Goal: Task Accomplishment & Management: Manage account settings

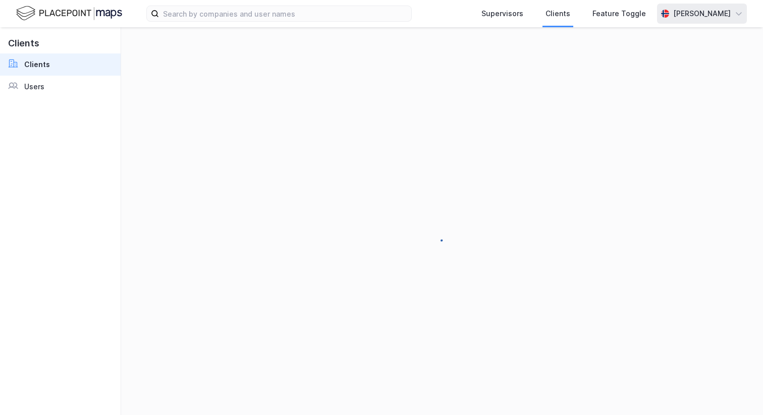
click at [676, 15] on div "[PERSON_NAME]" at bounding box center [702, 14] width 58 height 12
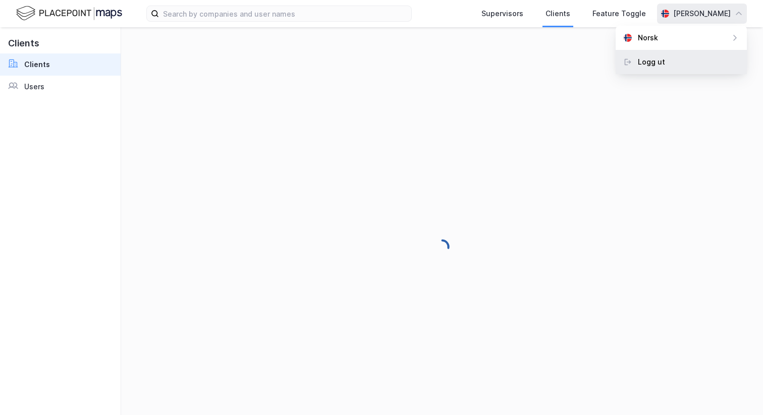
click at [666, 63] on div "Logg ut" at bounding box center [681, 62] width 131 height 24
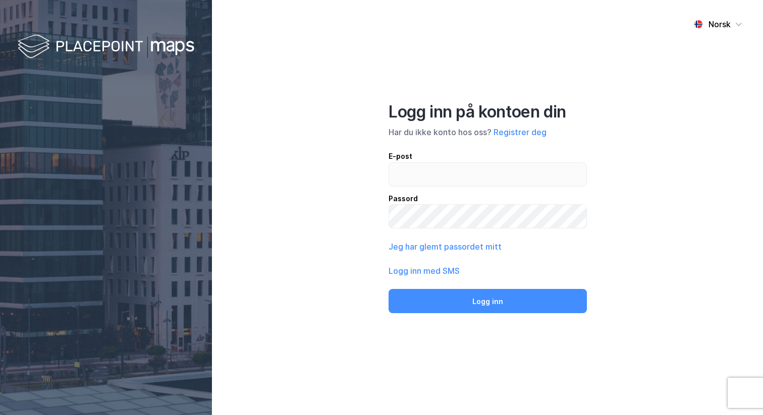
click at [470, 149] on div "Logg inn på kontoen din Har du ikke konto hos oss? Registrer deg E-post Passord…" at bounding box center [488, 208] width 198 height 212
click at [463, 188] on div "E-post Passord" at bounding box center [488, 189] width 198 height 79
click at [460, 184] on input "email" at bounding box center [487, 174] width 197 height 23
type input "[PERSON_NAME][EMAIL_ADDRESS][DOMAIN_NAME]"
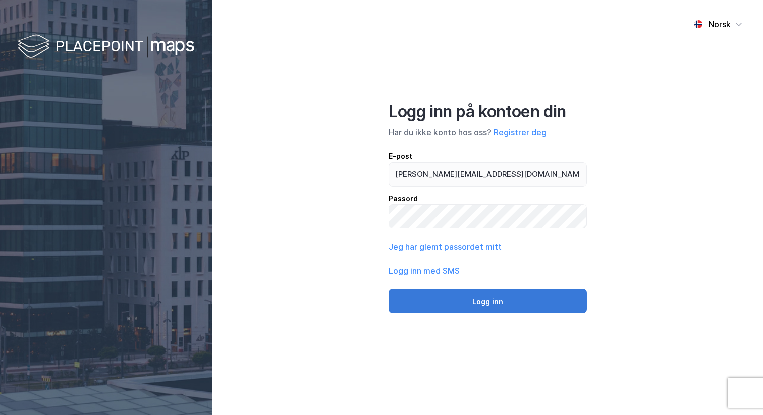
click at [476, 295] on button "Logg inn" at bounding box center [488, 301] width 198 height 24
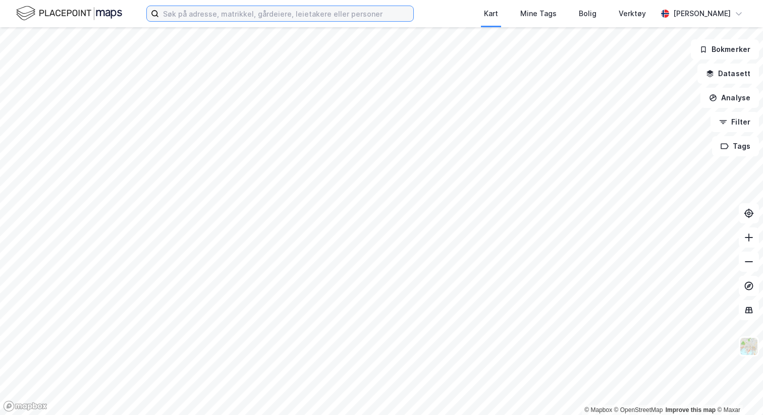
click at [250, 8] on input at bounding box center [286, 13] width 254 height 15
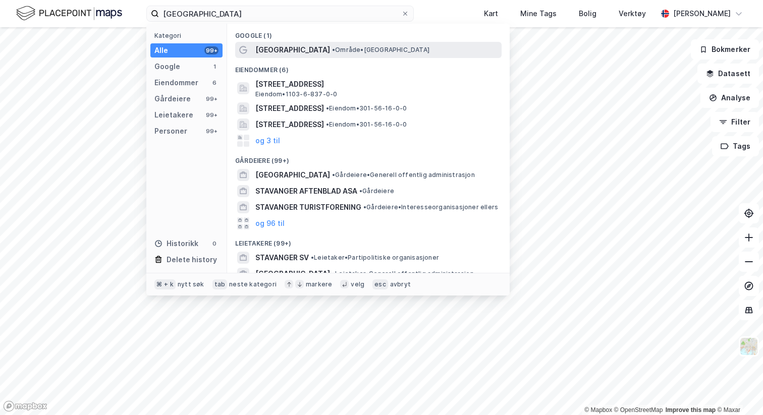
click at [281, 47] on span "Stavanger" at bounding box center [292, 50] width 75 height 12
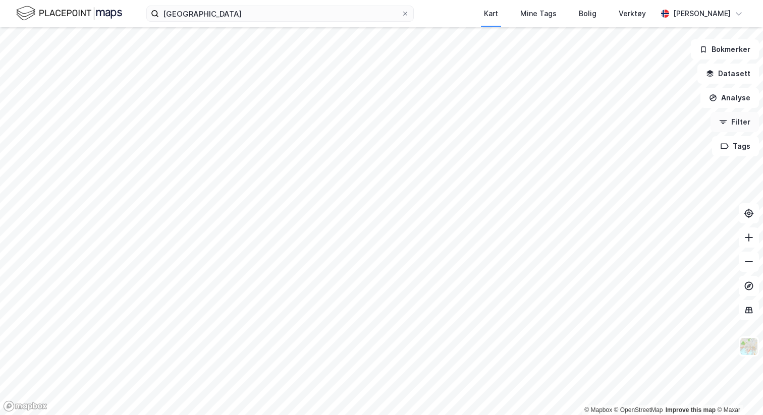
click at [739, 119] on button "Filter" at bounding box center [735, 122] width 48 height 20
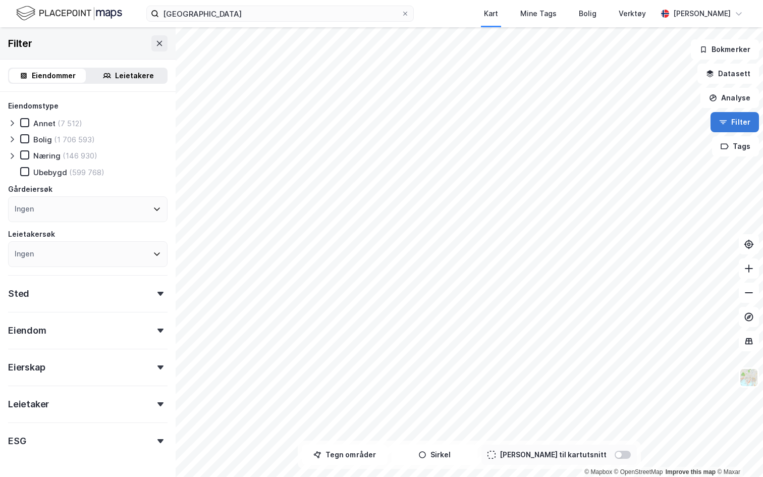
click at [728, 127] on button "Filter" at bounding box center [735, 122] width 48 height 20
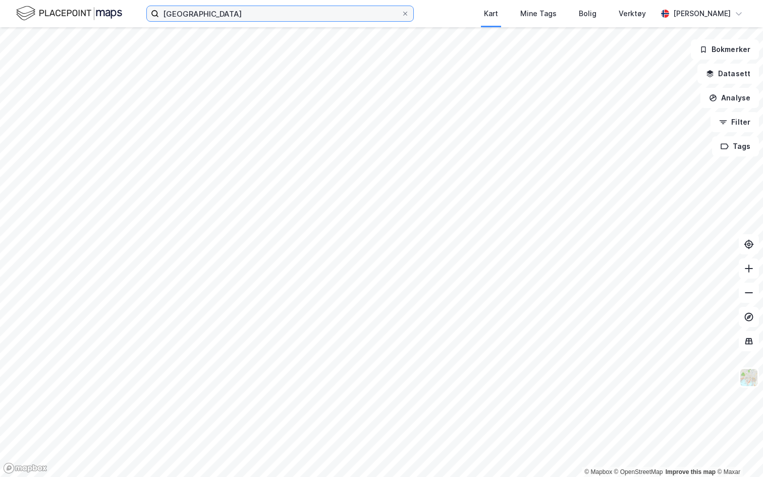
click at [230, 16] on input "stavanger" at bounding box center [280, 13] width 242 height 15
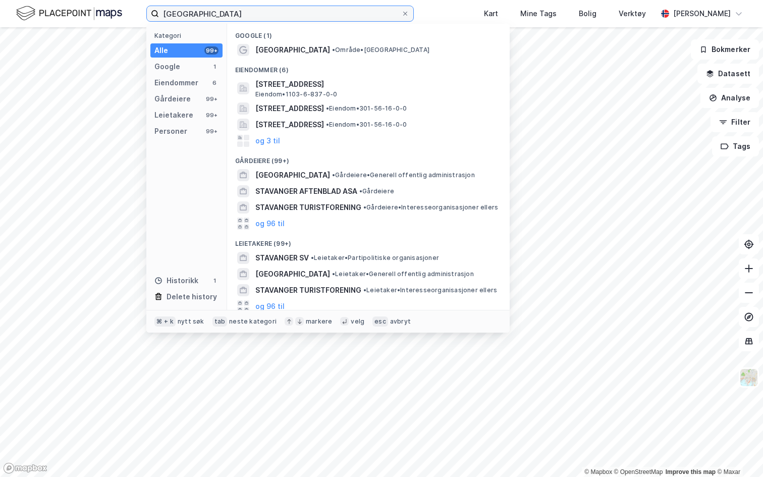
click at [230, 16] on input "stavanger" at bounding box center [280, 13] width 242 height 15
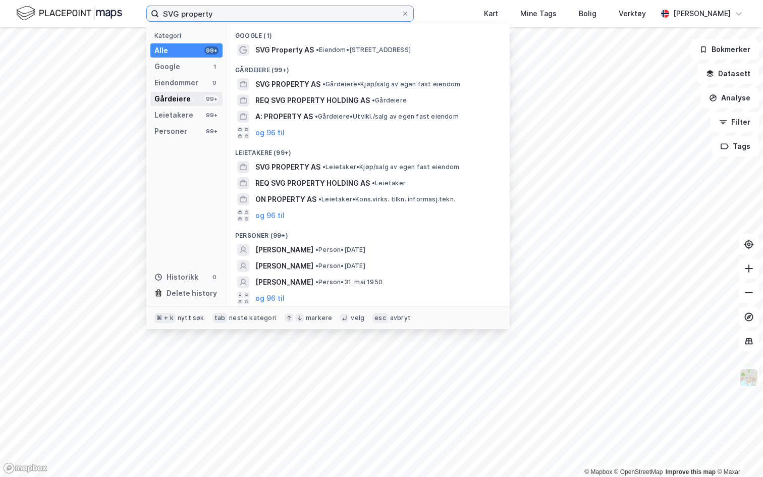
type input "SVG property"
click at [172, 101] on div "Gårdeiere" at bounding box center [172, 99] width 36 height 12
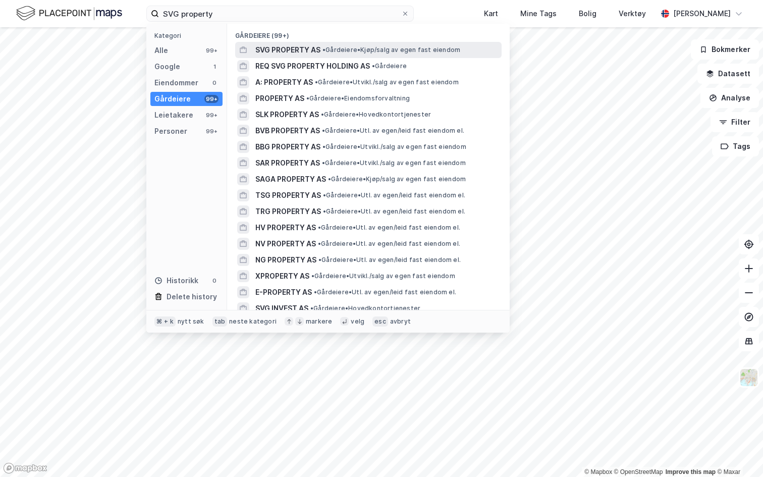
click at [289, 51] on span "SVG PROPERTY AS" at bounding box center [287, 50] width 65 height 12
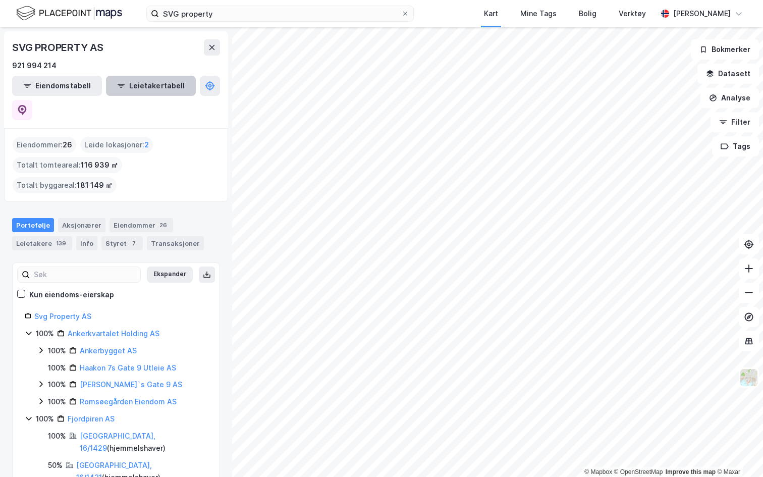
click at [113, 85] on button "Leietakertabell" at bounding box center [151, 86] width 90 height 20
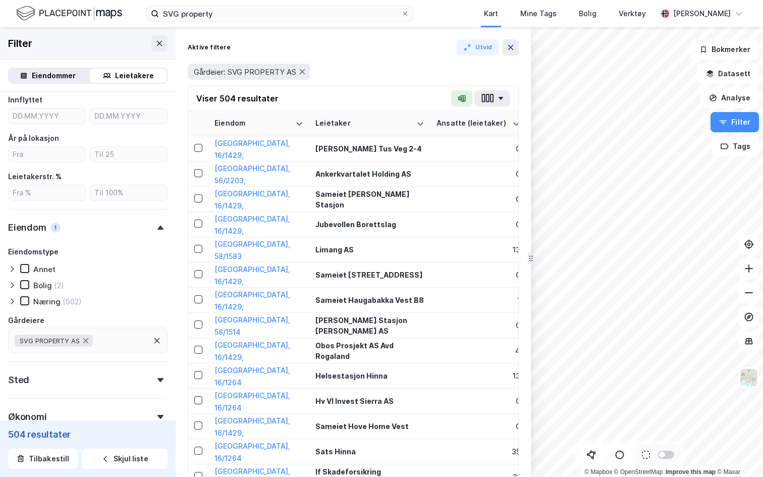
scroll to position [262, 0]
click at [56, 79] on div "Eiendommer" at bounding box center [54, 76] width 44 height 12
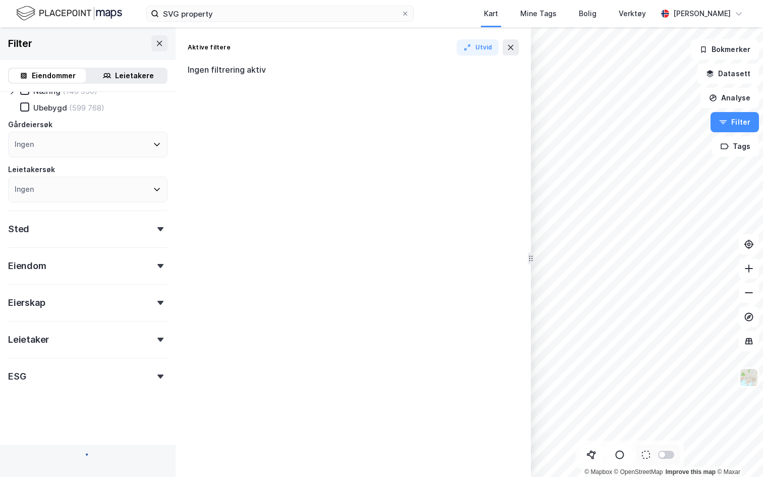
scroll to position [32, 0]
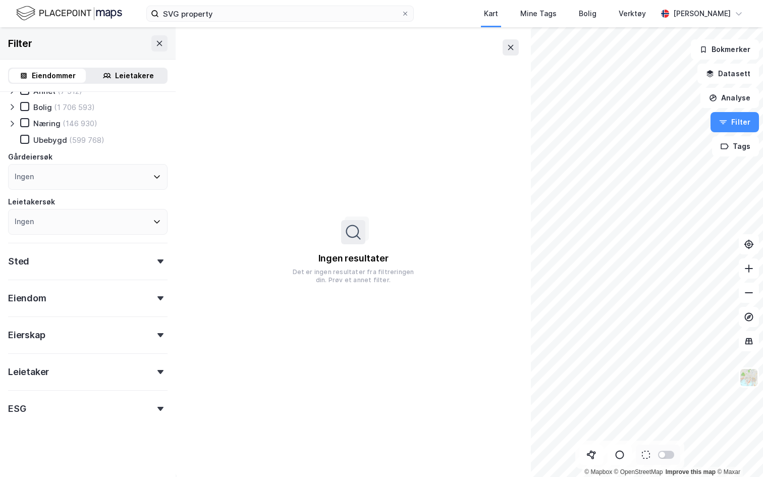
click at [52, 185] on div "Ingen" at bounding box center [88, 177] width 160 height 26
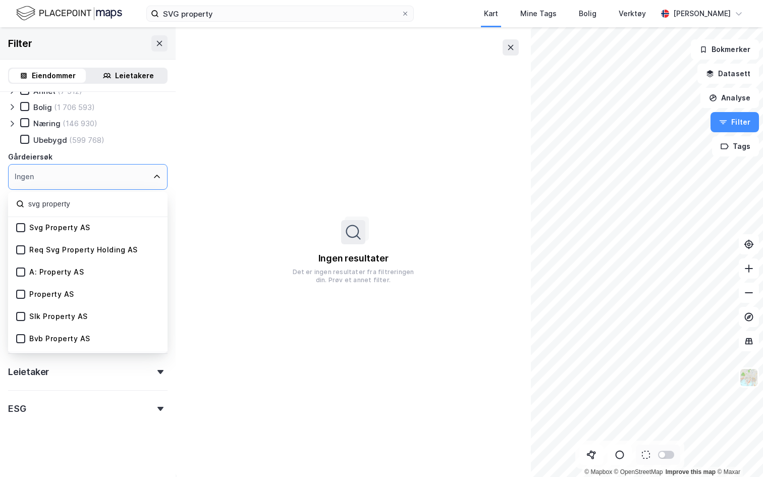
type input "svg property"
click at [30, 227] on div "Svg Property AS" at bounding box center [59, 228] width 61 height 10
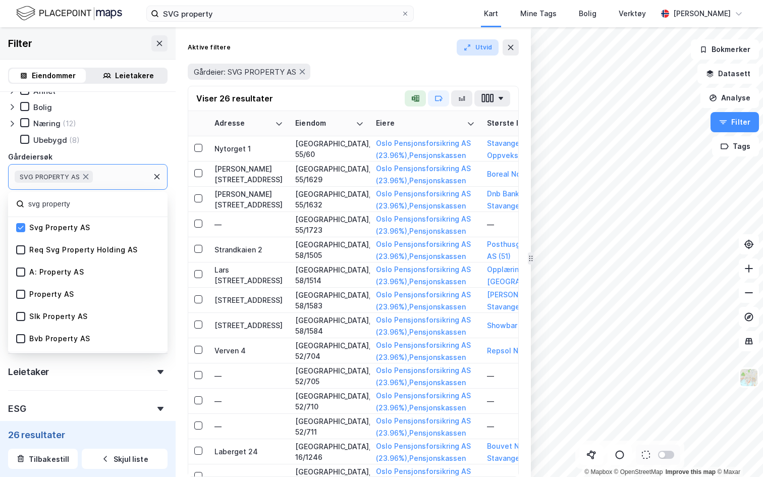
click at [478, 51] on button "Utvid" at bounding box center [478, 47] width 42 height 16
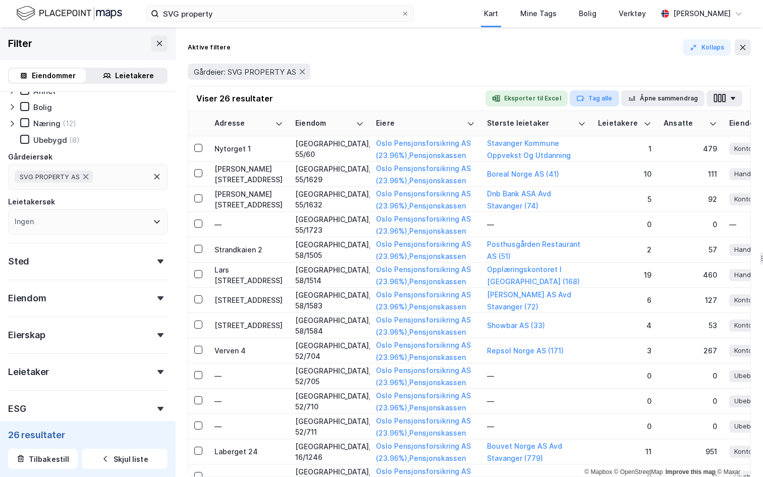
click at [591, 103] on button "Tag alle" at bounding box center [594, 98] width 49 height 16
type input ">"
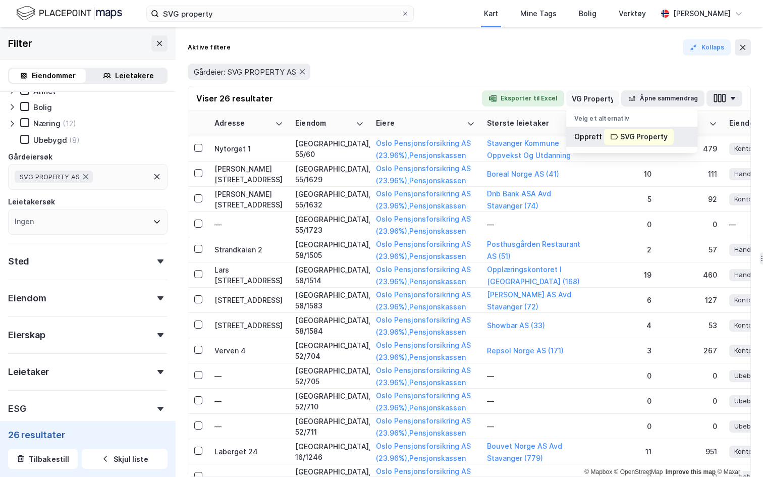
type input "SVG Property"
click at [646, 136] on div "SVG Property" at bounding box center [643, 137] width 47 height 12
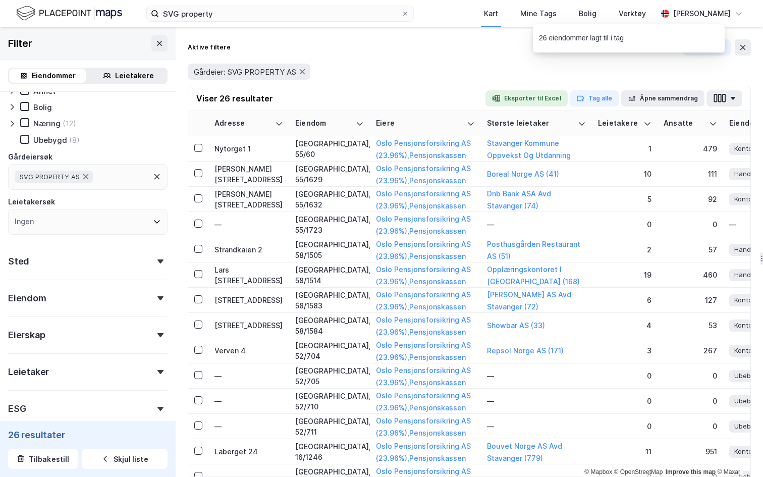
click at [744, 49] on div "26 eiendommer lagt til i tag" at bounding box center [659, 40] width 192 height 33
click at [171, 39] on div "Filter" at bounding box center [88, 43] width 176 height 32
click at [156, 42] on icon at bounding box center [159, 43] width 8 height 8
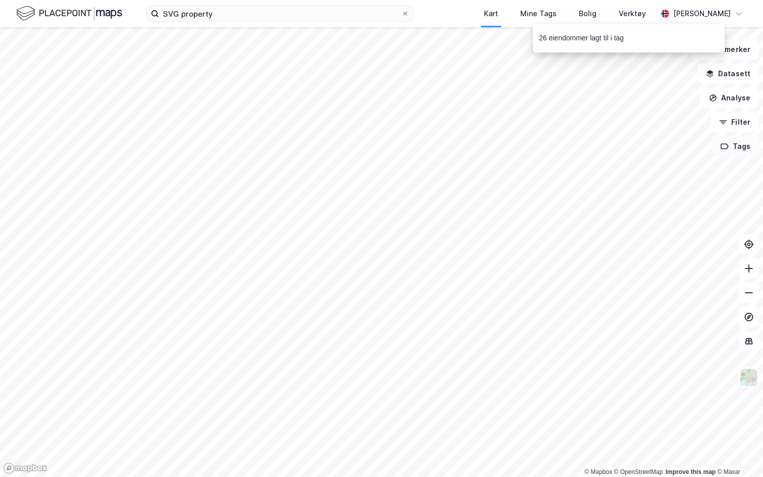
click at [732, 149] on button "Tags" at bounding box center [735, 146] width 47 height 20
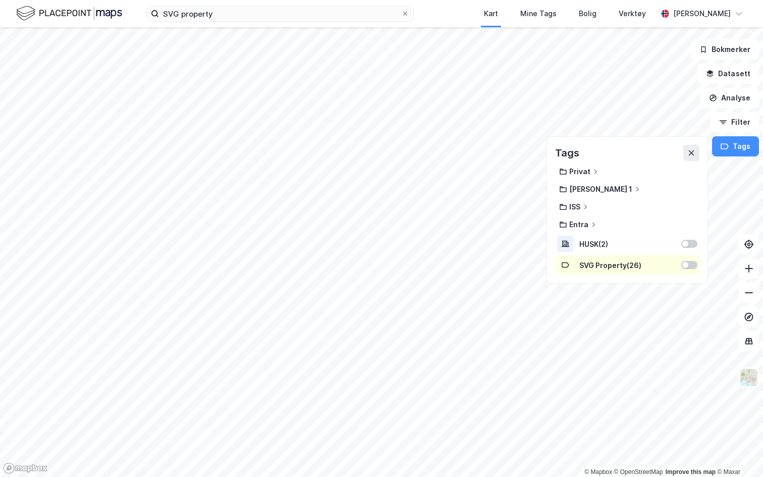
click at [693, 259] on div "SVG Property ( 26 )" at bounding box center [627, 265] width 144 height 20
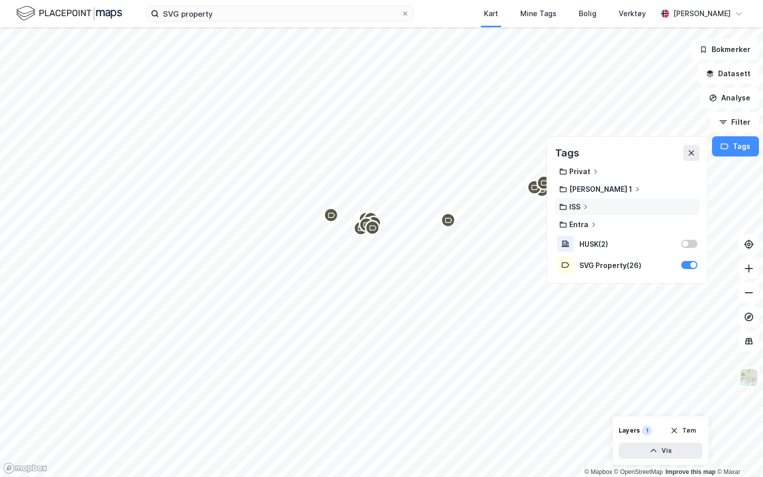
click at [580, 208] on div "ISS" at bounding box center [574, 206] width 11 height 9
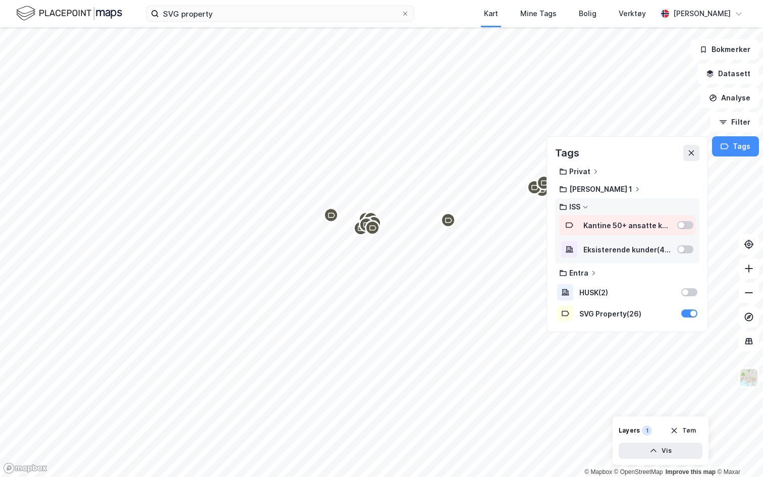
click at [684, 226] on div at bounding box center [681, 225] width 6 height 6
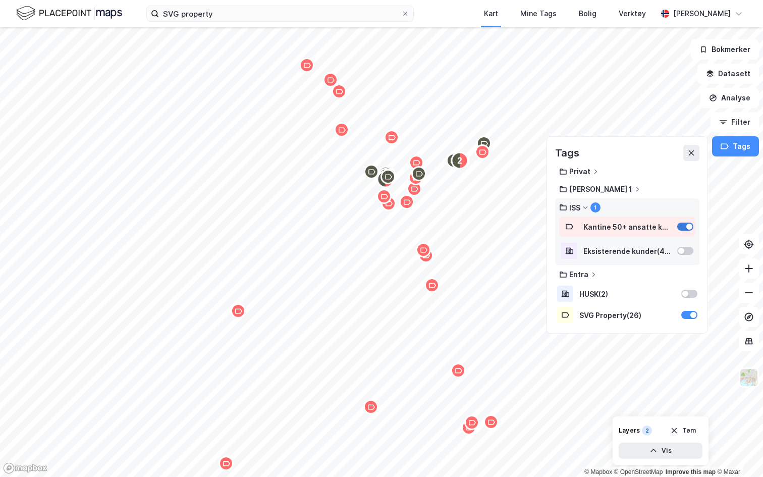
click at [683, 227] on div at bounding box center [685, 227] width 16 height 8
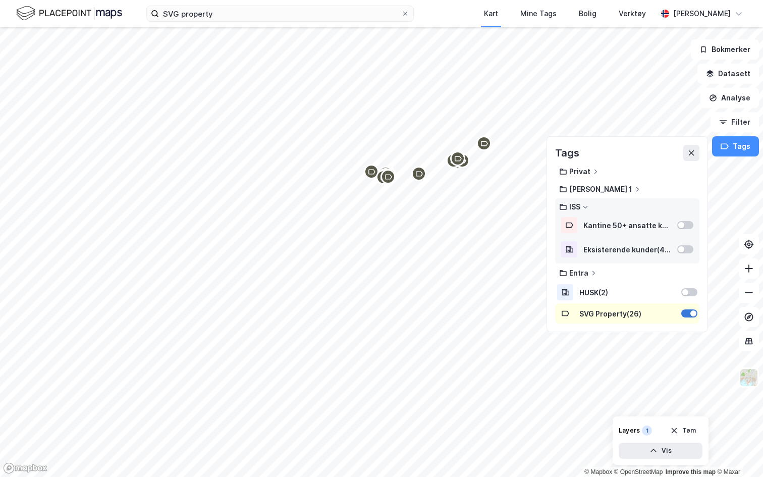
click at [688, 311] on div at bounding box center [689, 313] width 16 height 8
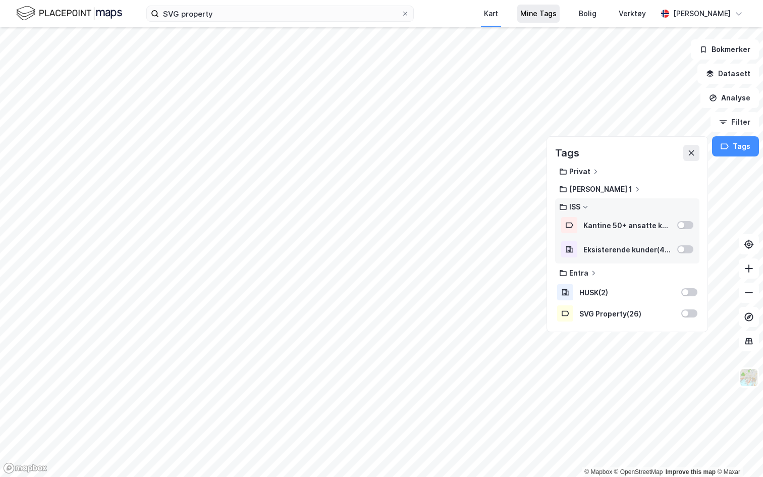
click at [530, 17] on div "Mine Tags" at bounding box center [538, 14] width 36 height 12
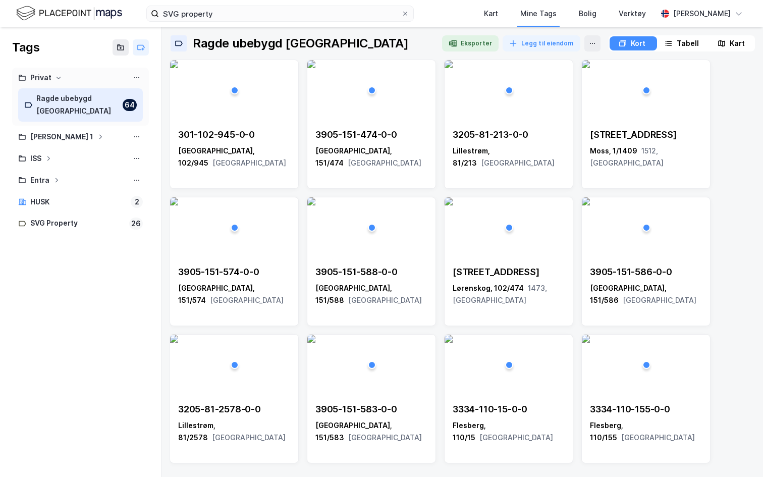
click at [41, 83] on div "Privat" at bounding box center [40, 78] width 21 height 13
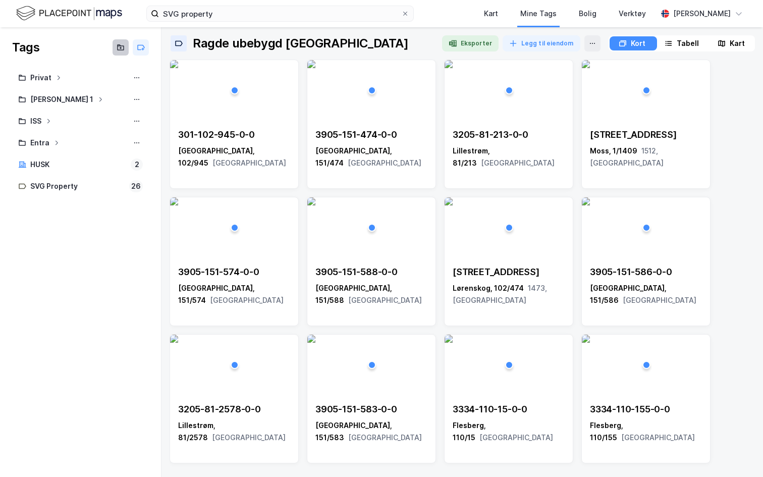
click at [123, 50] on icon at bounding box center [121, 47] width 8 height 8
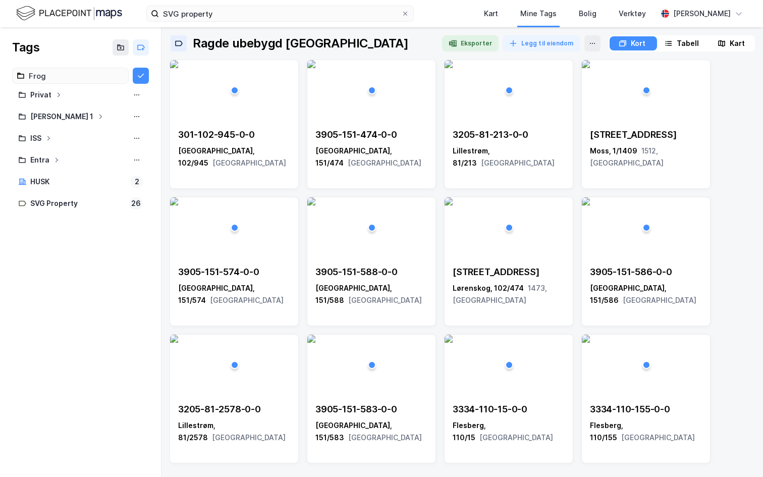
type input "Frog"
click at [45, 79] on div "Frog" at bounding box center [38, 78] width 16 height 13
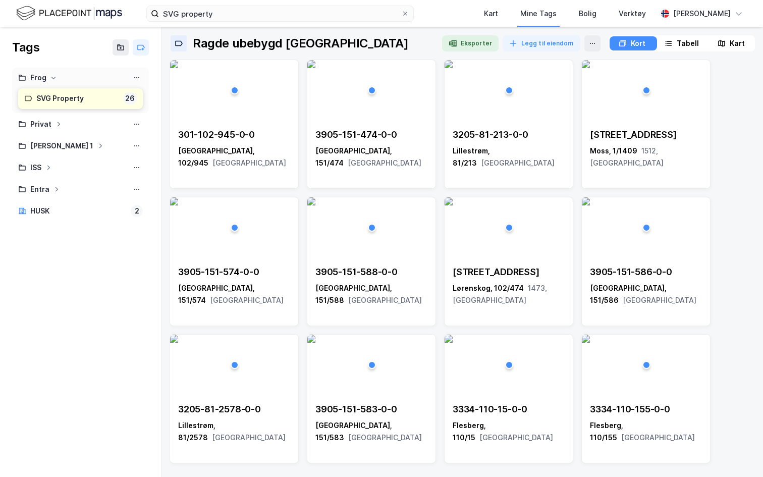
click at [73, 105] on div "SVG Property 26" at bounding box center [80, 98] width 125 height 21
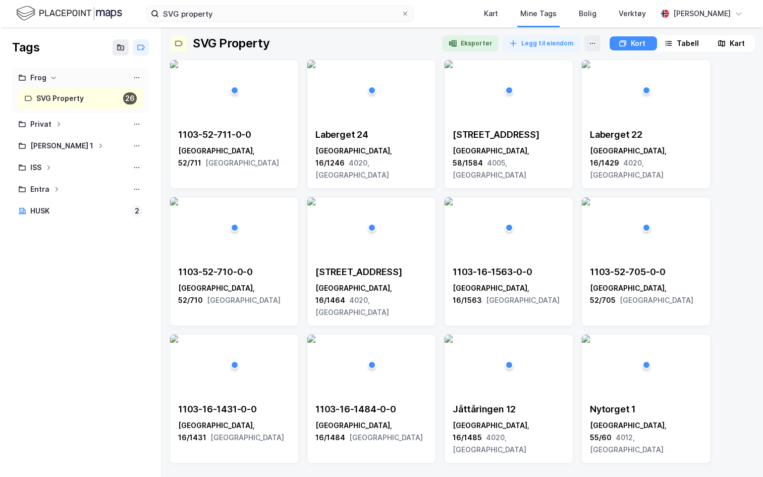
click at [678, 47] on div "Tabell" at bounding box center [688, 43] width 22 height 12
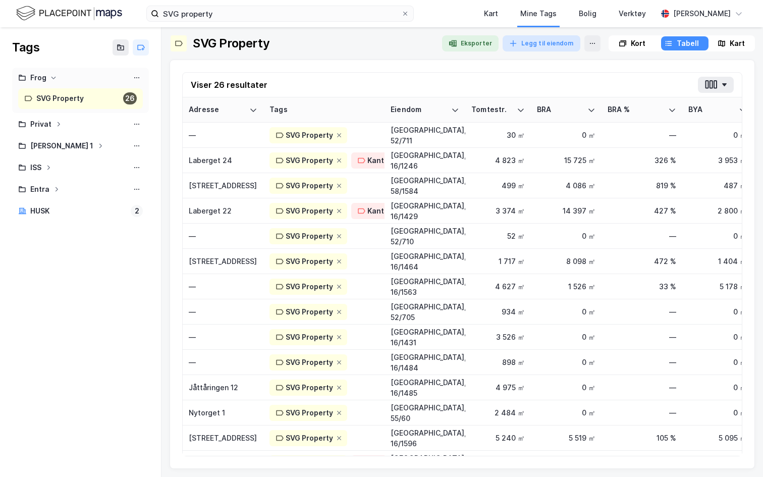
click at [536, 47] on button "Legg til eiendom" at bounding box center [542, 43] width 78 height 16
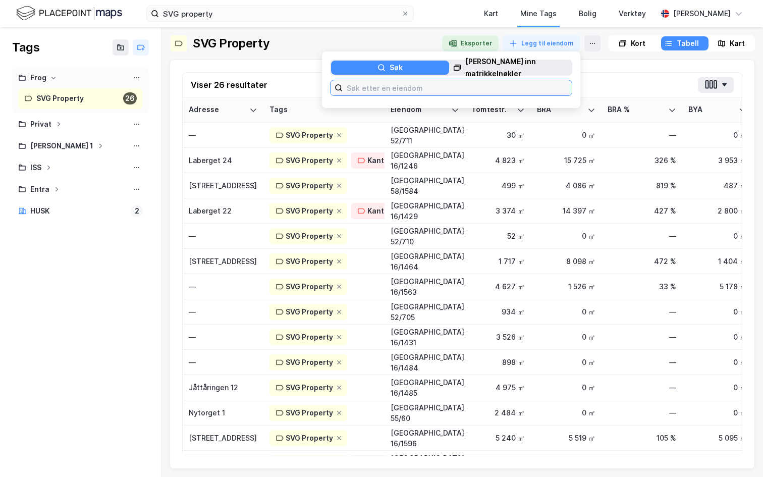
click at [394, 95] on input at bounding box center [457, 87] width 229 height 15
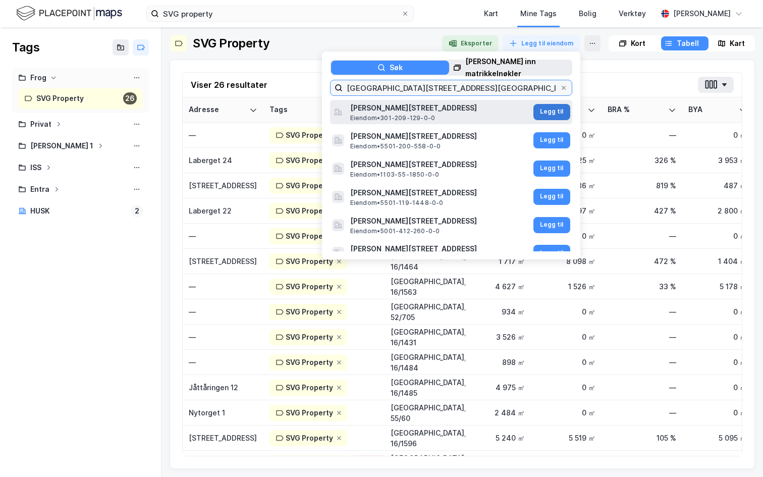
type input "haakon viis gate 2 oslo"
click at [540, 110] on button "Legg til" at bounding box center [552, 112] width 37 height 16
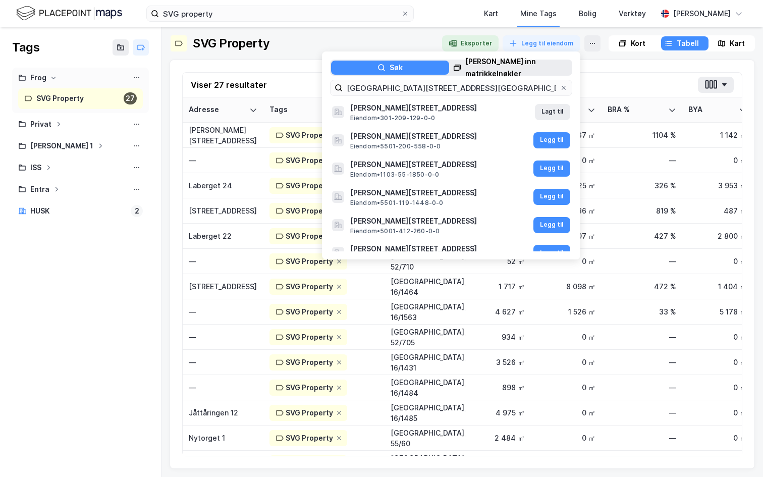
click at [385, 44] on div at bounding box center [363, 43] width 141 height 16
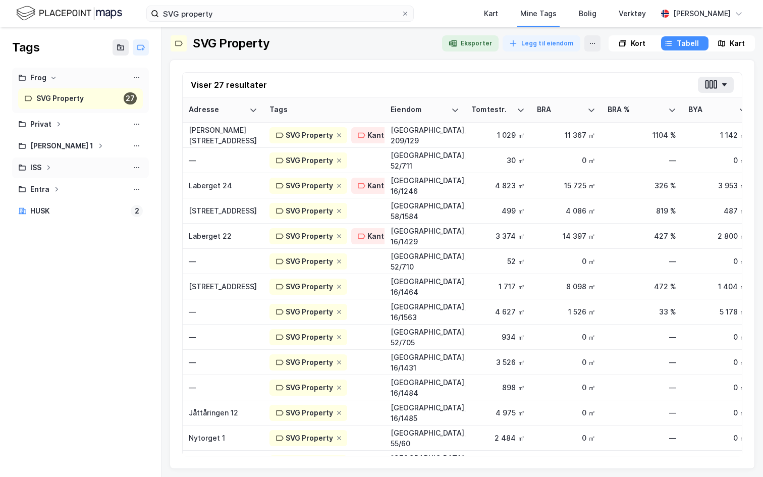
click at [47, 168] on icon at bounding box center [48, 168] width 6 height 6
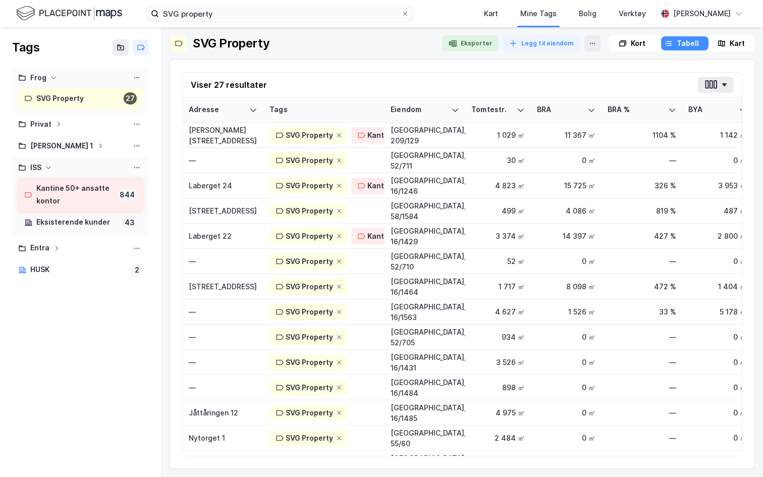
click at [71, 191] on div "Kantine 50+ ansatte kontor" at bounding box center [74, 194] width 77 height 25
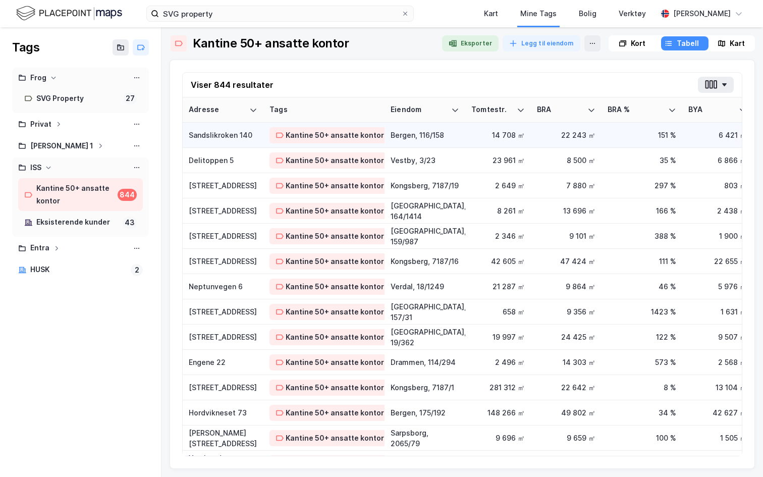
click at [232, 139] on div "Sandslikroken 140" at bounding box center [223, 135] width 69 height 11
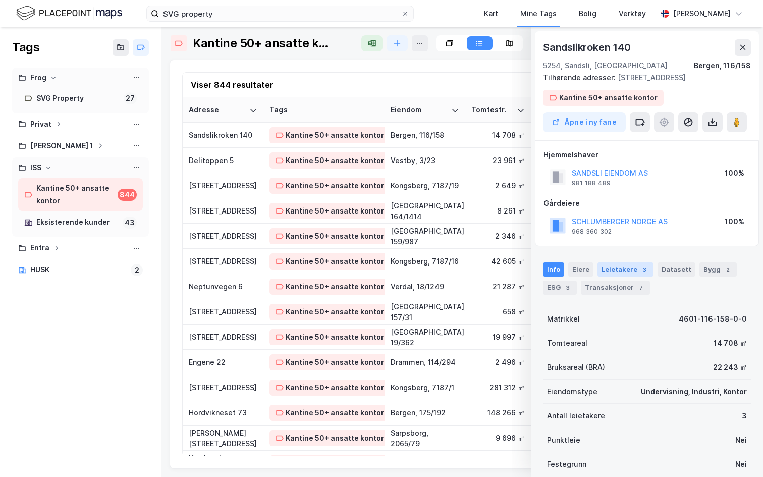
click at [615, 270] on div "Leietakere 3" at bounding box center [626, 269] width 56 height 14
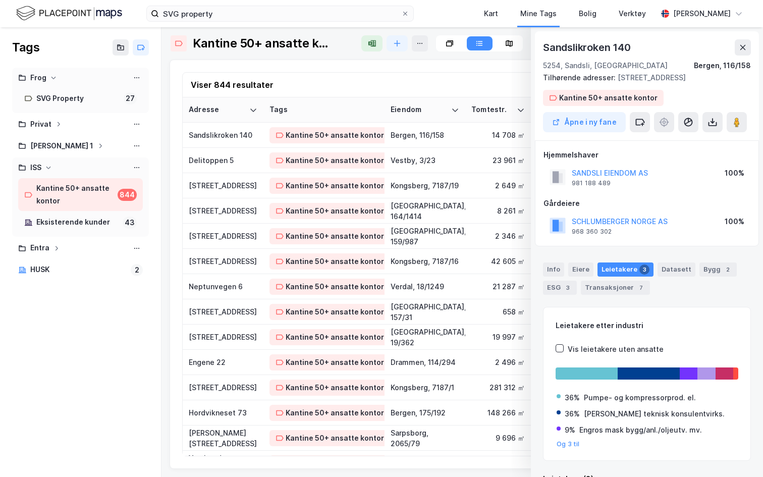
scroll to position [216, 0]
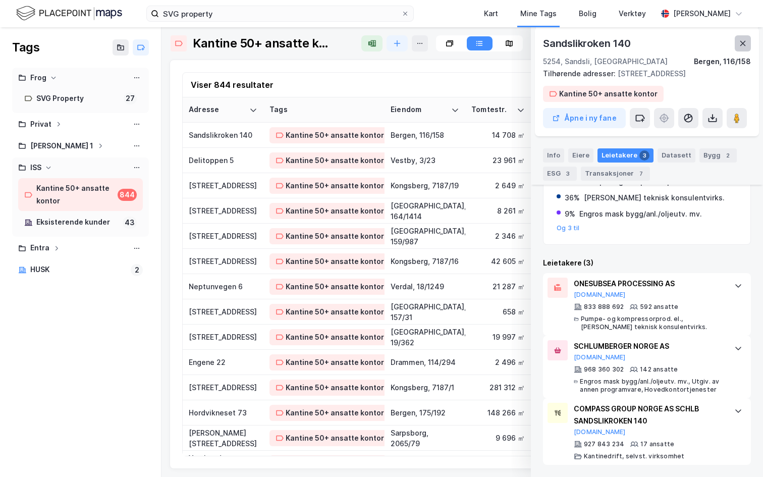
click at [746, 45] on icon at bounding box center [743, 43] width 8 height 8
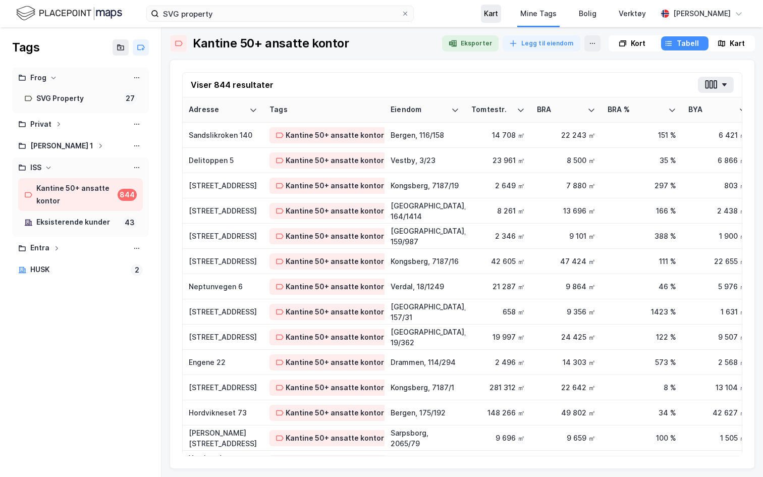
click at [488, 15] on div "Kart" at bounding box center [491, 14] width 14 height 12
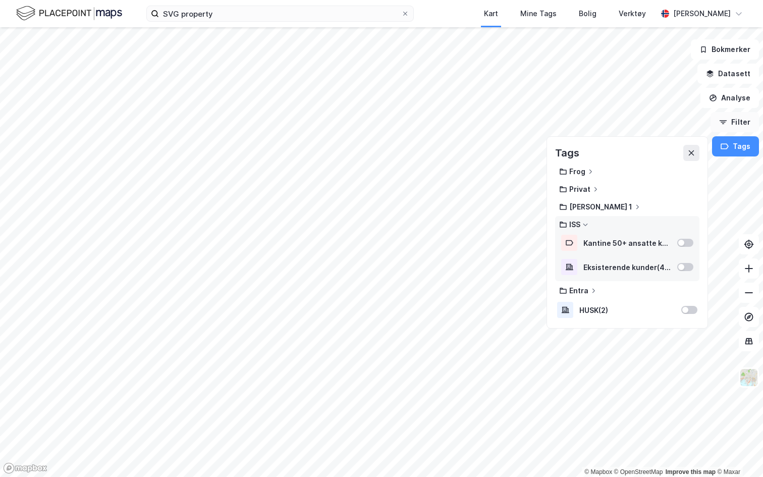
click at [739, 123] on button "Filter" at bounding box center [735, 122] width 48 height 20
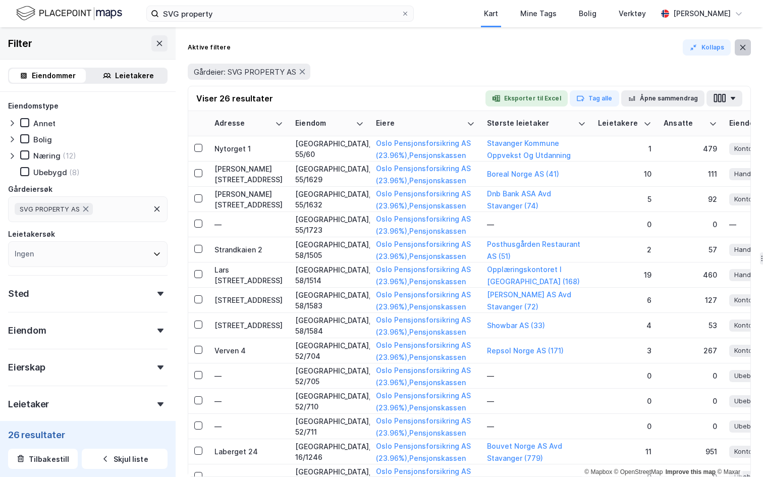
click at [739, 42] on button at bounding box center [743, 47] width 16 height 16
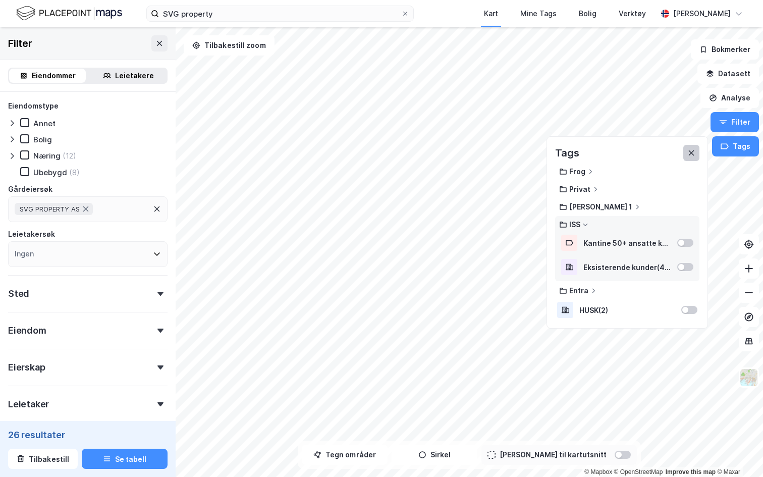
click at [692, 157] on button at bounding box center [691, 153] width 16 height 16
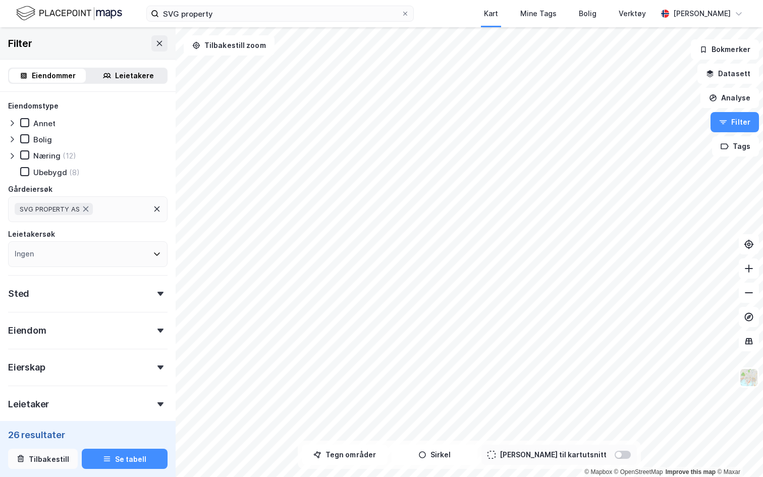
click at [50, 415] on button "Tilbakestill" at bounding box center [43, 459] width 70 height 20
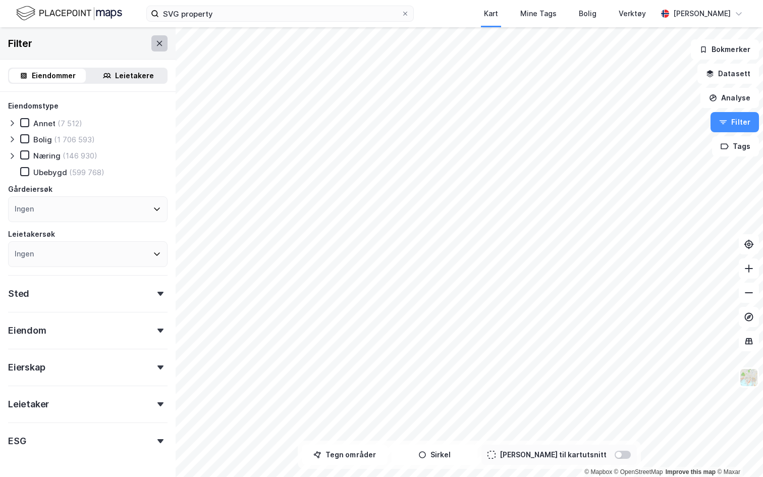
click at [156, 46] on icon at bounding box center [159, 43] width 8 height 8
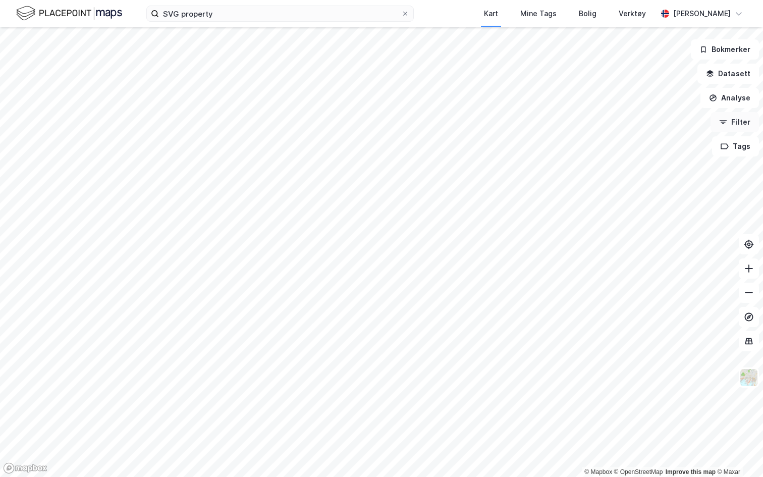
click at [750, 120] on button "Filter" at bounding box center [735, 122] width 48 height 20
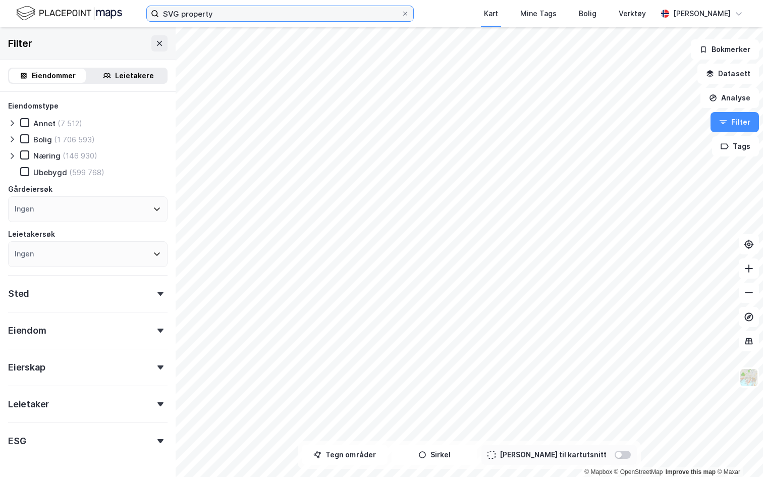
click at [199, 13] on input "SVG property" at bounding box center [280, 13] width 242 height 15
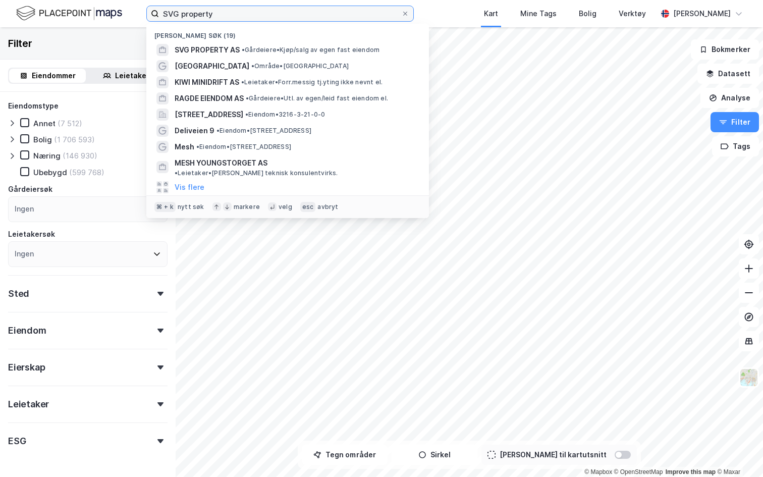
click at [199, 13] on input "SVG property" at bounding box center [280, 13] width 242 height 15
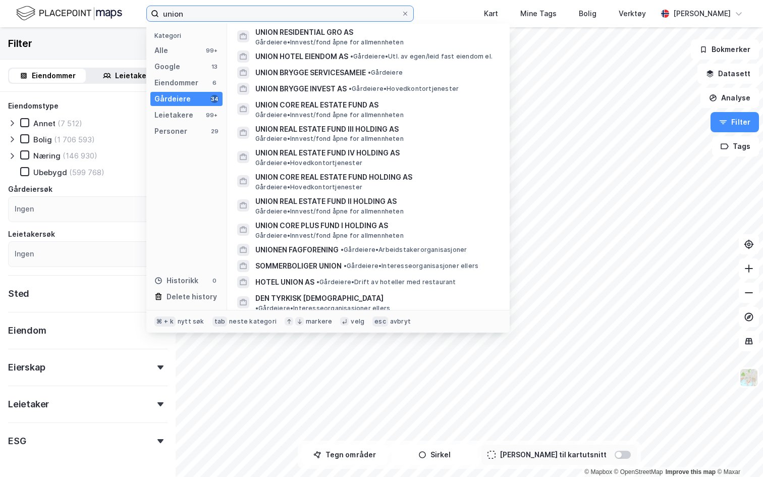
scroll to position [183, 0]
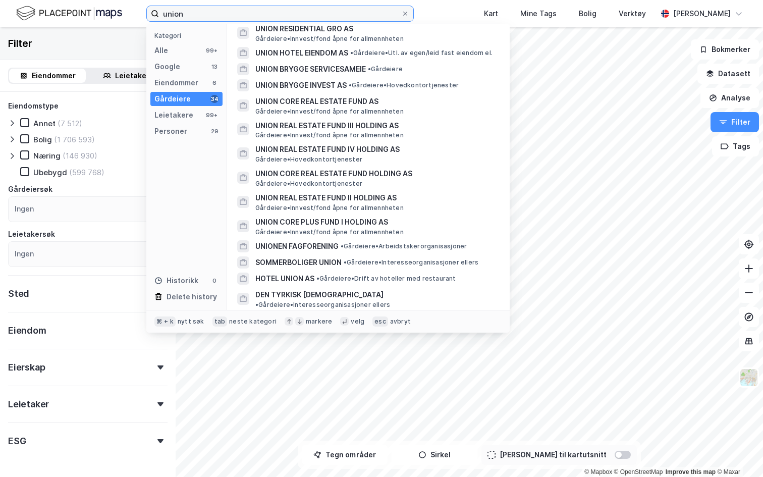
type input "union"
click at [63, 209] on div "Ingen" at bounding box center [88, 209] width 160 height 26
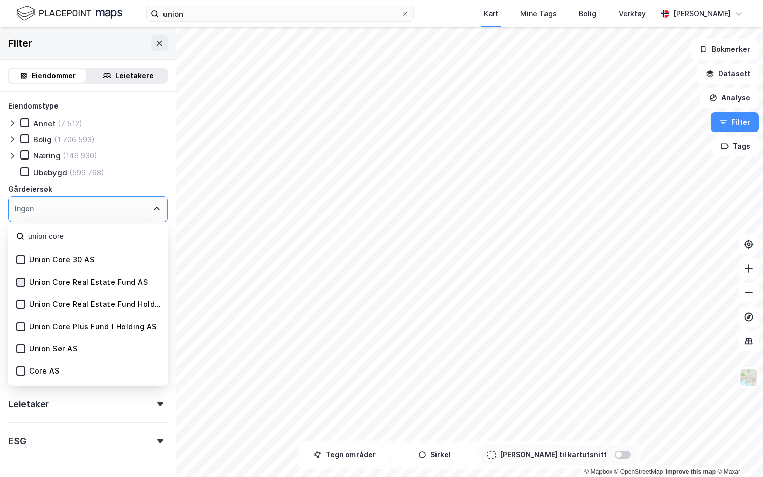
type input "union core"
click at [24, 283] on icon at bounding box center [20, 282] width 7 height 7
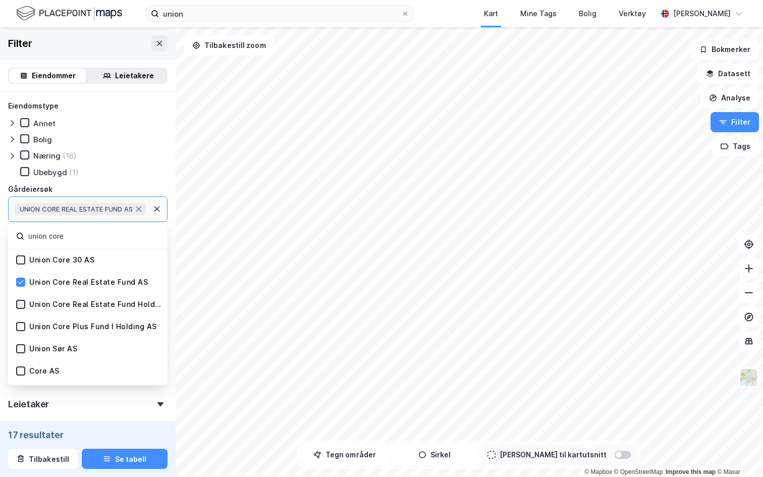
click at [21, 305] on icon at bounding box center [21, 304] width 6 height 4
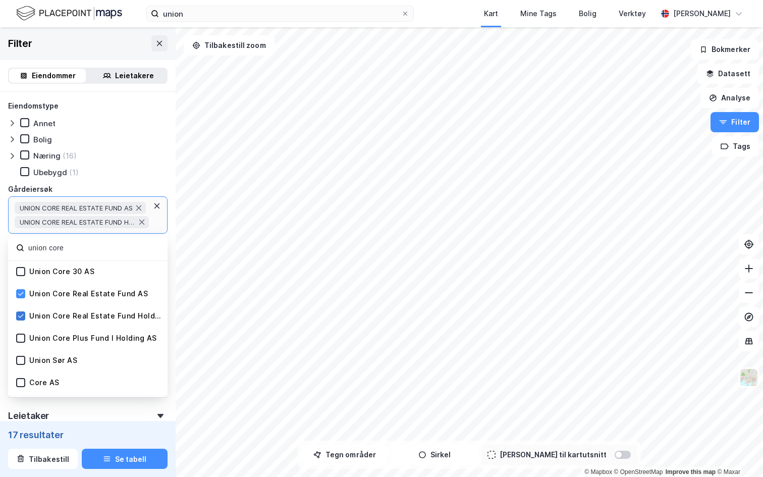
click at [22, 317] on icon at bounding box center [20, 315] width 7 height 7
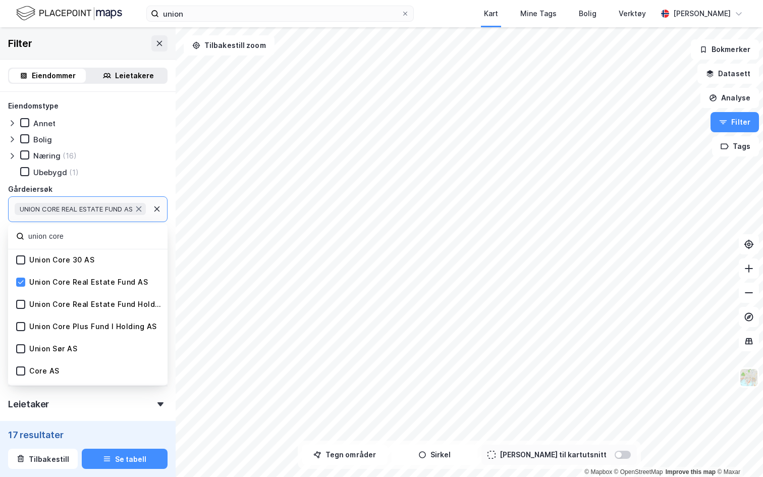
click at [135, 71] on div "Leietakere" at bounding box center [134, 76] width 39 height 12
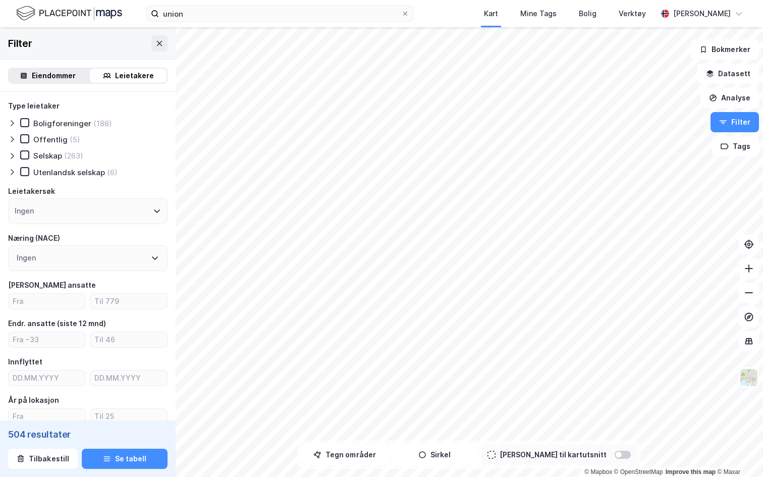
click at [49, 79] on div "Eiendommer" at bounding box center [54, 76] width 44 height 12
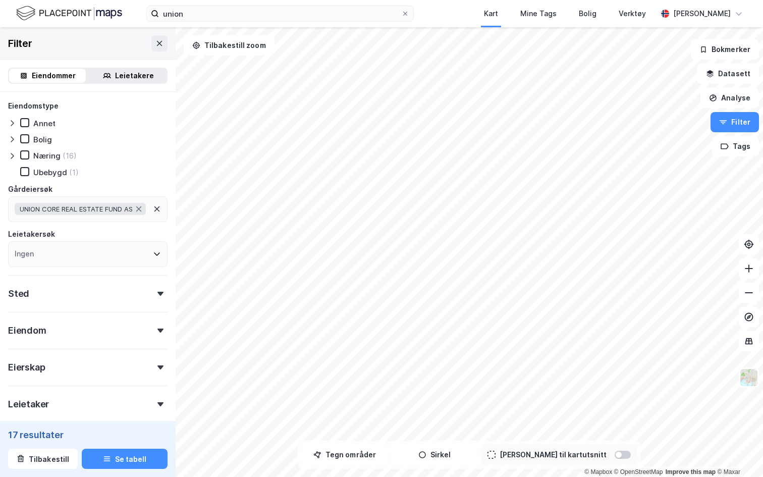
click at [116, 211] on span "UNION CORE REAL ESTATE FUND AS" at bounding box center [76, 209] width 113 height 8
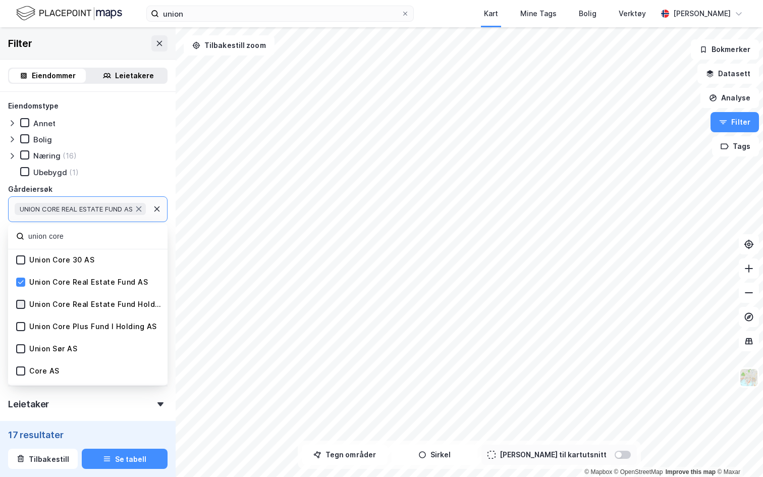
type input "union core"
click at [19, 301] on icon at bounding box center [20, 304] width 7 height 7
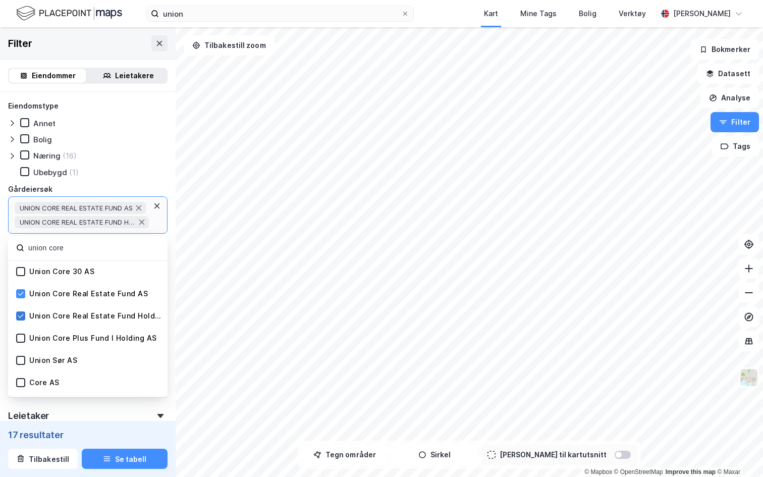
click at [21, 319] on icon at bounding box center [20, 315] width 7 height 7
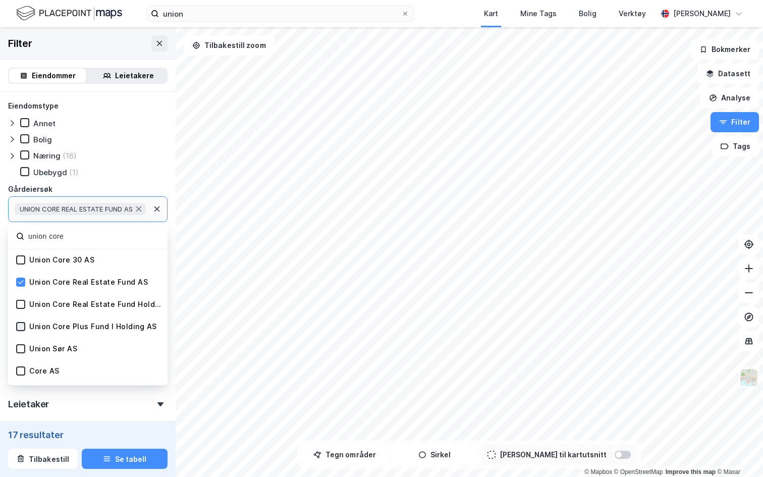
click at [21, 327] on icon at bounding box center [21, 327] width 6 height 4
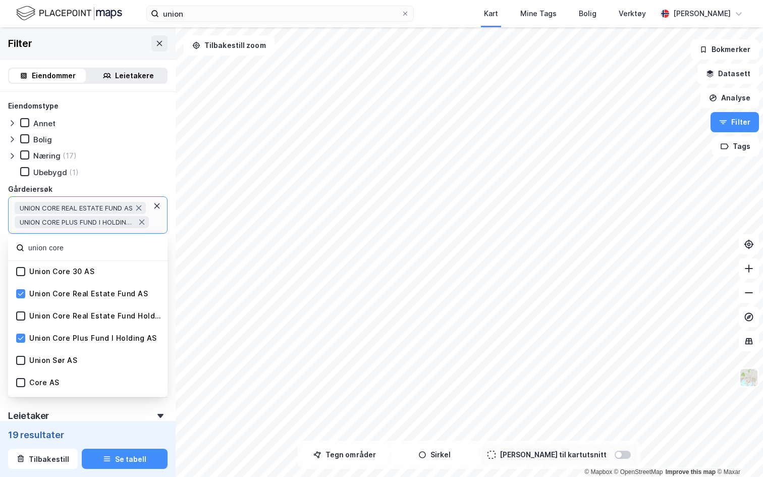
click at [113, 249] on input "union core" at bounding box center [93, 248] width 132 height 14
click at [133, 112] on div "Eiendomstype Annet Bolig Næring (17) Ubebygd (1) Gårdeiersøk UNION CORE REAL ES…" at bounding box center [88, 189] width 160 height 179
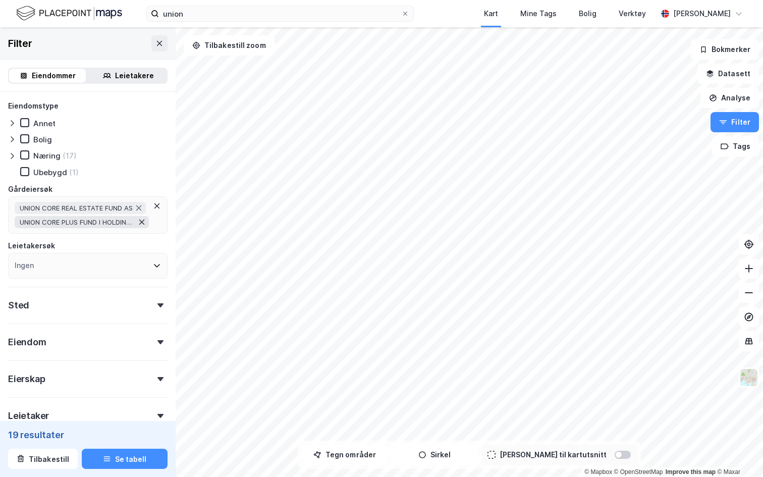
click at [141, 220] on icon at bounding box center [142, 222] width 8 height 8
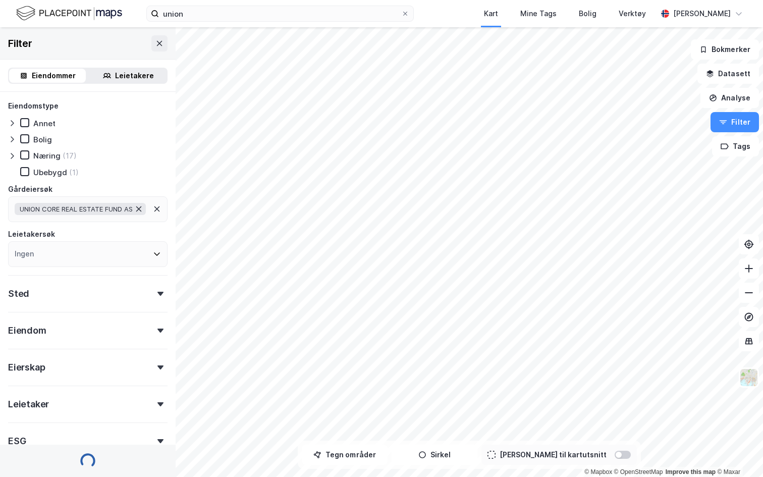
click at [141, 211] on icon at bounding box center [139, 209] width 8 height 8
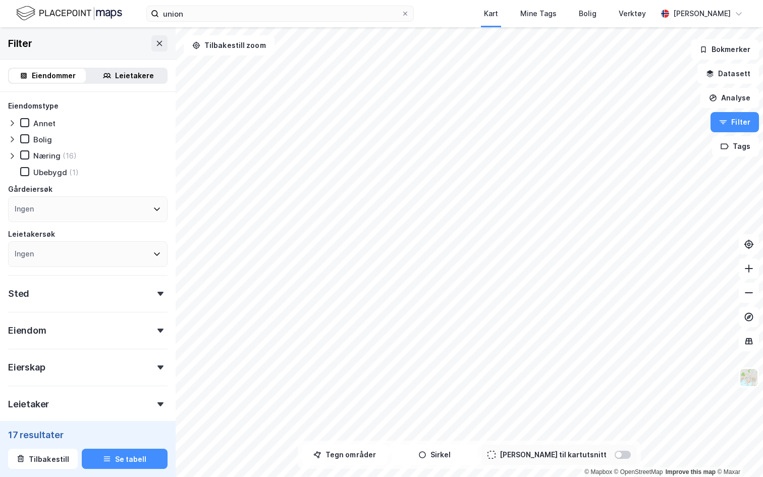
click at [107, 211] on div "Ingen" at bounding box center [88, 209] width 160 height 26
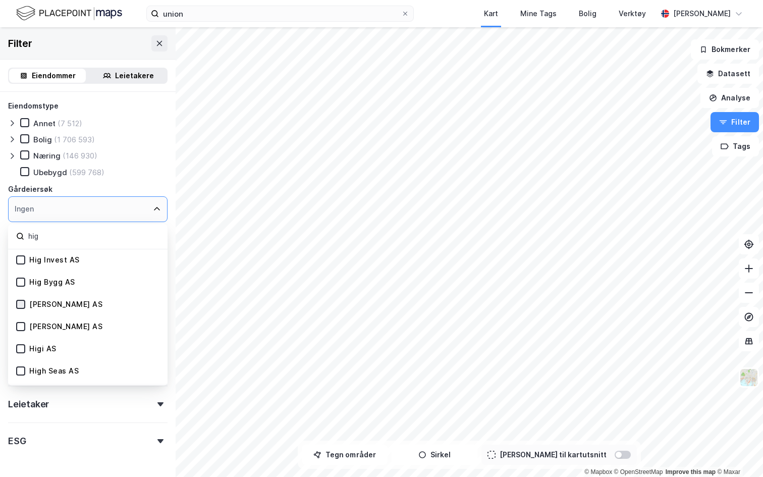
type input "hig"
click at [23, 306] on icon at bounding box center [20, 304] width 7 height 7
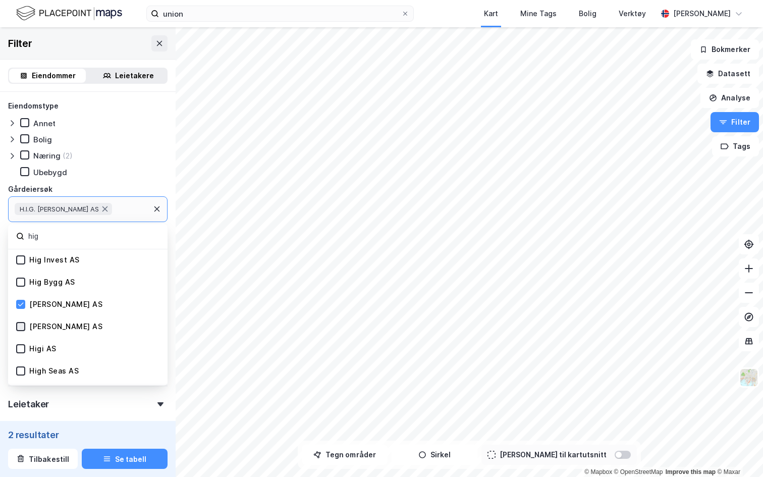
click at [23, 327] on icon at bounding box center [20, 326] width 7 height 7
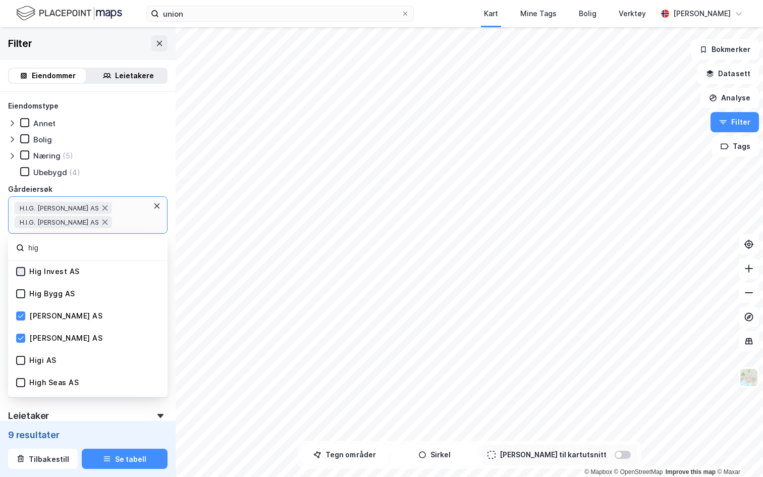
click at [23, 273] on icon at bounding box center [20, 271] width 7 height 7
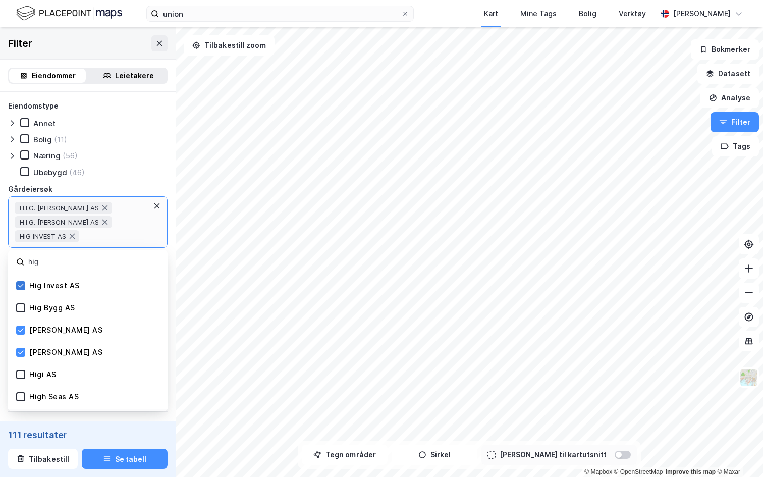
click at [22, 289] on icon at bounding box center [20, 285] width 7 height 7
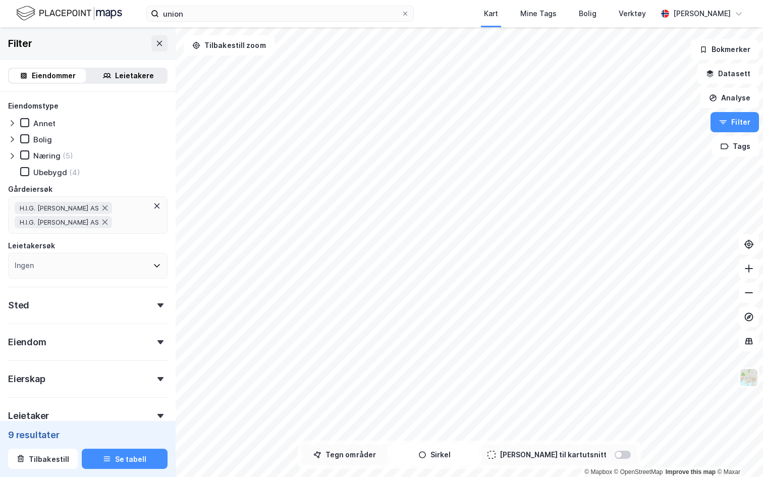
click at [358, 415] on button "Tegn områder" at bounding box center [345, 455] width 86 height 20
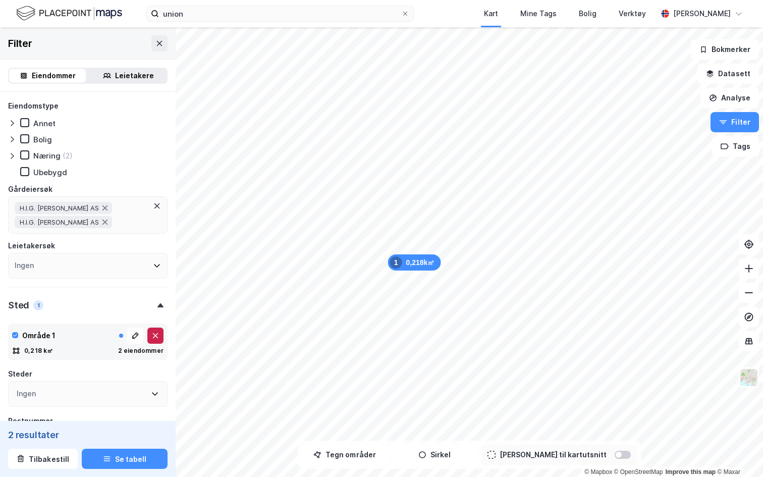
click at [157, 338] on icon at bounding box center [156, 336] width 6 height 6
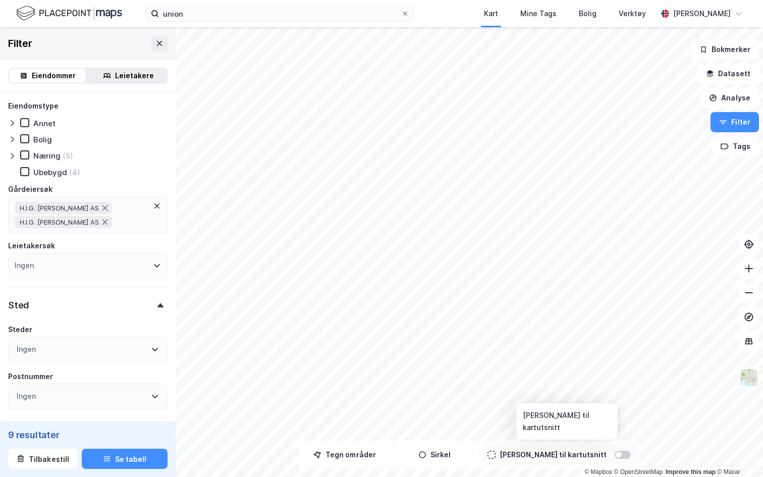
click at [615, 415] on div at bounding box center [623, 455] width 16 height 8
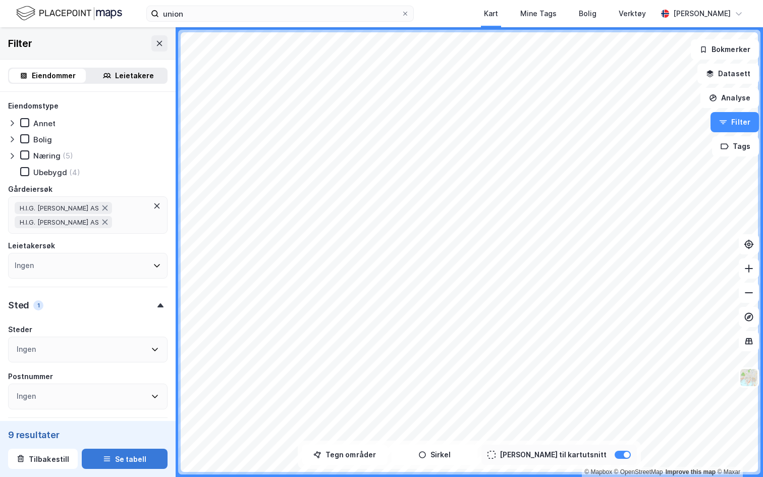
click at [128, 415] on button "Se tabell" at bounding box center [125, 459] width 86 height 20
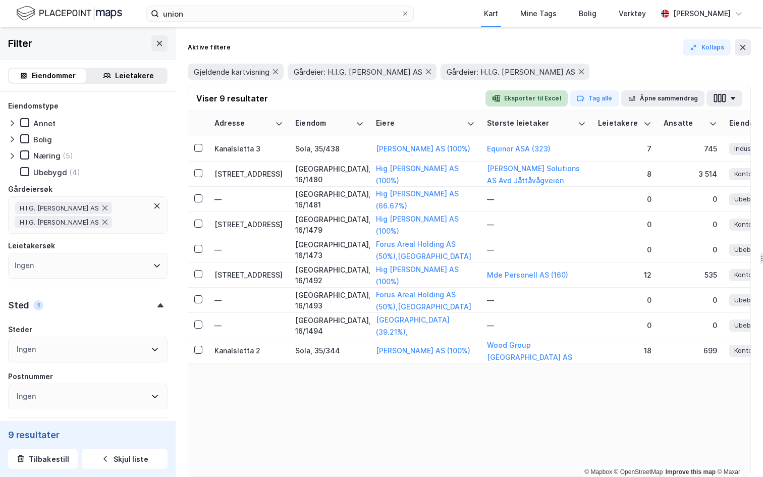
click at [531, 98] on button "Eksporter til Excel" at bounding box center [527, 98] width 82 height 16
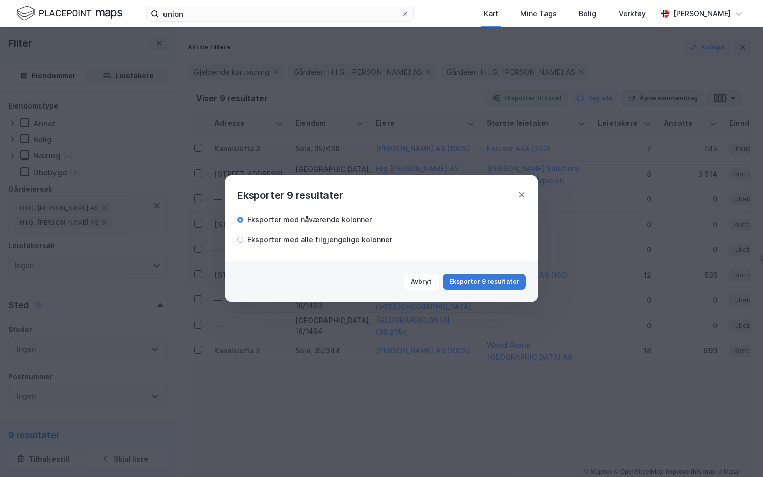
click at [480, 283] on button "Eksporter 9 resultater" at bounding box center [484, 282] width 83 height 16
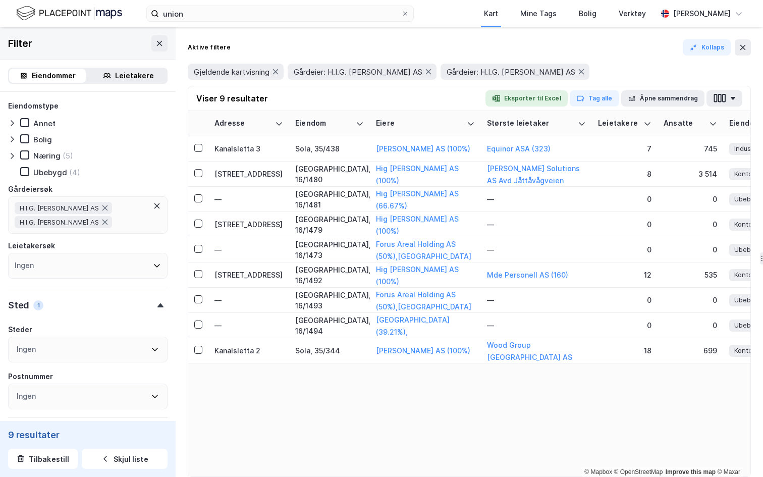
click at [118, 80] on div "Leietakere" at bounding box center [134, 76] width 39 height 12
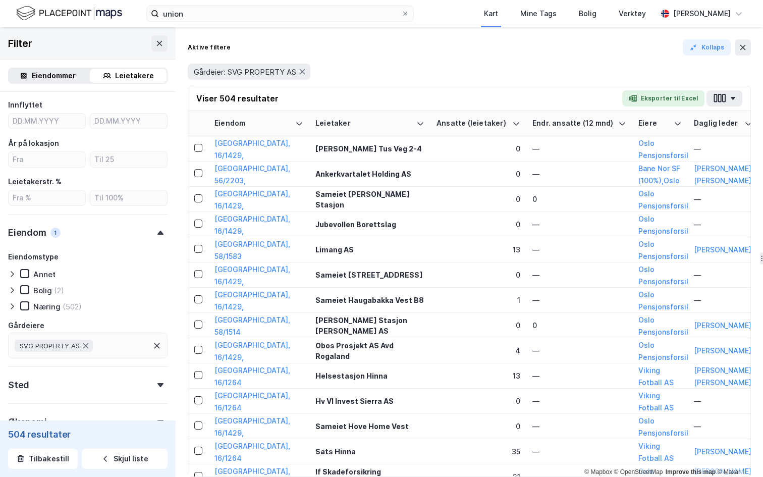
scroll to position [267, 0]
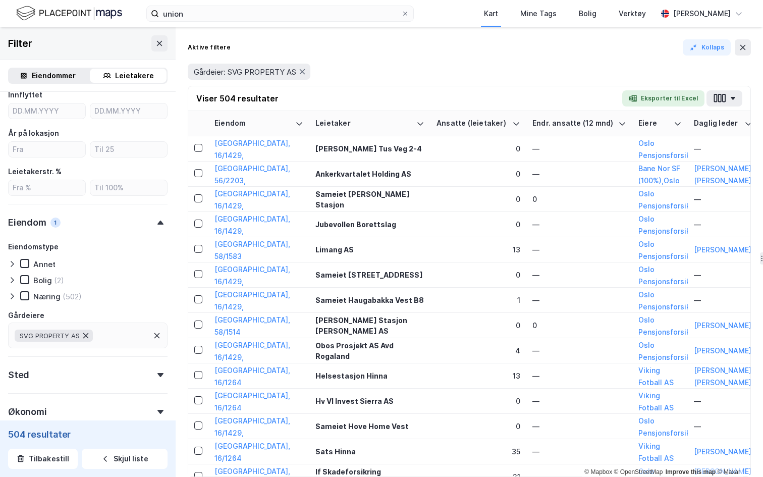
click at [87, 335] on icon at bounding box center [86, 336] width 8 height 8
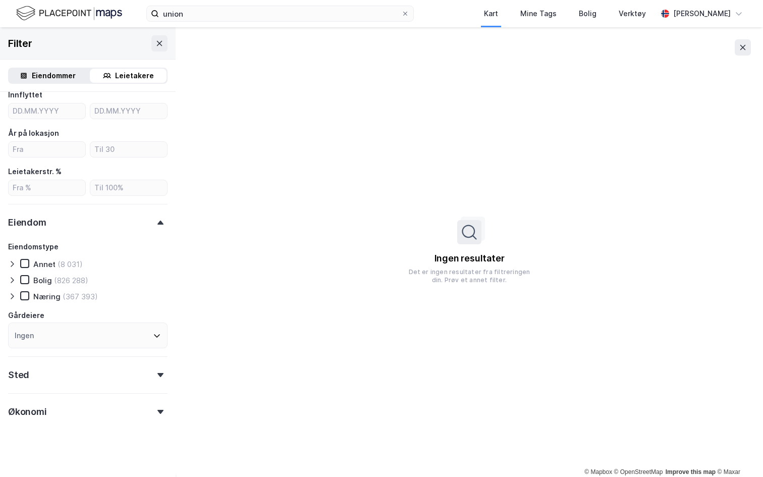
click at [68, 336] on div "Ingen" at bounding box center [88, 336] width 160 height 26
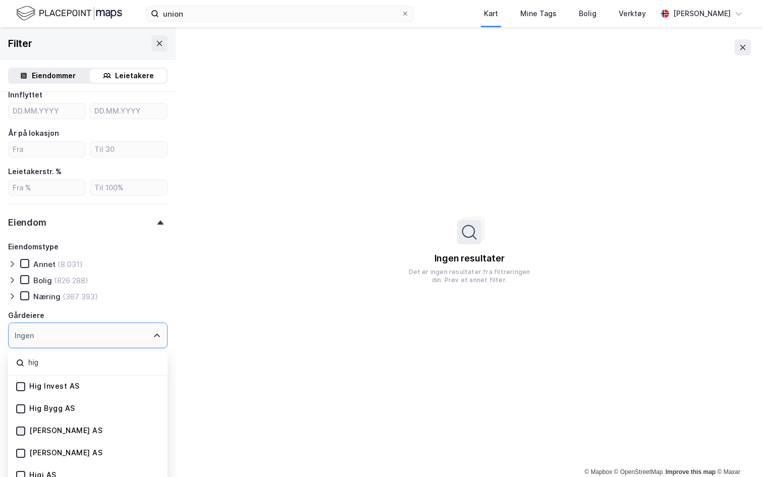
type input "hig"
click at [22, 415] on icon at bounding box center [20, 431] width 7 height 7
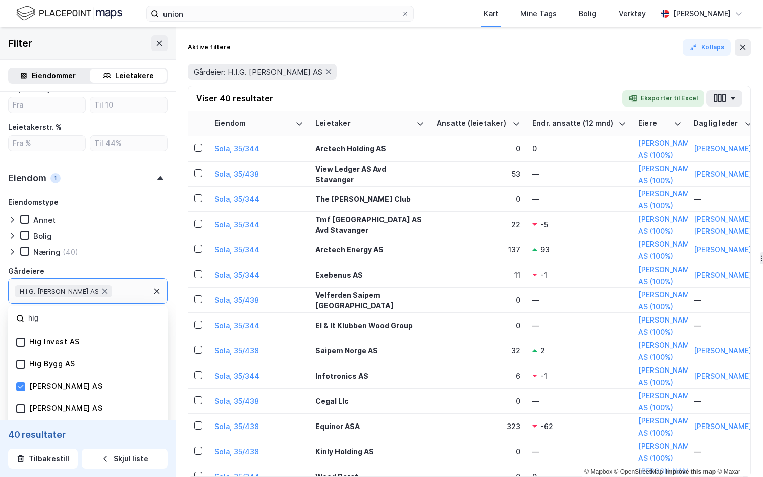
scroll to position [327, 0]
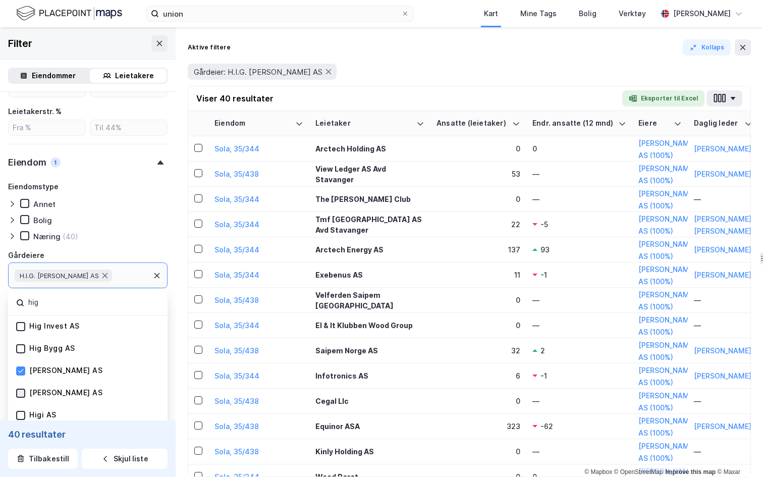
click at [21, 392] on icon at bounding box center [20, 393] width 7 height 7
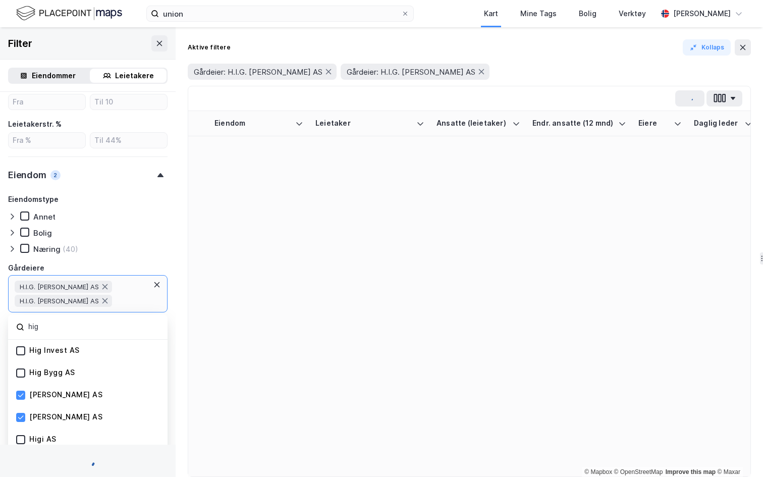
scroll to position [327, 0]
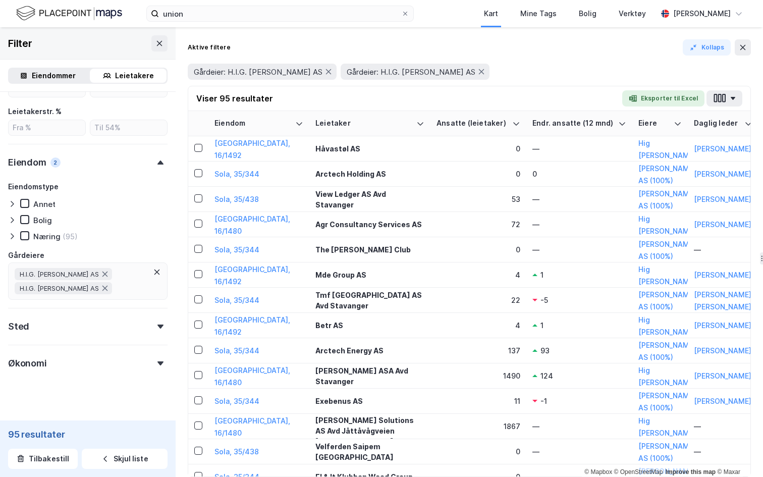
click at [47, 76] on div "Eiendommer" at bounding box center [54, 76] width 44 height 12
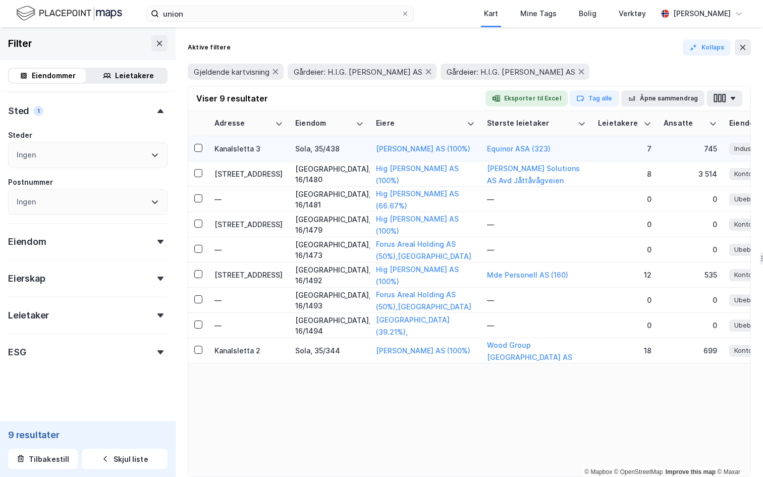
click at [301, 157] on td "Sola, 35/438" at bounding box center [329, 148] width 81 height 25
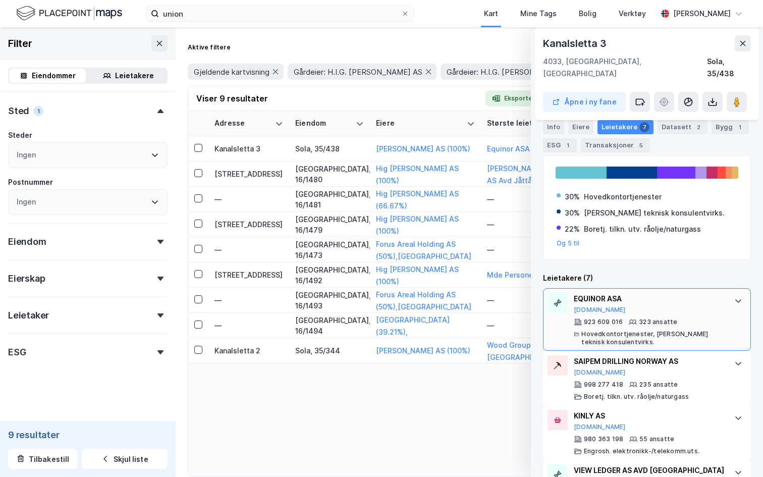
scroll to position [190, 0]
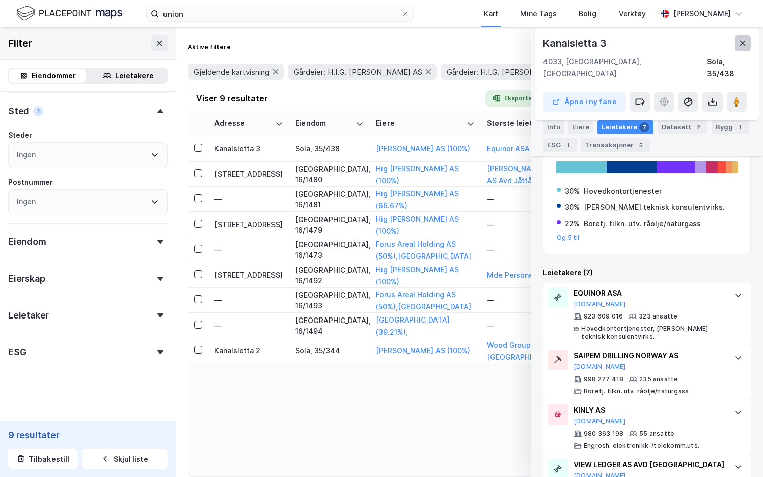
click at [745, 40] on icon at bounding box center [743, 43] width 8 height 8
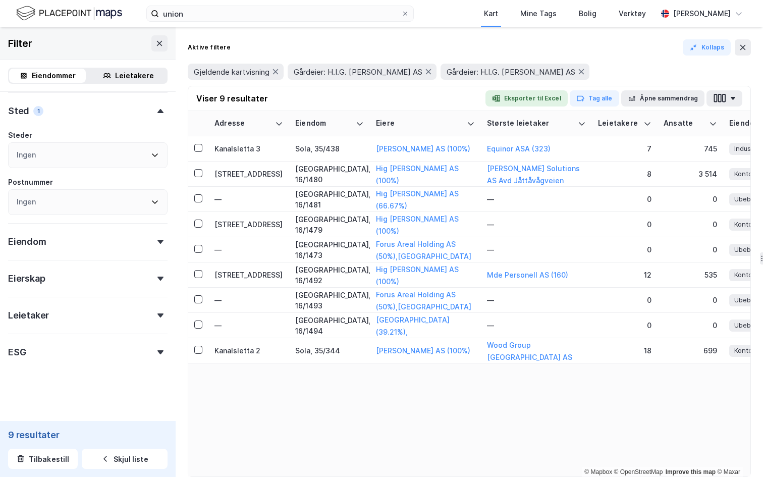
click at [135, 77] on div "Leietakere" at bounding box center [134, 76] width 39 height 12
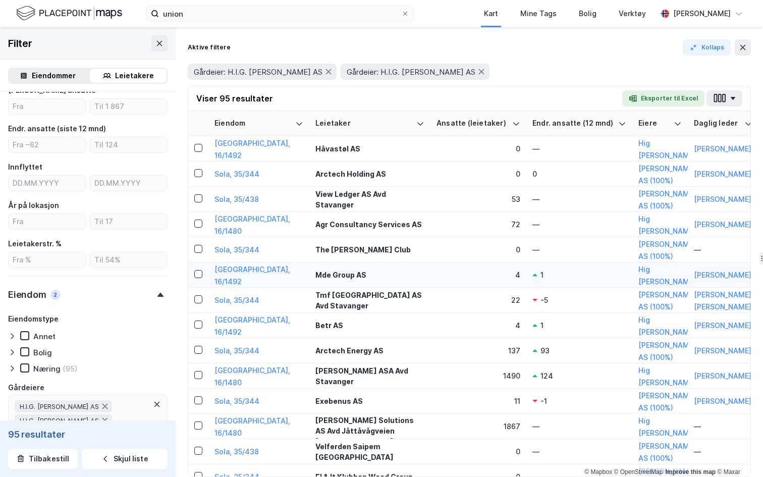
scroll to position [327, 0]
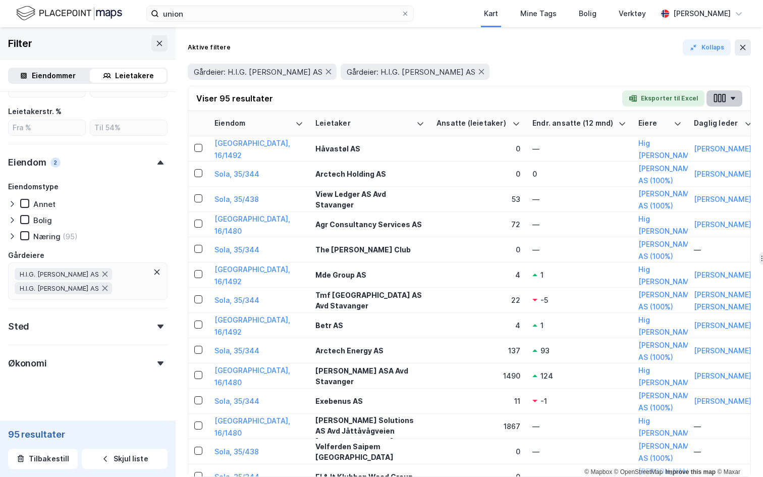
click at [716, 103] on button "button" at bounding box center [725, 98] width 36 height 16
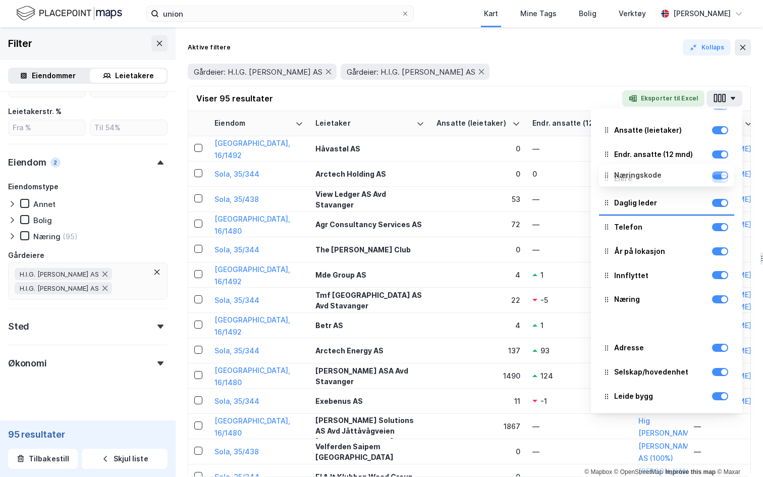
scroll to position [0, 0]
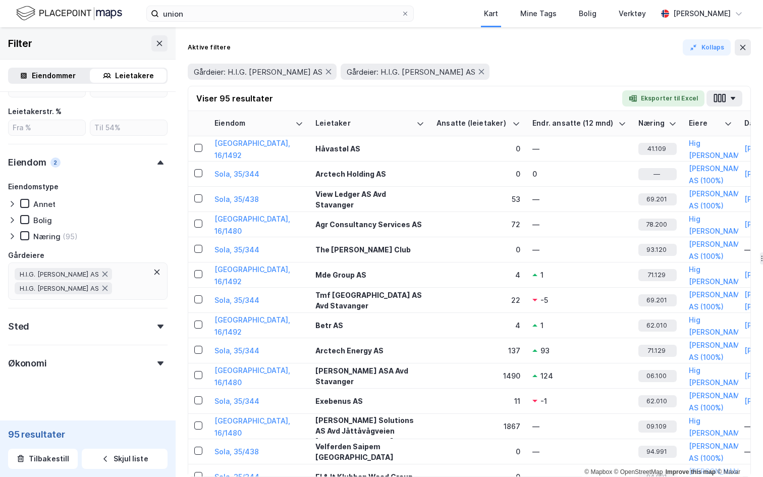
click at [547, 50] on div "Aktive filtere Kollaps" at bounding box center [469, 47] width 563 height 16
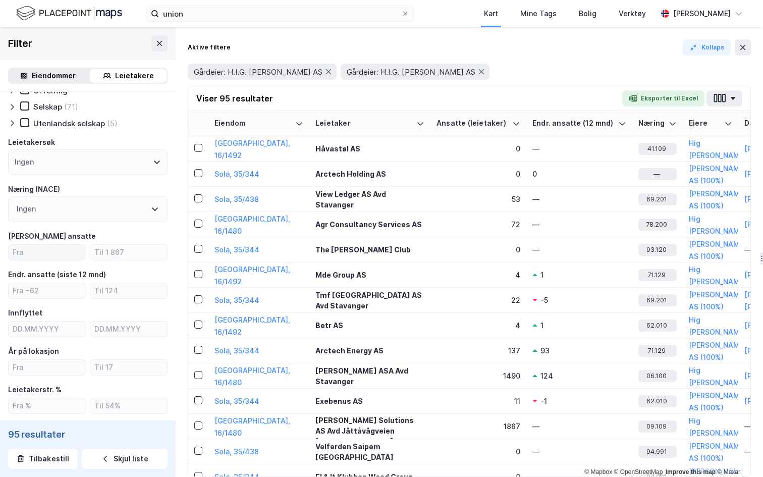
scroll to position [54, 0]
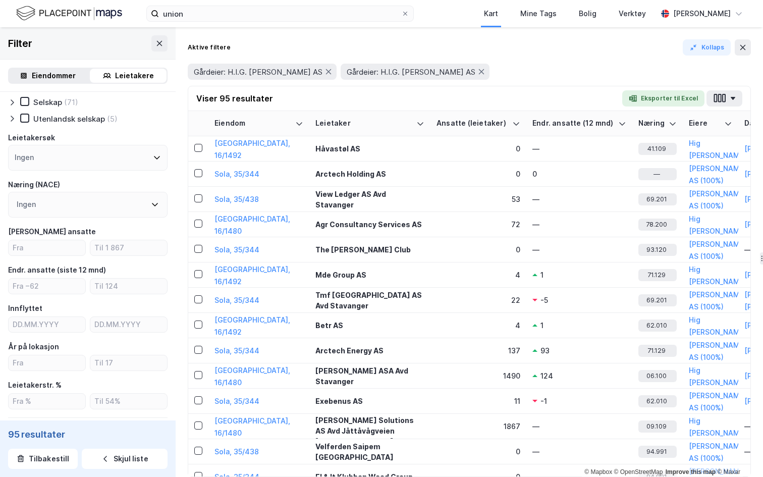
click at [51, 261] on div "Type leietaker Boligforeninger Offentlig Selskap (71) Utenlandsk selskap (5) Le…" at bounding box center [88, 346] width 160 height 601
click at [49, 254] on input "number" at bounding box center [47, 247] width 77 height 15
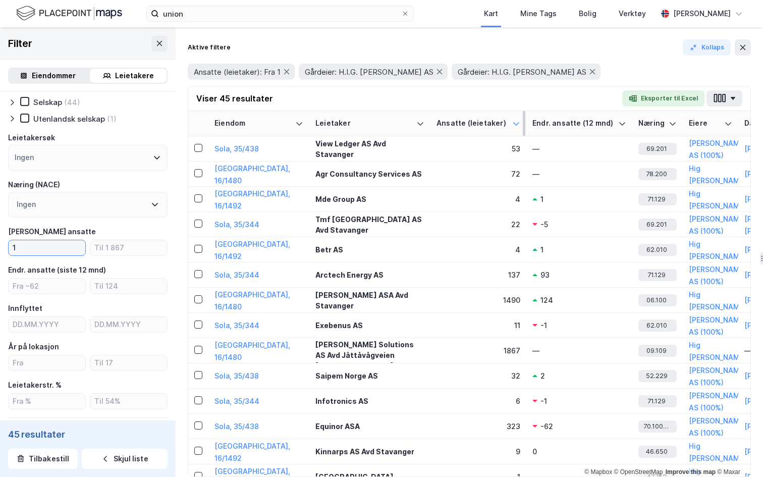
type input "1"
click at [516, 126] on icon at bounding box center [516, 124] width 8 height 8
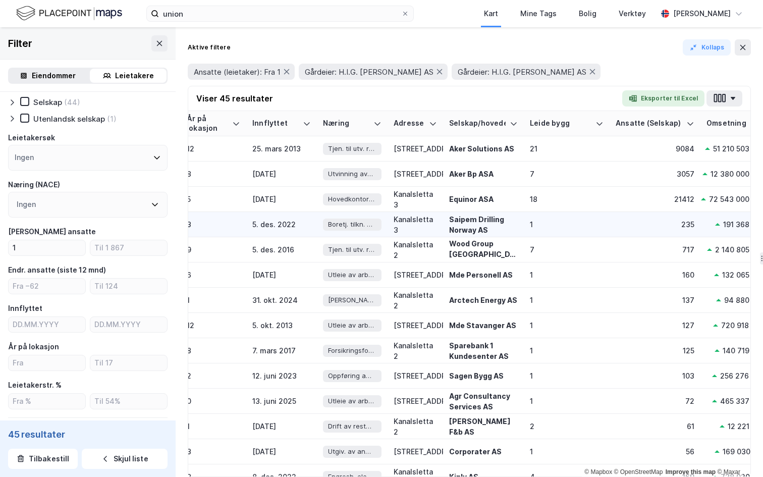
scroll to position [0, 727]
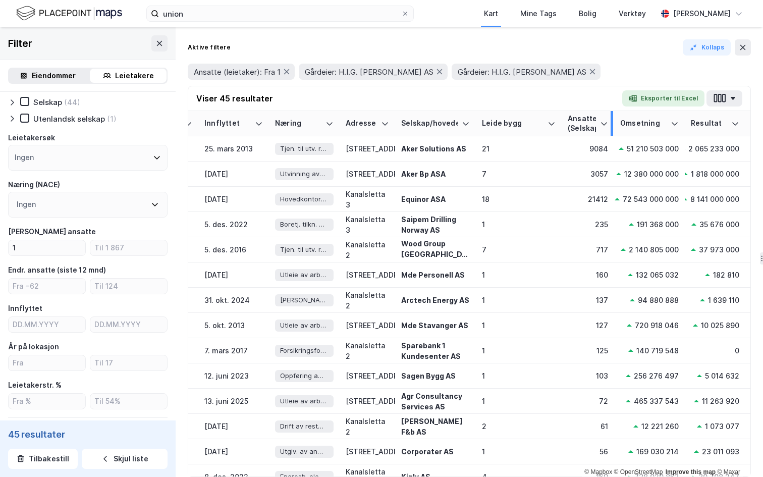
drag, startPoint x: 650, startPoint y: 120, endPoint x: 607, endPoint y: 125, distance: 43.1
click at [611, 125] on div at bounding box center [612, 123] width 3 height 25
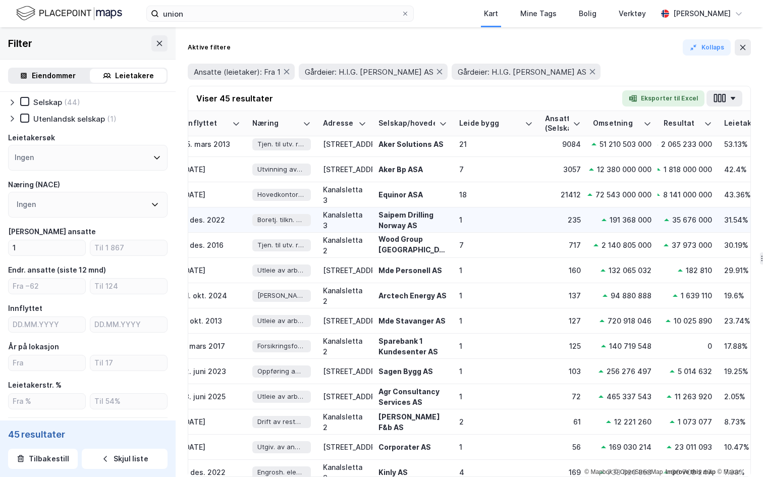
scroll to position [0, 750]
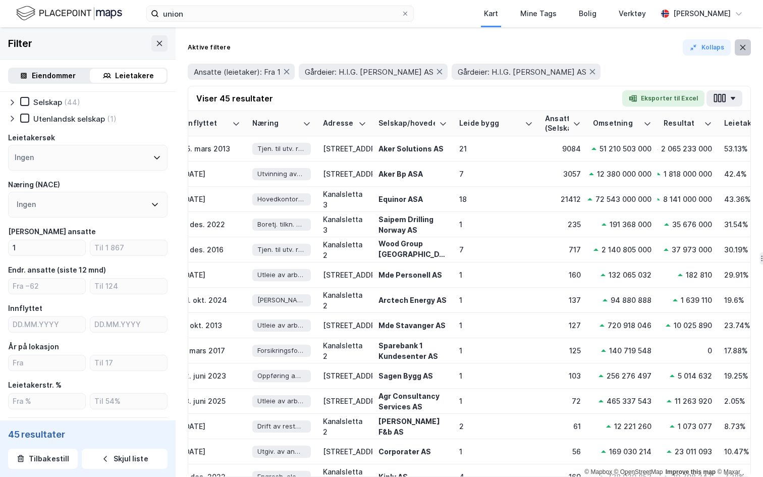
click at [737, 44] on button at bounding box center [743, 47] width 16 height 16
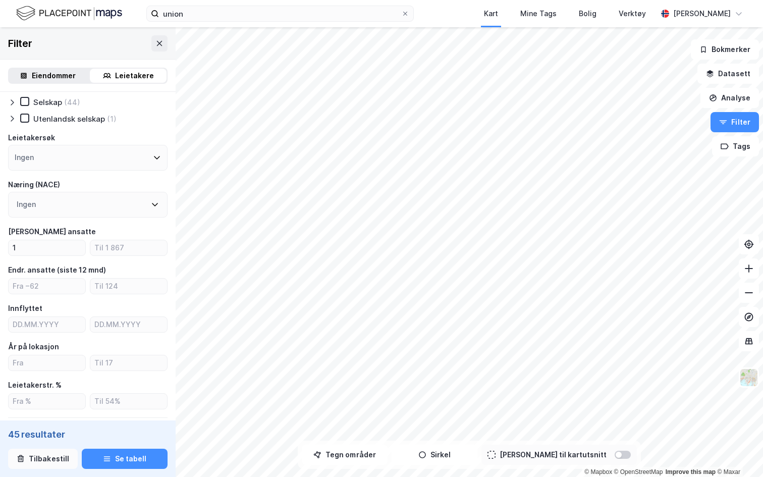
click at [48, 415] on button "Tilbakestill" at bounding box center [43, 459] width 70 height 20
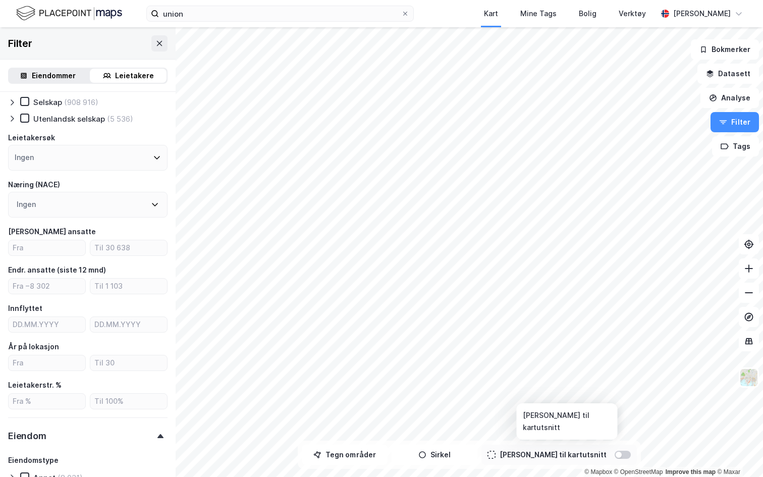
click at [616, 415] on div at bounding box center [619, 455] width 6 height 6
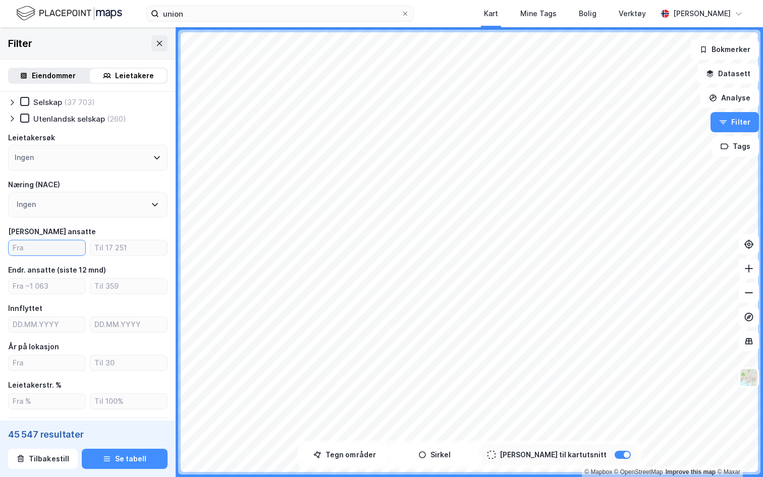
click at [32, 250] on input "number" at bounding box center [47, 247] width 77 height 15
type input "50"
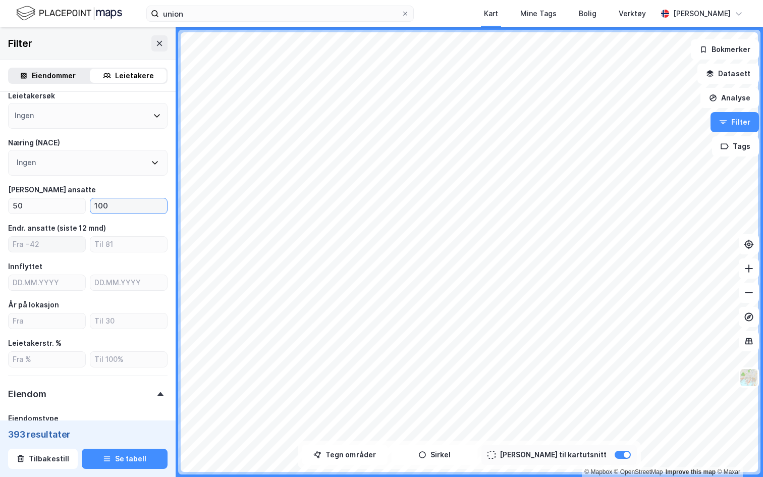
scroll to position [95, 0]
type input "100"
click at [53, 318] on input "number" at bounding box center [47, 320] width 77 height 15
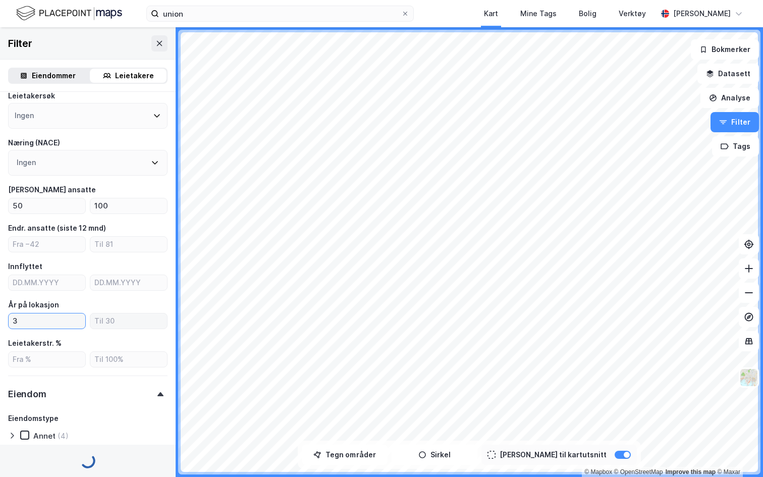
type input "3"
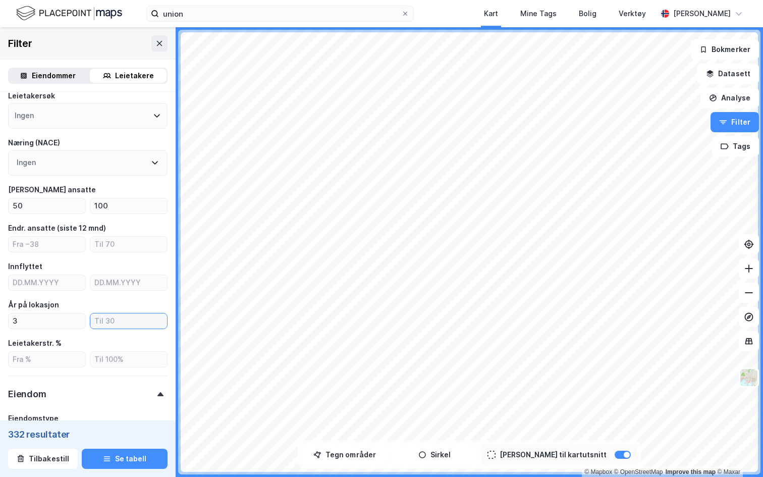
click at [135, 321] on input "number" at bounding box center [128, 320] width 77 height 15
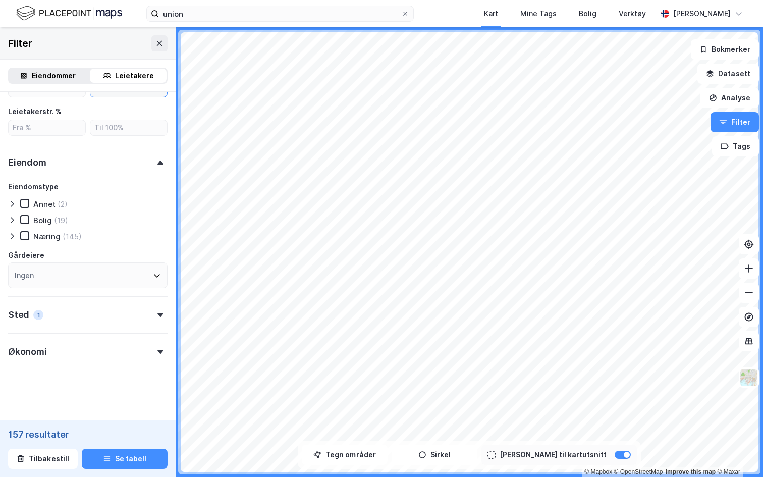
type input "8"
click at [68, 342] on div "Økonomi" at bounding box center [88, 347] width 160 height 29
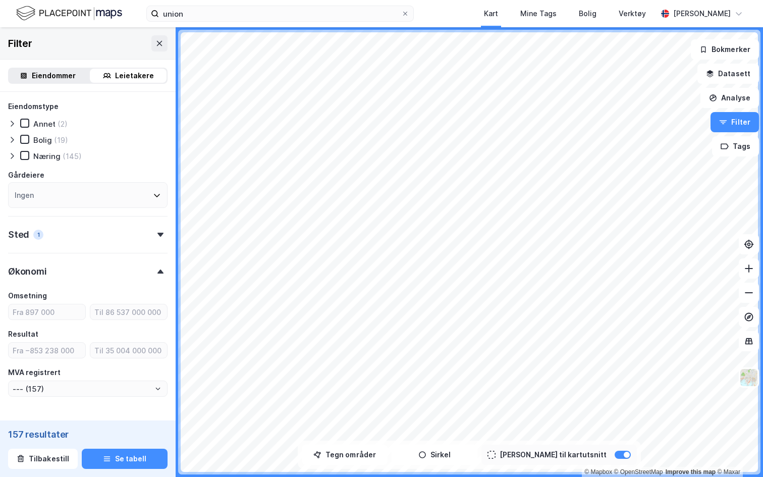
scroll to position [427, 0]
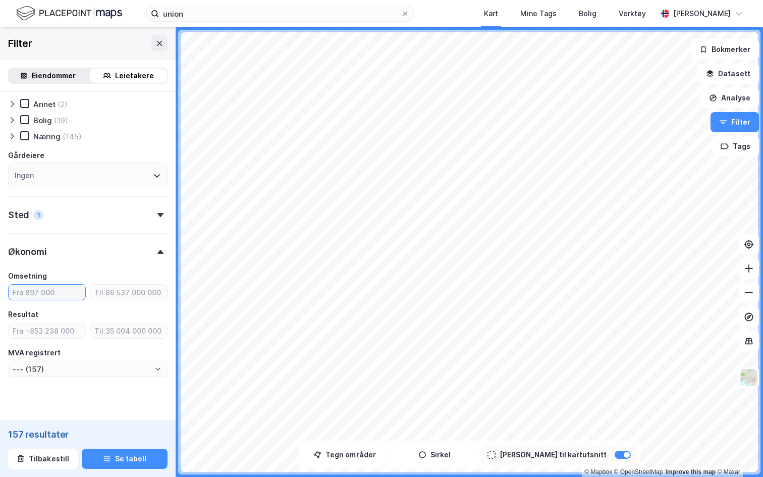
click at [52, 298] on input "number" at bounding box center [47, 292] width 77 height 15
type input "1000"
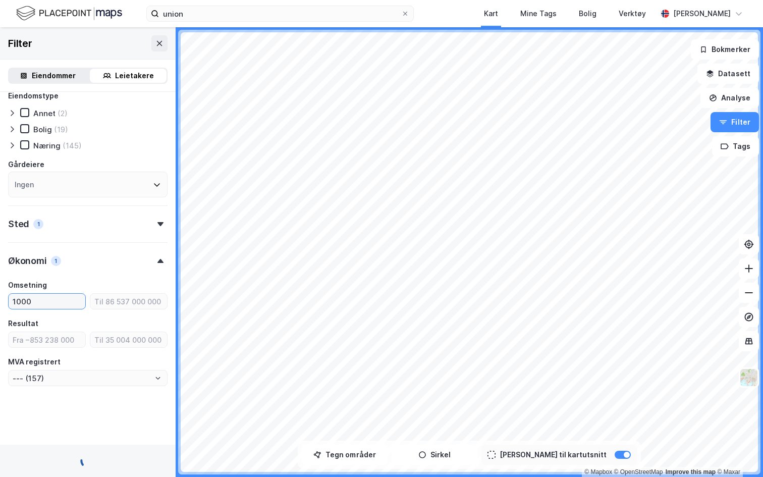
type input "--- (102)"
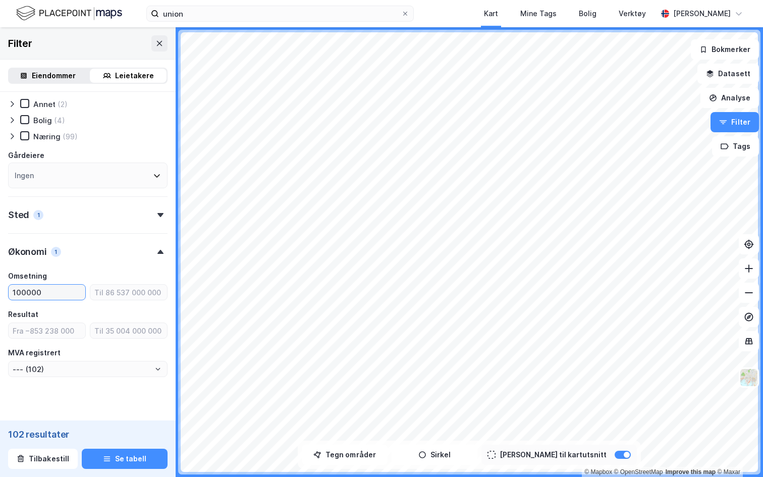
type input "1000000"
type input "--- (101)"
type input "1000000"
click at [84, 379] on form "Type leietaker Boligforeninger Offentlig (2) Selskap (89) Utenlandsk selskap Le…" at bounding box center [88, 50] width 160 height 755
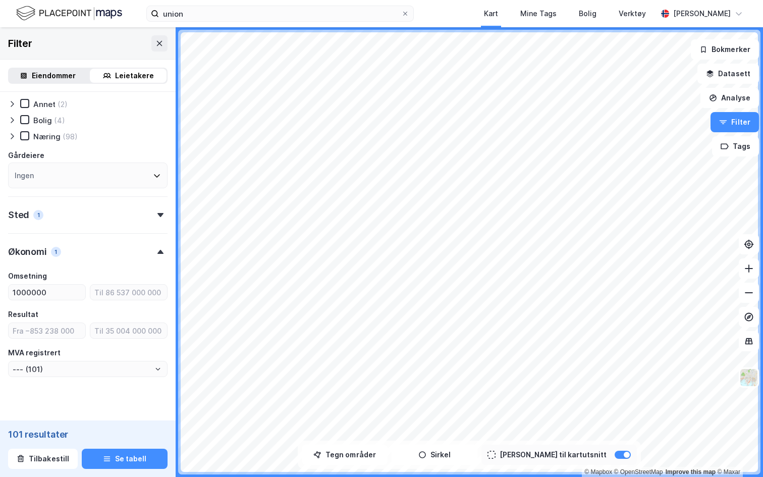
click at [79, 360] on div "MVA registrert --- (101)" at bounding box center [88, 362] width 160 height 30
click at [75, 371] on input "--- (101)" at bounding box center [88, 368] width 158 height 15
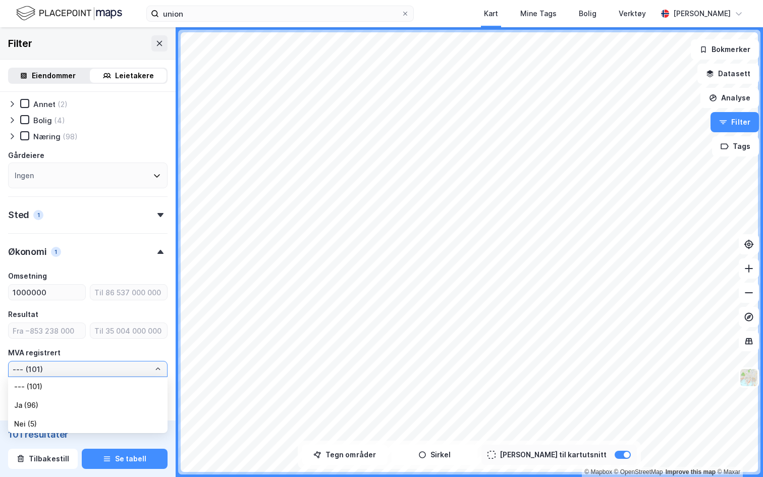
click at [50, 404] on li "Ja (96)" at bounding box center [88, 405] width 160 height 19
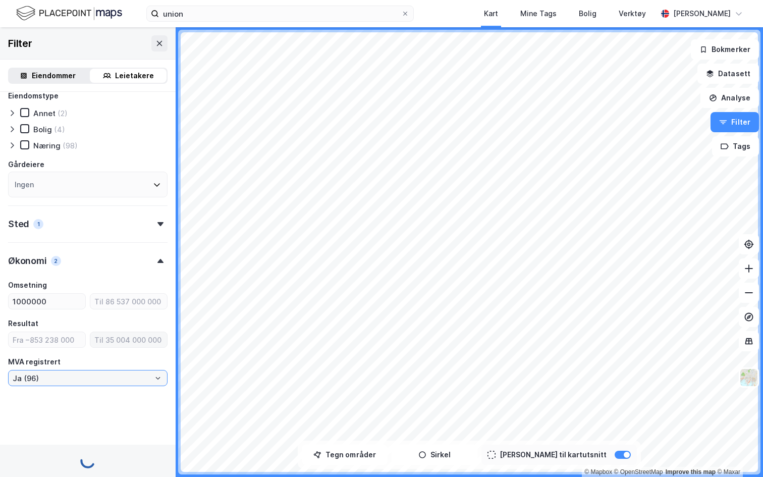
scroll to position [427, 0]
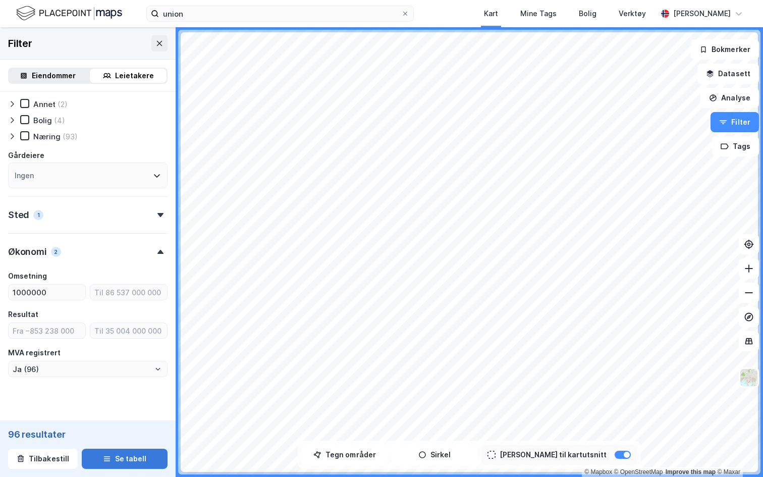
click at [123, 415] on button "Se tabell" at bounding box center [125, 459] width 86 height 20
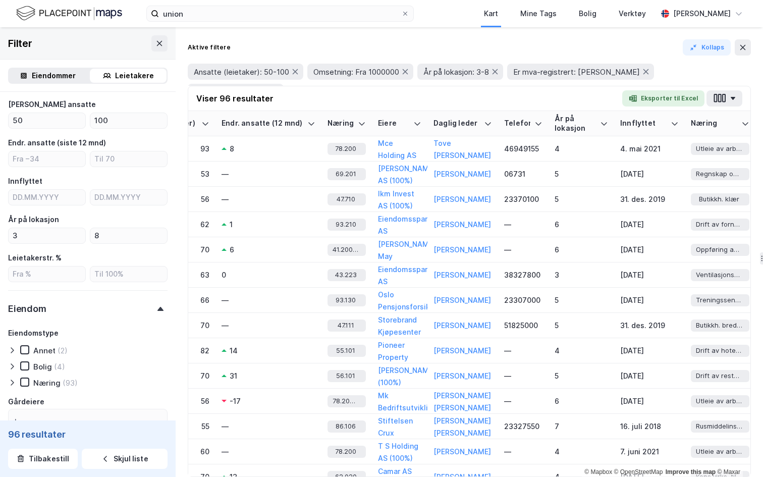
scroll to position [223, 0]
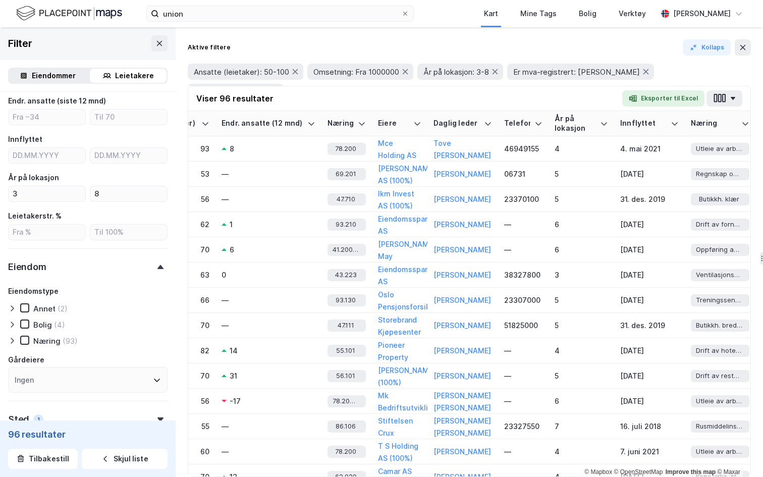
click at [14, 338] on icon at bounding box center [12, 341] width 8 height 8
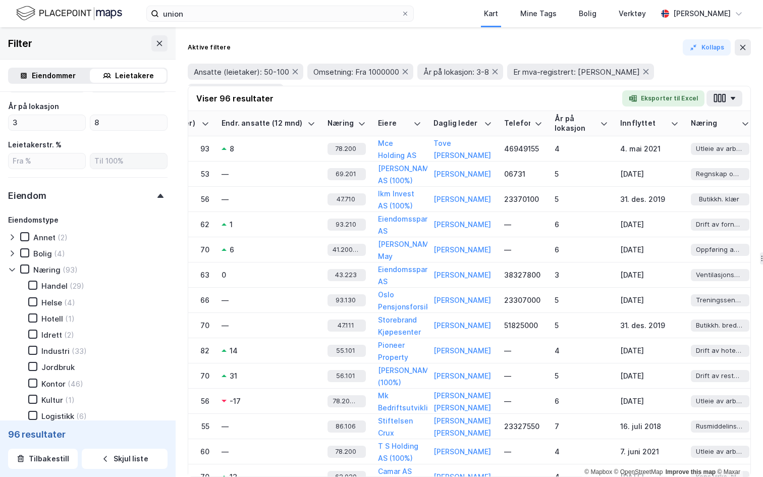
scroll to position [320, 0]
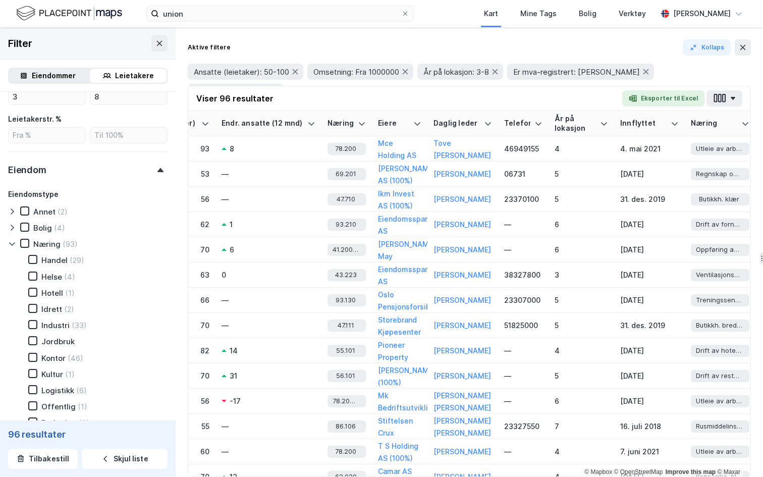
click at [29, 362] on div "Kontor (46)" at bounding box center [49, 358] width 67 height 10
type input "Ja (46)"
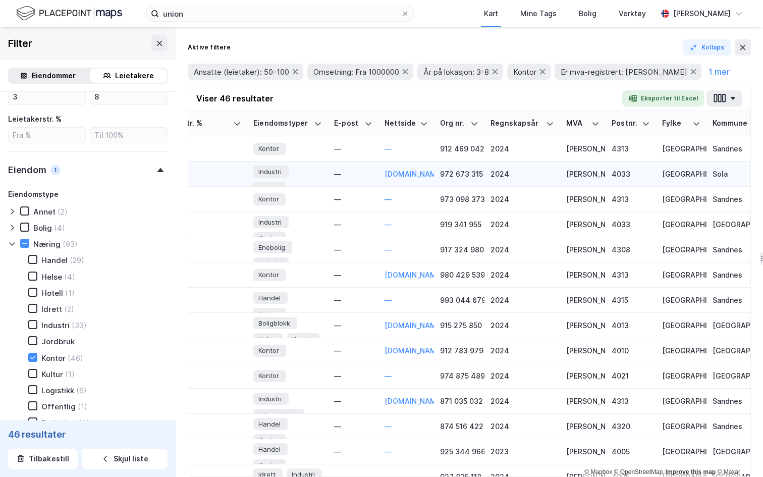
scroll to position [0, 1371]
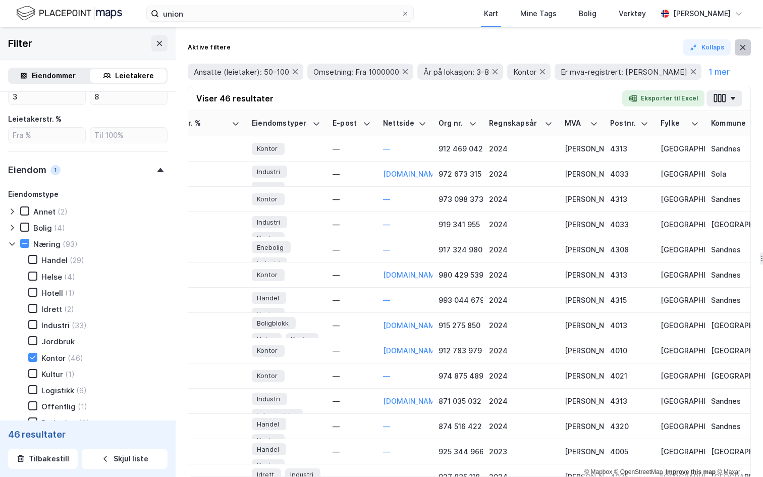
click at [742, 55] on button at bounding box center [743, 47] width 16 height 16
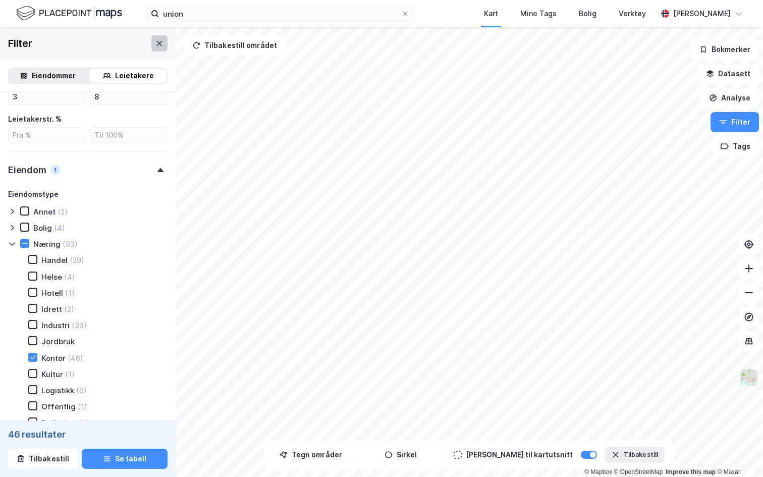
click at [160, 49] on button at bounding box center [159, 43] width 16 height 16
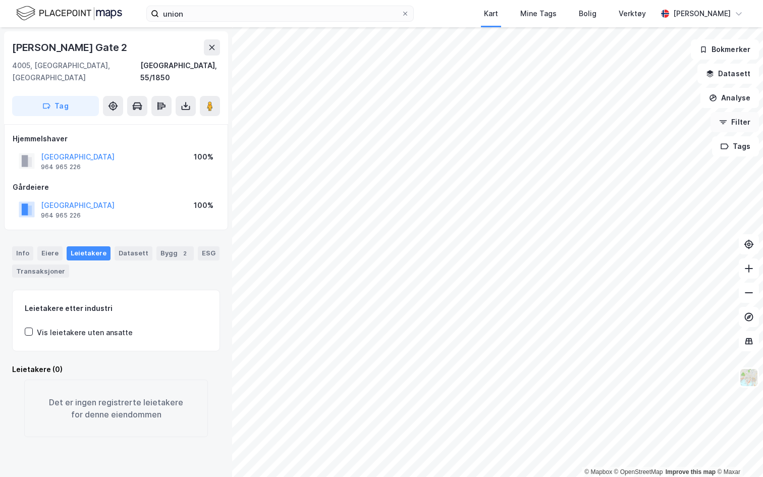
click at [736, 122] on button "Filter" at bounding box center [735, 122] width 48 height 20
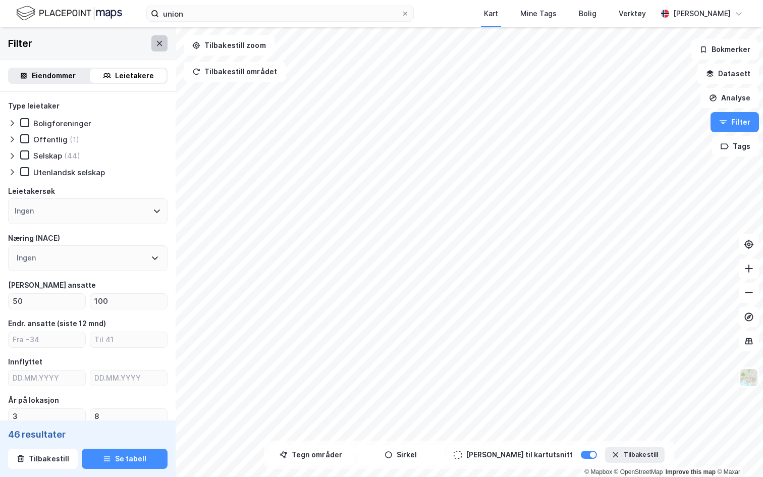
click at [163, 41] on icon at bounding box center [159, 43] width 8 height 8
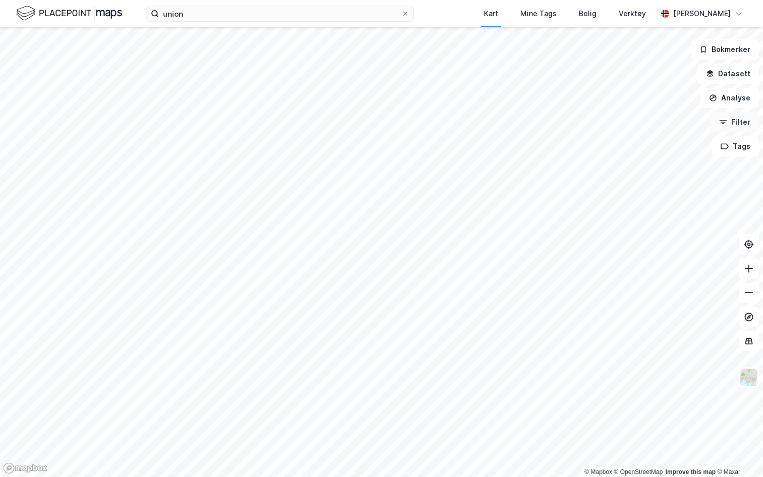
click at [749, 125] on button "Filter" at bounding box center [735, 122] width 48 height 20
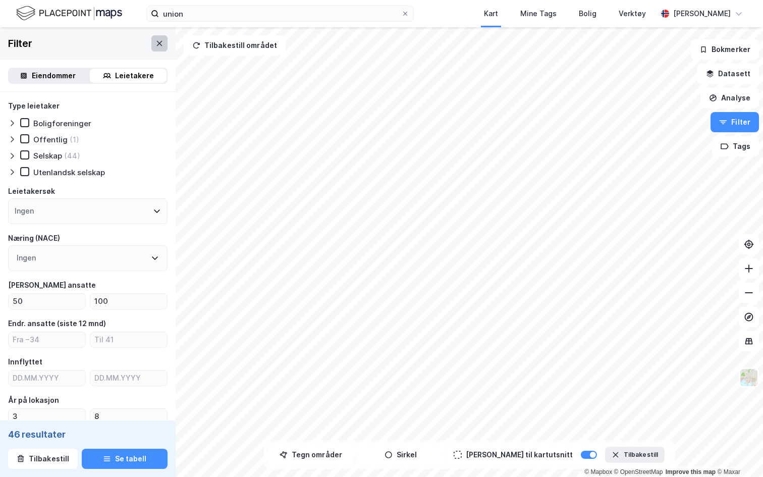
click at [163, 42] on icon at bounding box center [159, 43] width 8 height 8
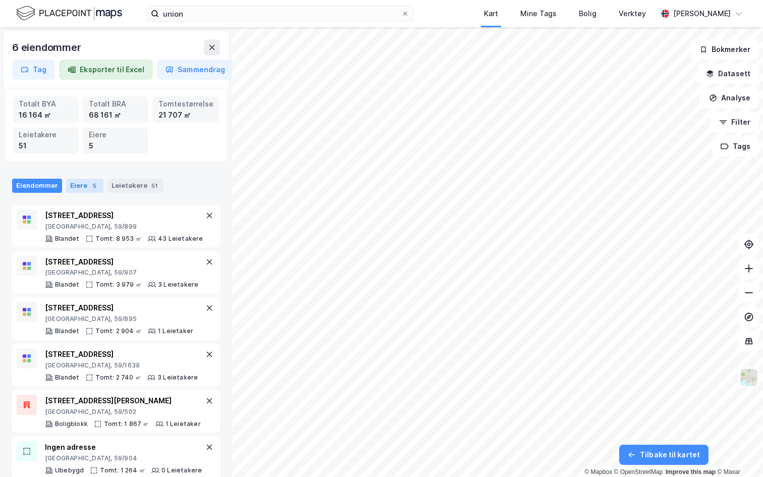
click at [82, 186] on div "Eiere 5" at bounding box center [84, 186] width 37 height 14
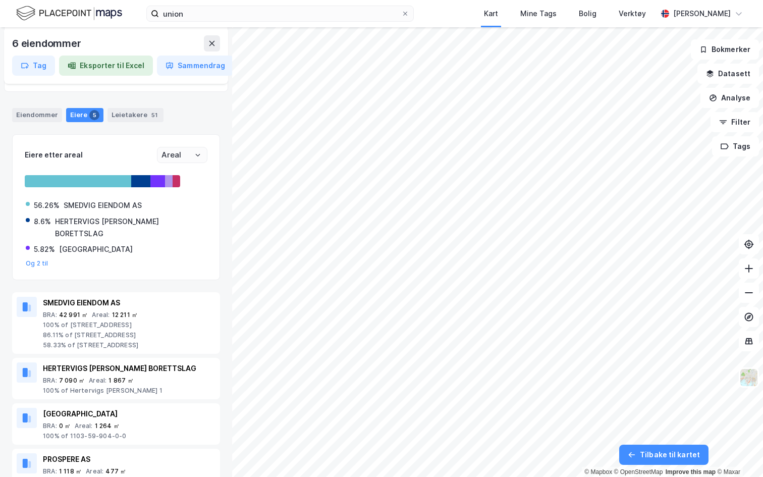
scroll to position [78, 0]
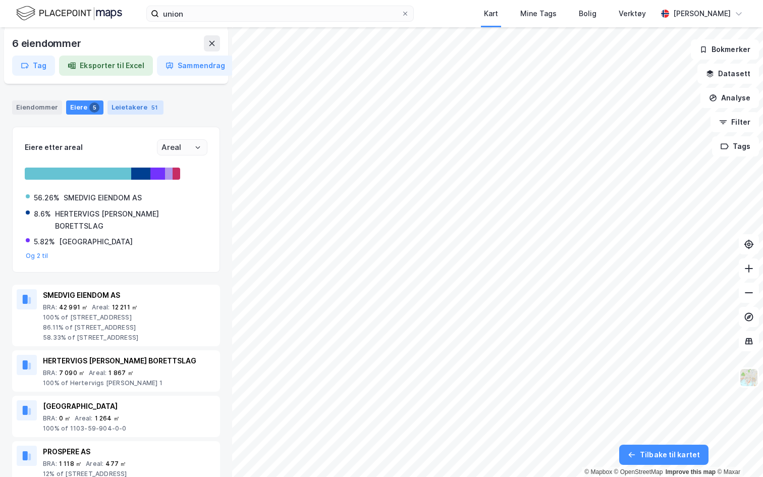
click at [133, 113] on div "Leietakere 51" at bounding box center [136, 107] width 56 height 14
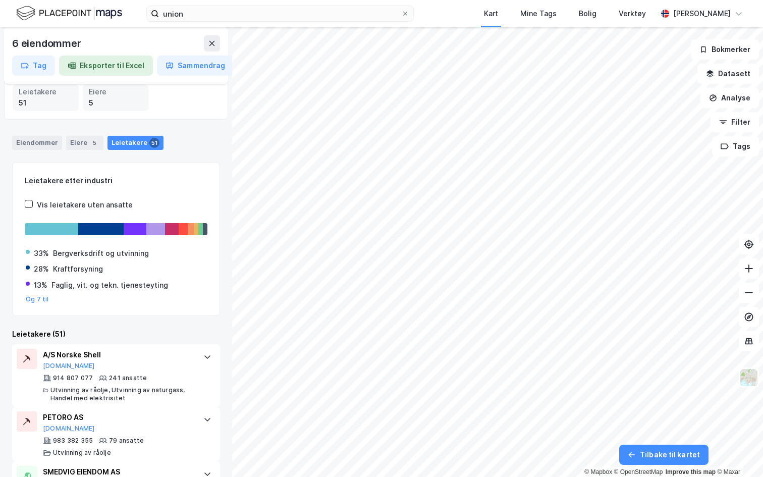
scroll to position [0, 0]
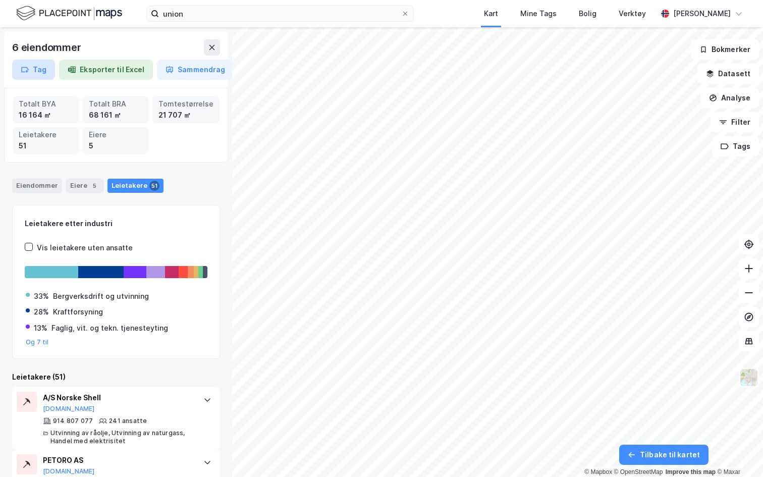
click at [43, 73] on button "Tag" at bounding box center [33, 70] width 43 height 20
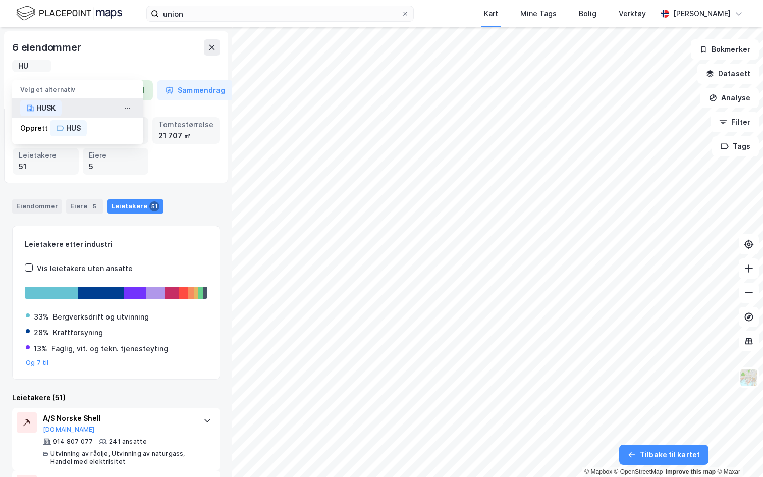
type input "H"
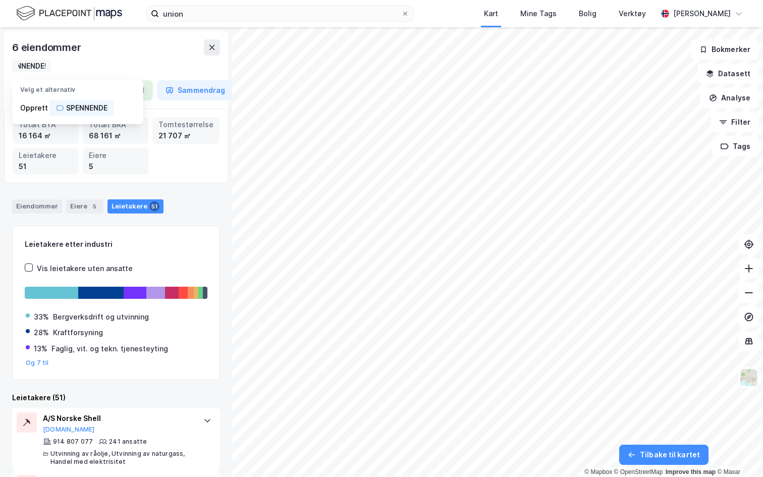
scroll to position [0, 18]
type input "SPENNENDE!"
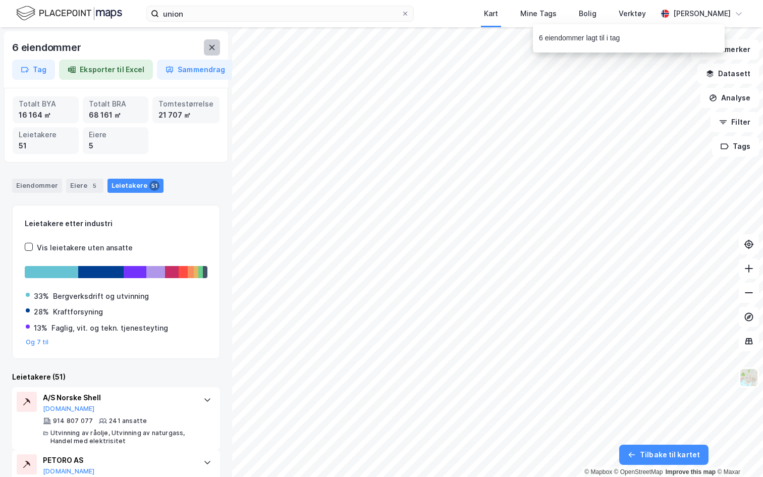
click at [213, 46] on icon at bounding box center [212, 47] width 6 height 5
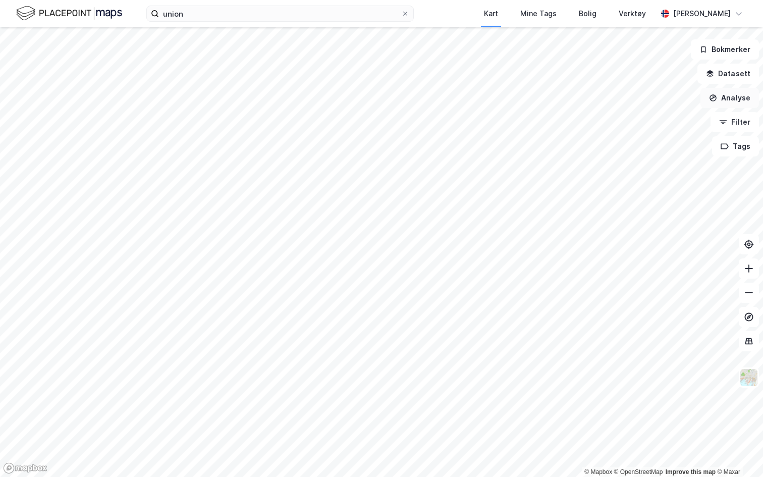
click at [736, 101] on button "Analyse" at bounding box center [730, 98] width 59 height 20
click at [629, 119] on div "Tegn område" at bounding box center [642, 119] width 88 height 9
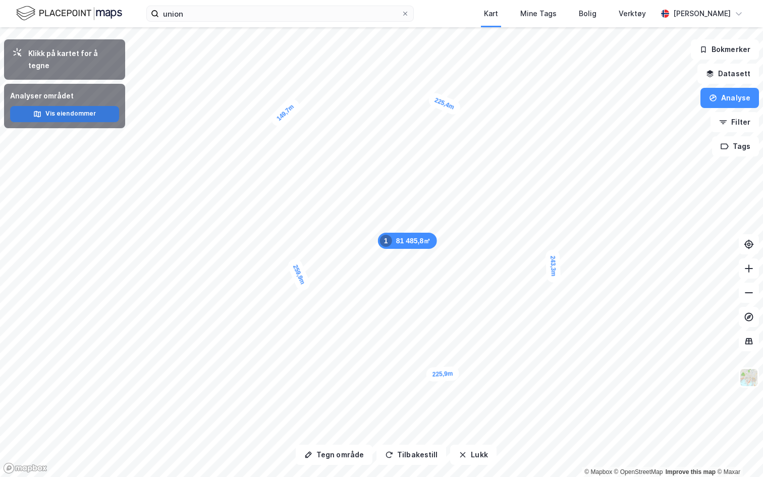
click at [82, 106] on button "Vis eiendommer" at bounding box center [64, 114] width 109 height 16
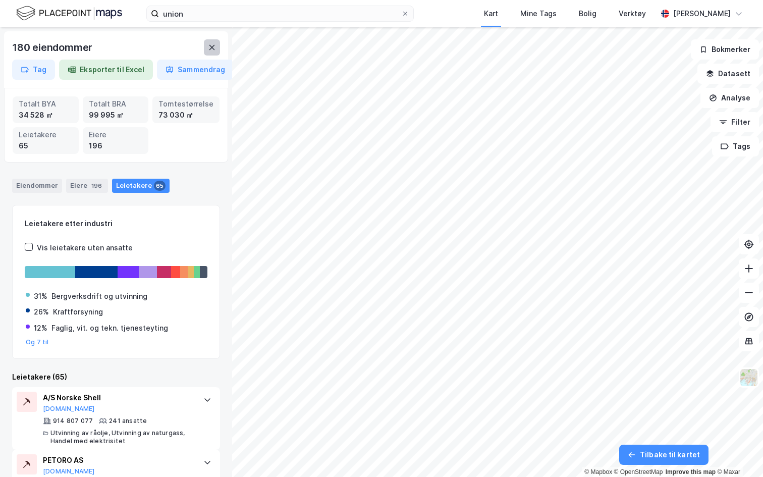
click at [206, 51] on button at bounding box center [212, 47] width 16 height 16
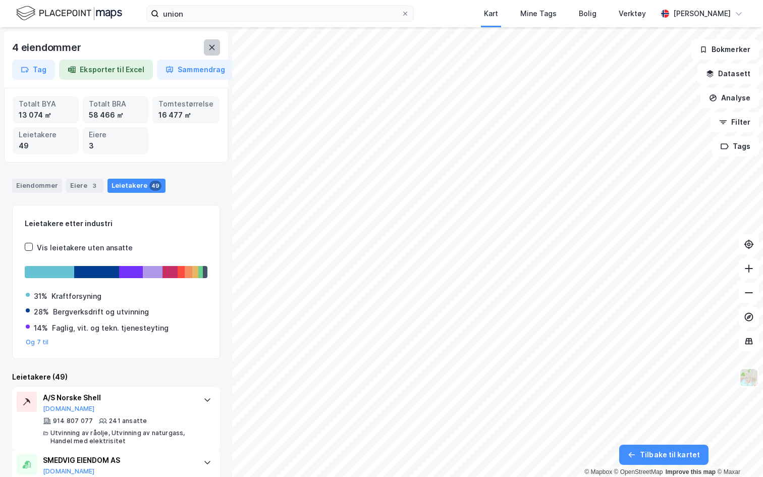
click at [205, 52] on button at bounding box center [212, 47] width 16 height 16
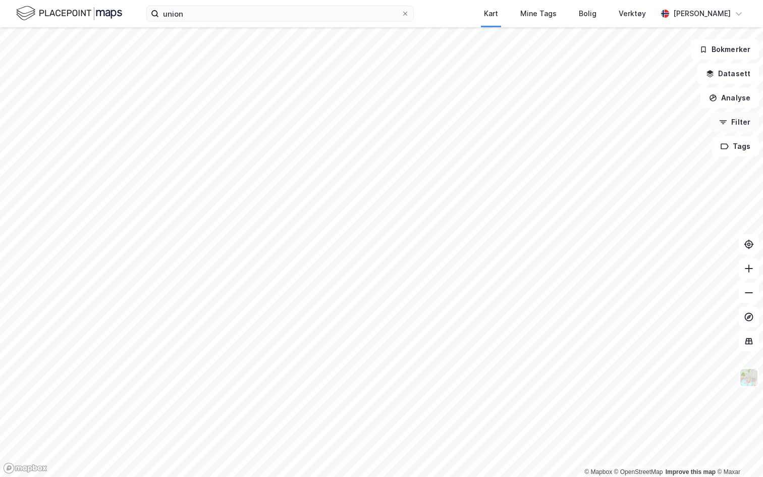
click at [736, 120] on button "Filter" at bounding box center [735, 122] width 48 height 20
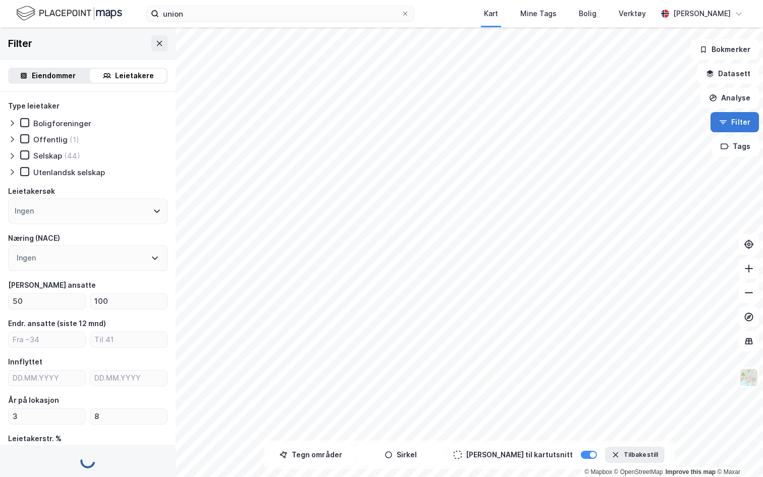
click at [736, 120] on button "Filter" at bounding box center [735, 122] width 48 height 20
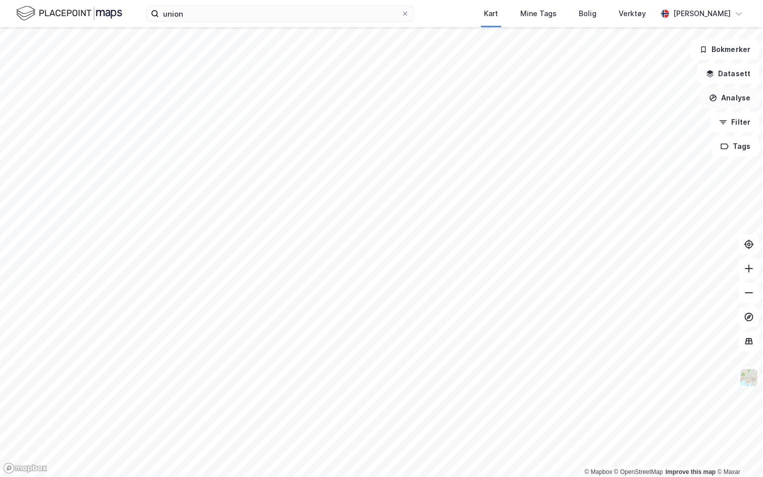
click at [734, 92] on button "Analyse" at bounding box center [730, 98] width 59 height 20
click at [734, 93] on button "Analyse" at bounding box center [730, 98] width 59 height 20
click at [723, 72] on button "Datasett" at bounding box center [729, 74] width 62 height 20
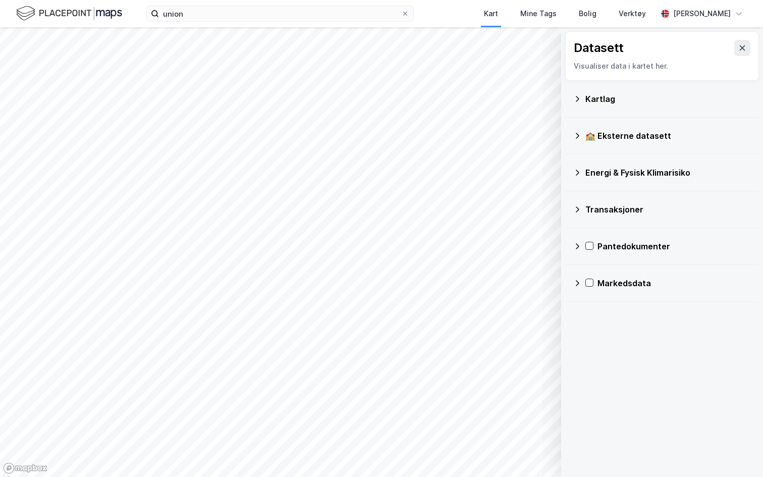
click at [627, 179] on div "Energi & Fysisk Klimarisiko" at bounding box center [662, 173] width 178 height 24
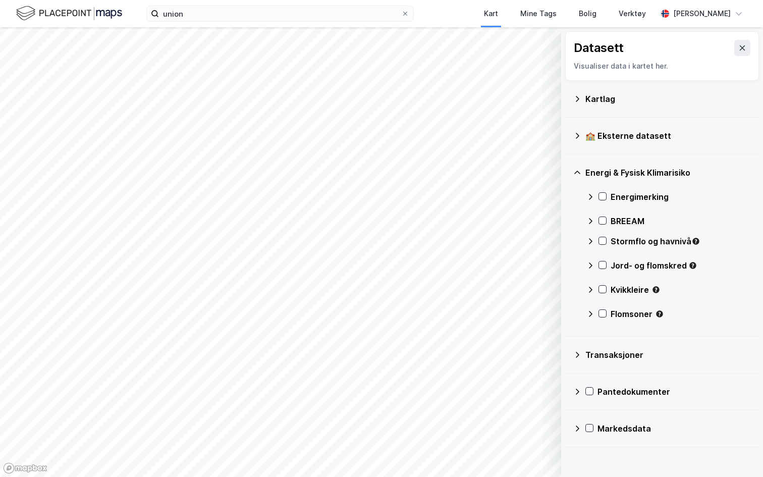
click at [626, 177] on div "Energi & Fysisk Klimarisiko" at bounding box center [669, 173] width 166 height 12
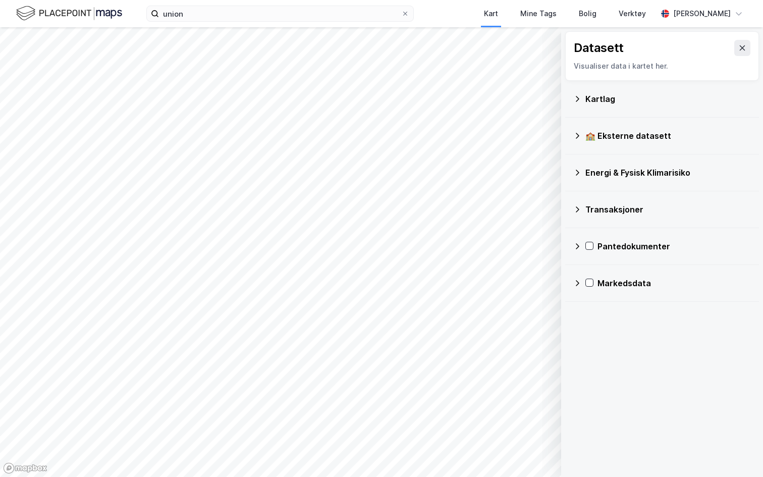
click at [626, 177] on div "Energi & Fysisk Klimarisiko" at bounding box center [669, 173] width 166 height 12
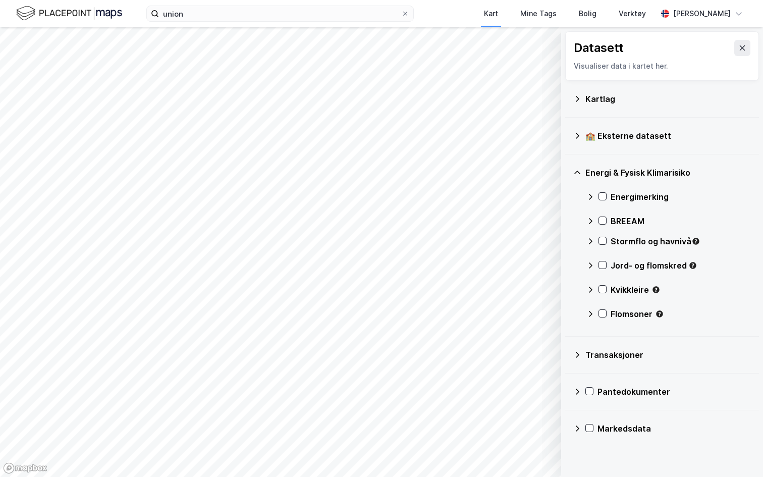
click at [618, 219] on div "BREEAM" at bounding box center [681, 221] width 140 height 12
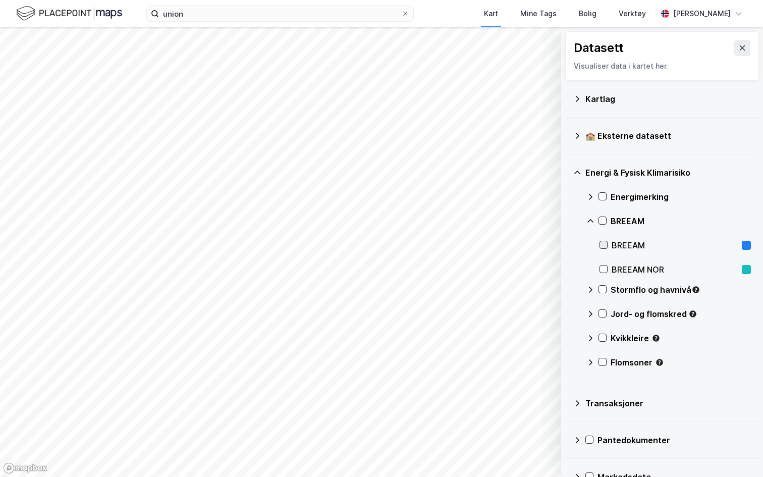
click at [603, 243] on icon at bounding box center [603, 244] width 7 height 7
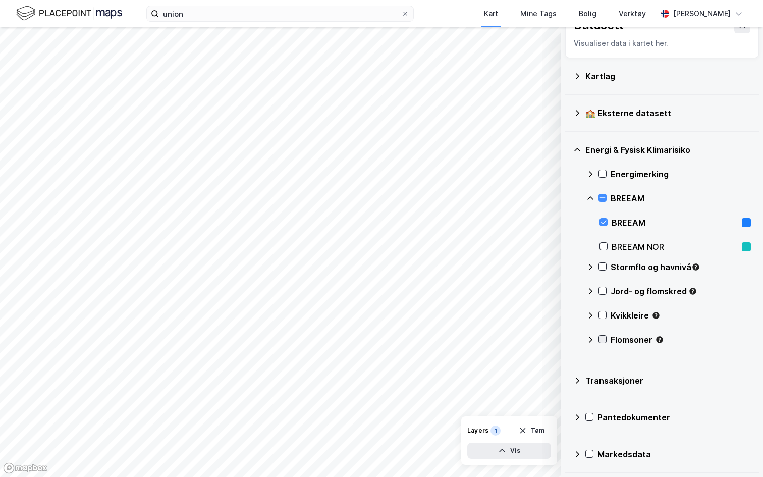
click at [603, 339] on icon at bounding box center [602, 339] width 7 height 7
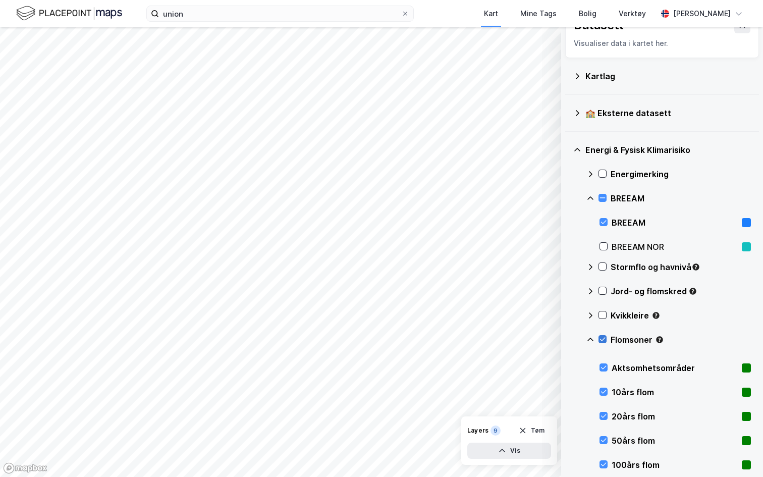
click at [605, 337] on icon at bounding box center [602, 339] width 7 height 7
click at [588, 338] on icon at bounding box center [591, 340] width 8 height 8
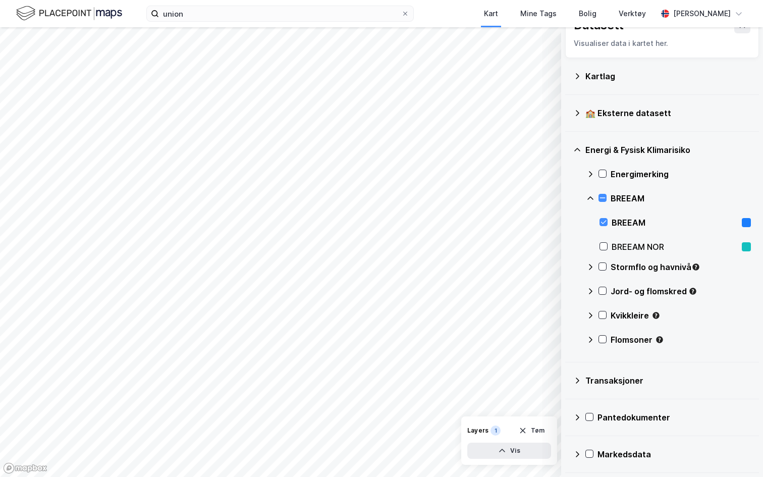
click at [604, 193] on div "BREEAM" at bounding box center [669, 198] width 165 height 24
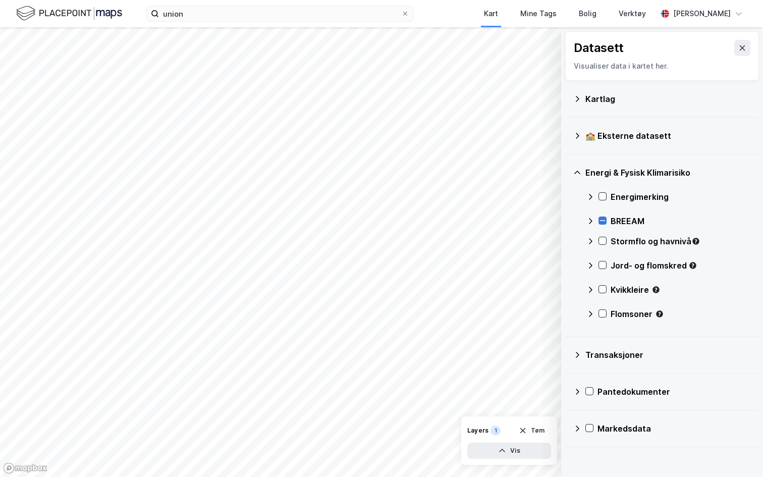
click at [605, 218] on icon at bounding box center [602, 220] width 7 height 7
click at [602, 223] on icon at bounding box center [602, 220] width 7 height 7
click at [740, 52] on button at bounding box center [742, 48] width 16 height 16
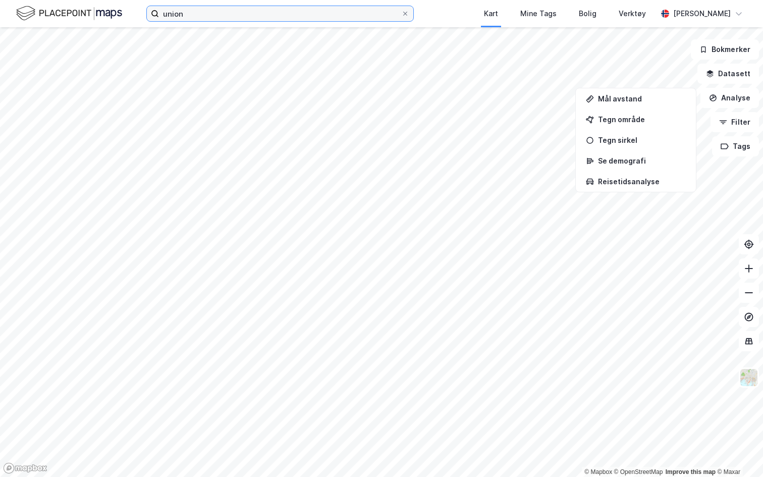
click at [198, 16] on input "union" at bounding box center [280, 13] width 242 height 15
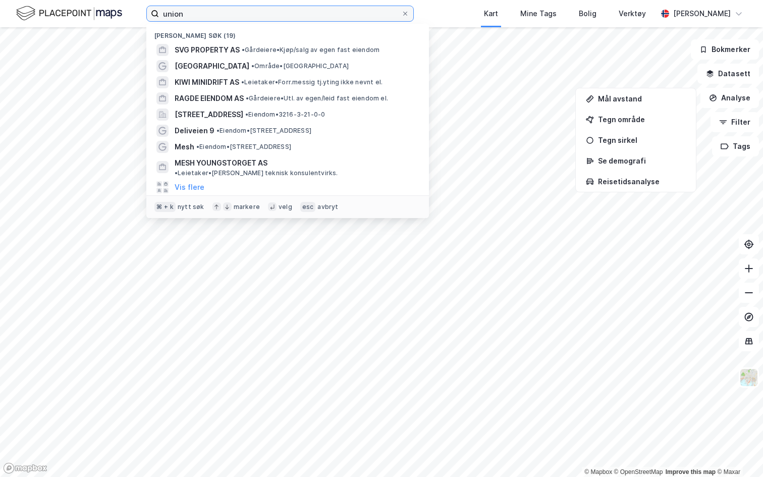
click at [198, 16] on input "union" at bounding box center [280, 13] width 242 height 15
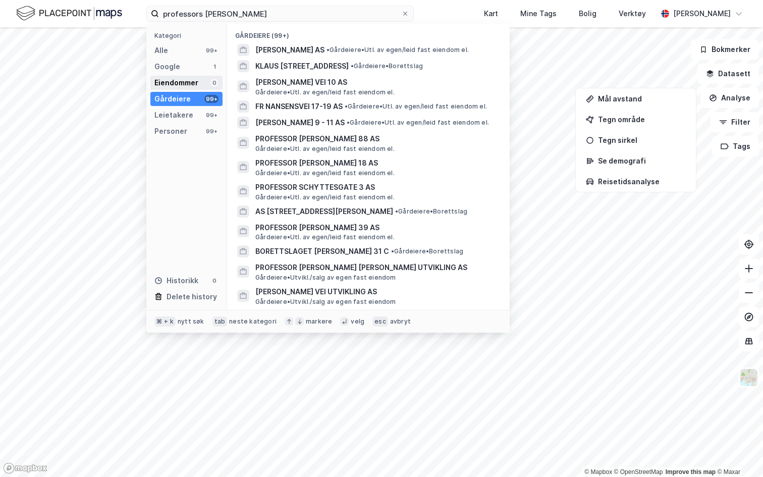
click at [197, 77] on div "Eiendommer" at bounding box center [176, 83] width 44 height 12
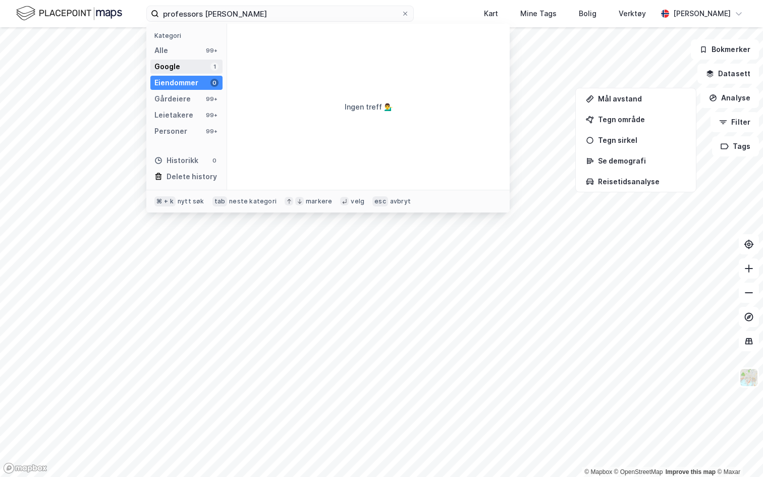
click at [203, 69] on div "Google 1" at bounding box center [186, 67] width 72 height 14
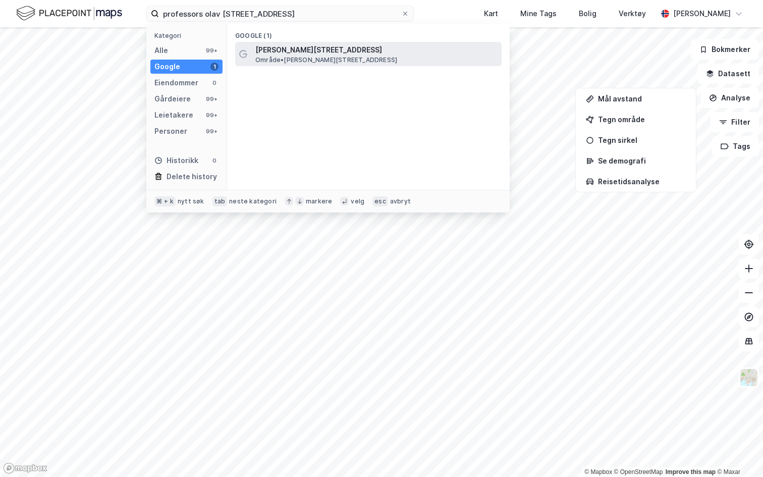
click at [292, 60] on span "Område • Professor Olav Hanssens vei 10, 4021 Stavanger" at bounding box center [326, 60] width 142 height 8
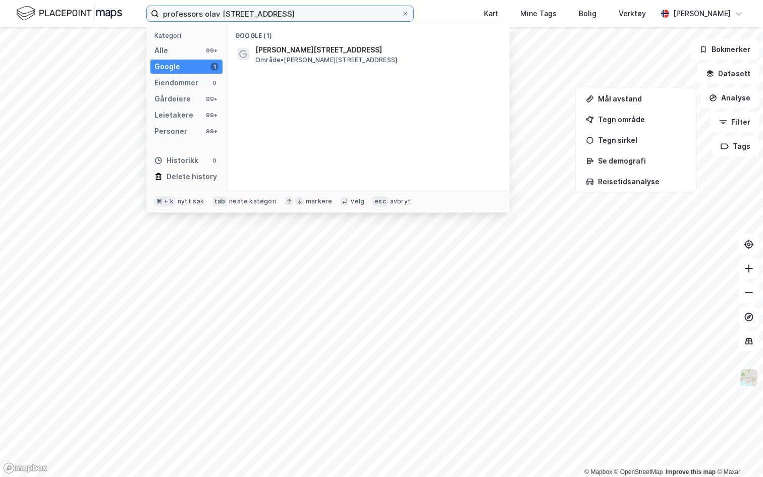
click at [293, 14] on input "professors olav hanssensvei 10" at bounding box center [280, 13] width 242 height 15
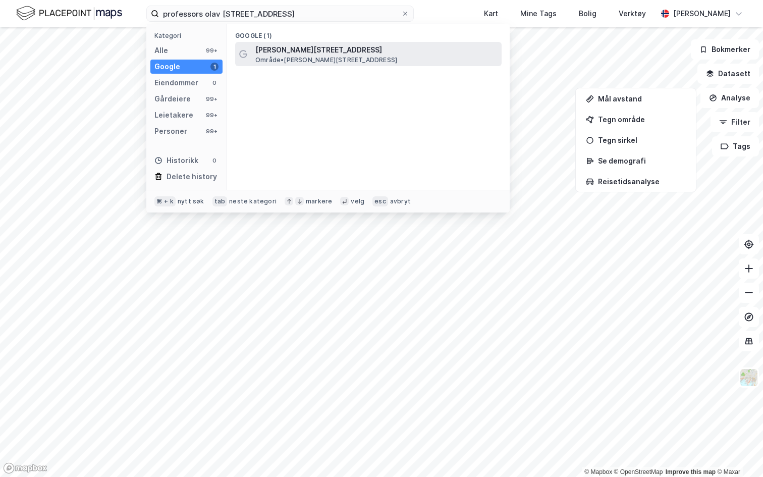
click at [283, 56] on span "Område • Professor Olav Hanssens vei 10, 4021 Stavanger" at bounding box center [326, 60] width 142 height 8
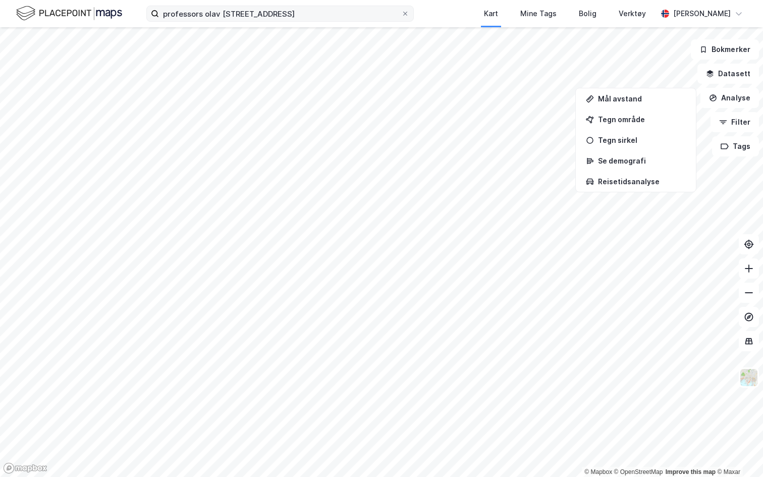
click at [285, 21] on div "professors olav hanssensvei 10 Kart Mine Tags Bolig Verktøy Andreas Vestadmin" at bounding box center [381, 13] width 763 height 27
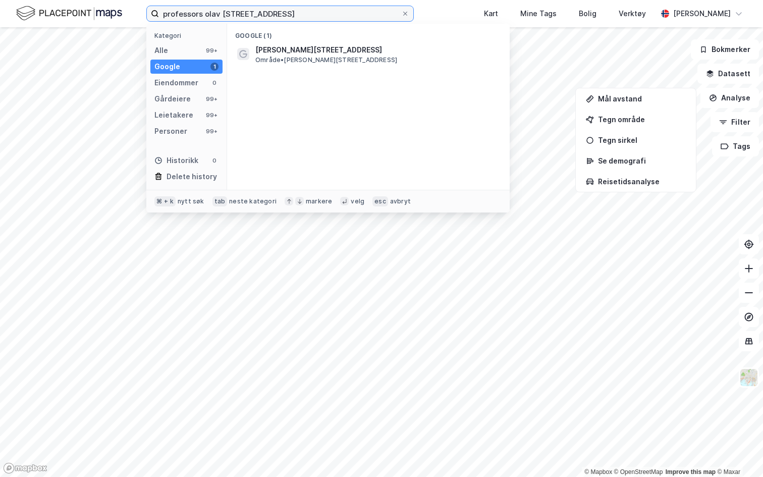
click at [285, 13] on input "professors olav hanssensvei 10" at bounding box center [280, 13] width 242 height 15
click at [203, 15] on input "professors olav hanssensvei 10" at bounding box center [280, 13] width 242 height 15
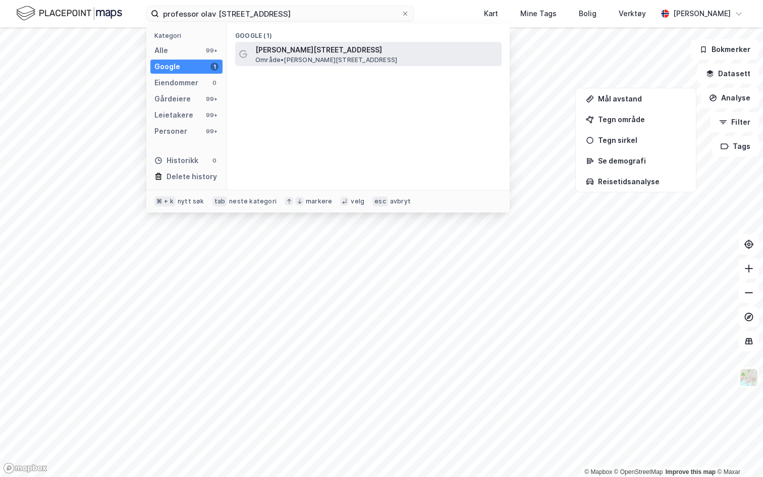
click at [270, 52] on span "Professor Olav Hanssens vei 10" at bounding box center [376, 50] width 242 height 12
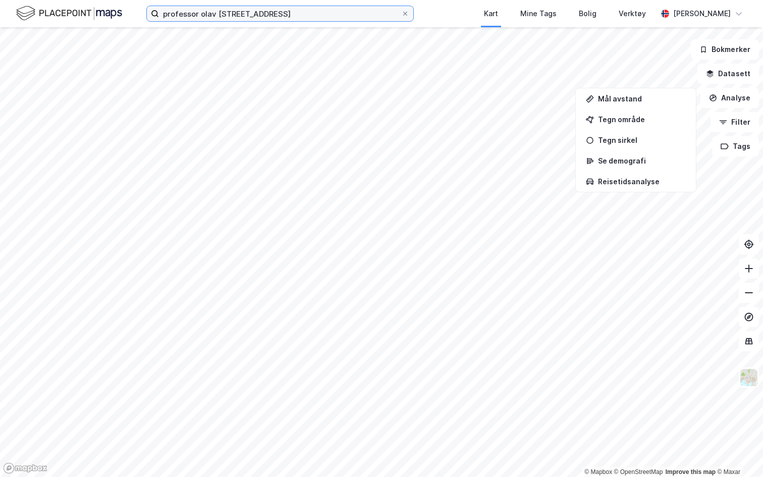
click at [274, 12] on input "professor olav hanssensvei 10" at bounding box center [280, 13] width 242 height 15
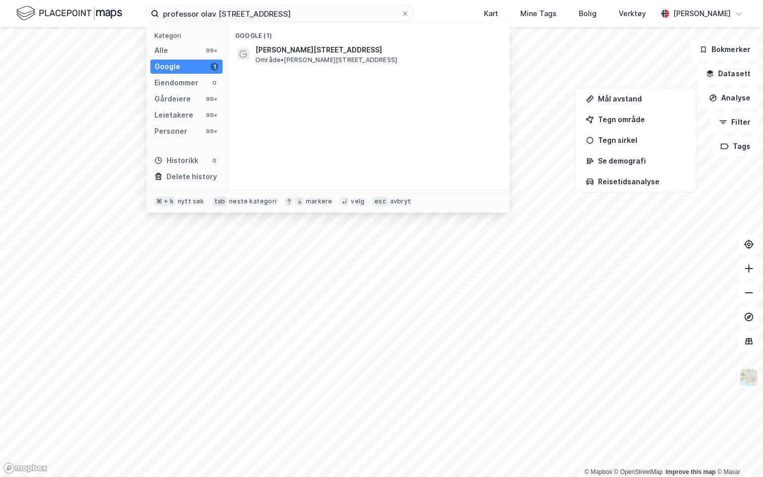
click at [435, 5] on div "professor olav hanssensvei 10 Kategori Alle 99+ Google 1 Eiendommer 0 Gårdeiere…" at bounding box center [381, 13] width 763 height 27
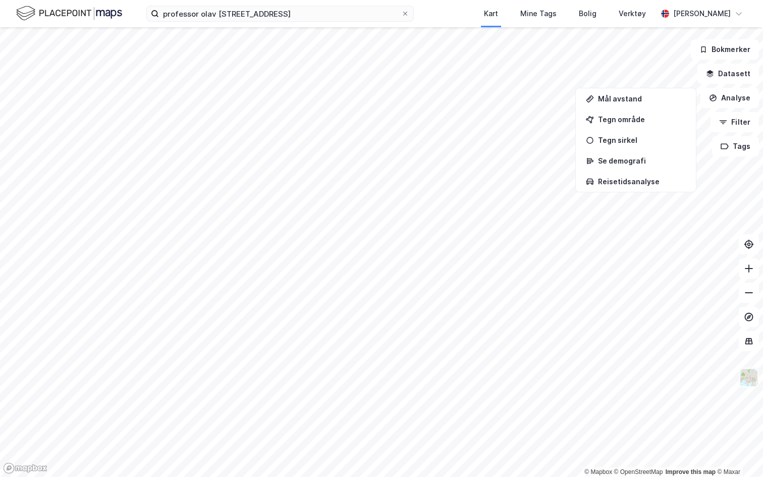
click at [755, 378] on img at bounding box center [748, 377] width 19 height 19
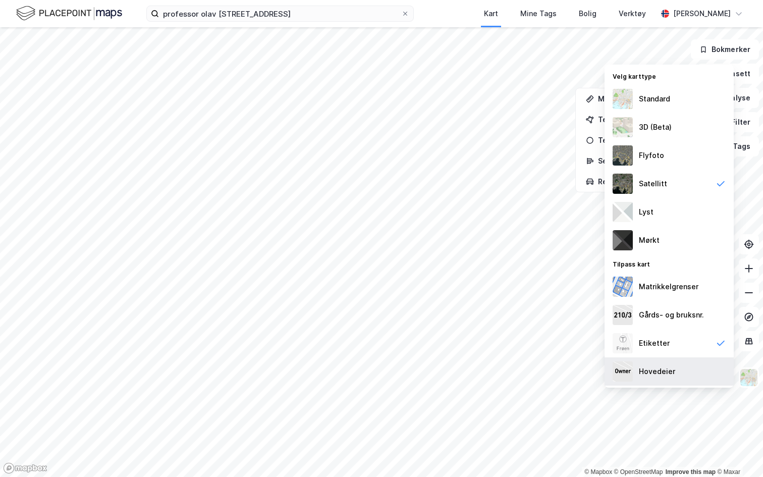
click at [644, 375] on div "Hovedeier" at bounding box center [657, 371] width 36 height 12
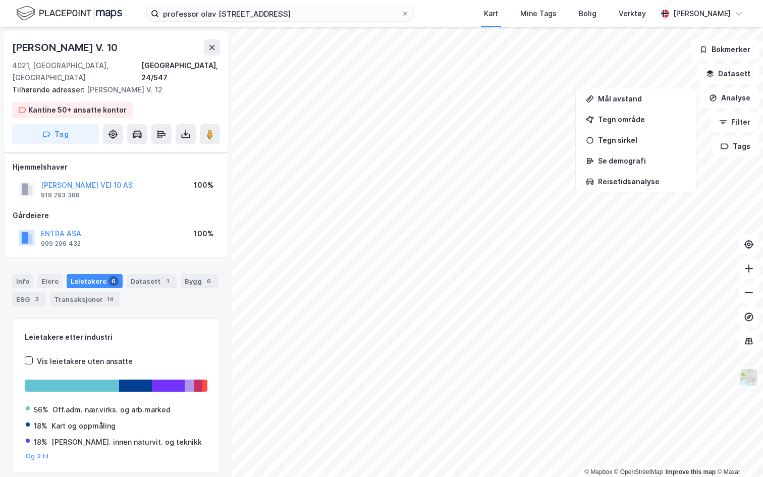
scroll to position [24, 0]
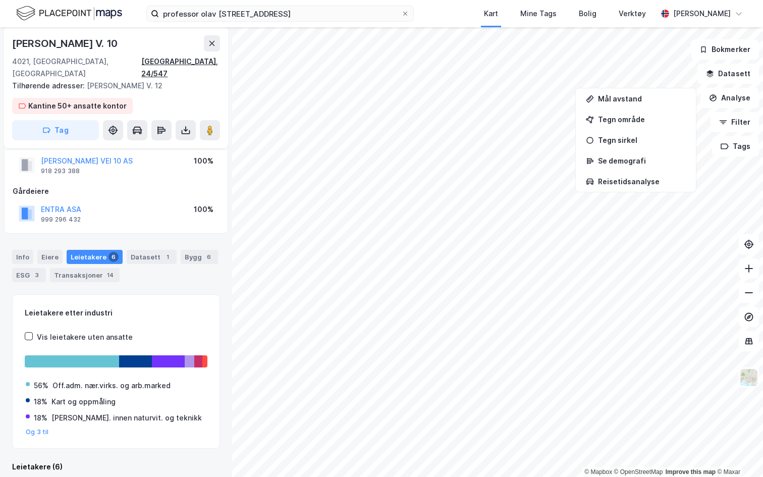
click at [184, 61] on div "Stavanger, 24/547" at bounding box center [180, 68] width 79 height 24
click at [190, 15] on input "professor olav hanssensvei 10" at bounding box center [280, 13] width 242 height 15
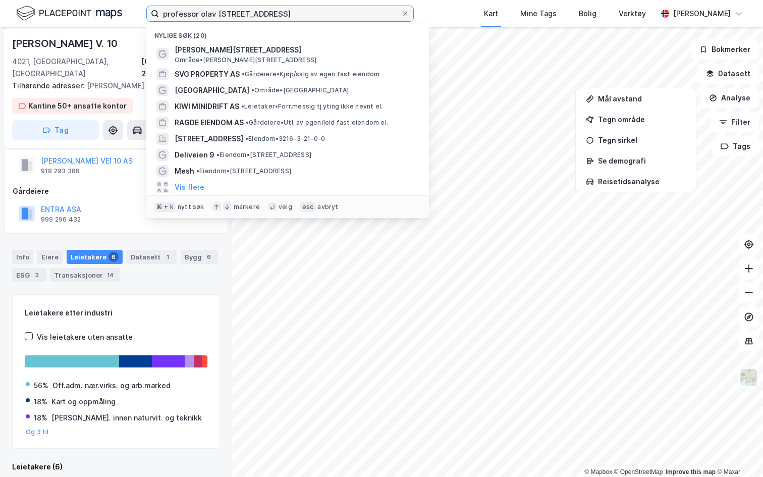
click at [190, 15] on input "professor olav hanssensvei 10" at bounding box center [280, 13] width 242 height 15
paste input "sverdrupsgate 13 stavanger"
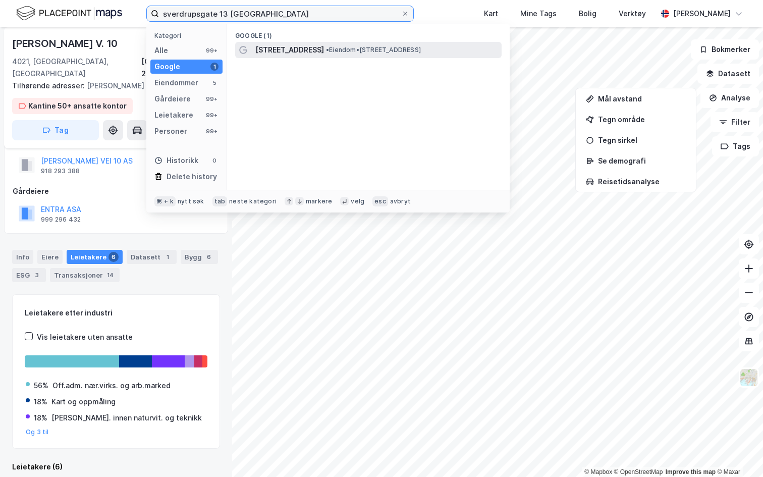
type input "sverdrupsgate 13 stavanger"
click at [279, 44] on span "Sverdrups gate 13" at bounding box center [289, 50] width 69 height 12
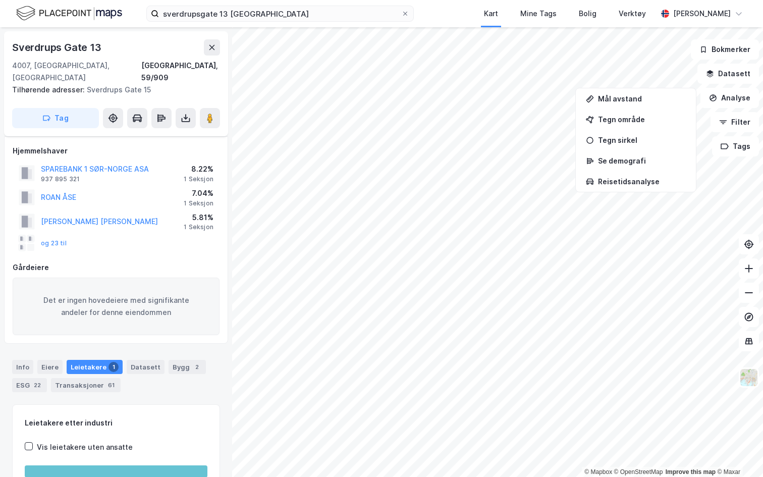
scroll to position [24, 0]
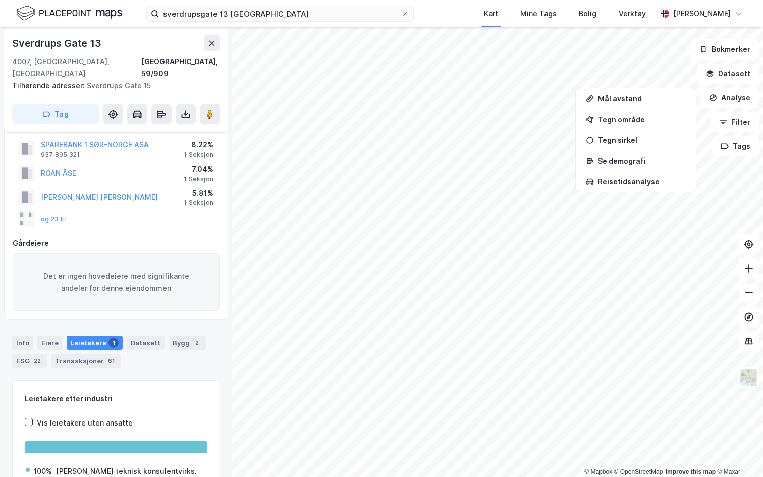
click at [182, 65] on div "Stavanger, 59/909" at bounding box center [180, 68] width 79 height 24
click at [348, 5] on div "sverdrupsgate 13 stavanger Kart Mine Tags Bolig Verktøy Andreas Vestadmin" at bounding box center [381, 13] width 763 height 27
